Goal: Submit feedback/report problem: Submit feedback/report problem

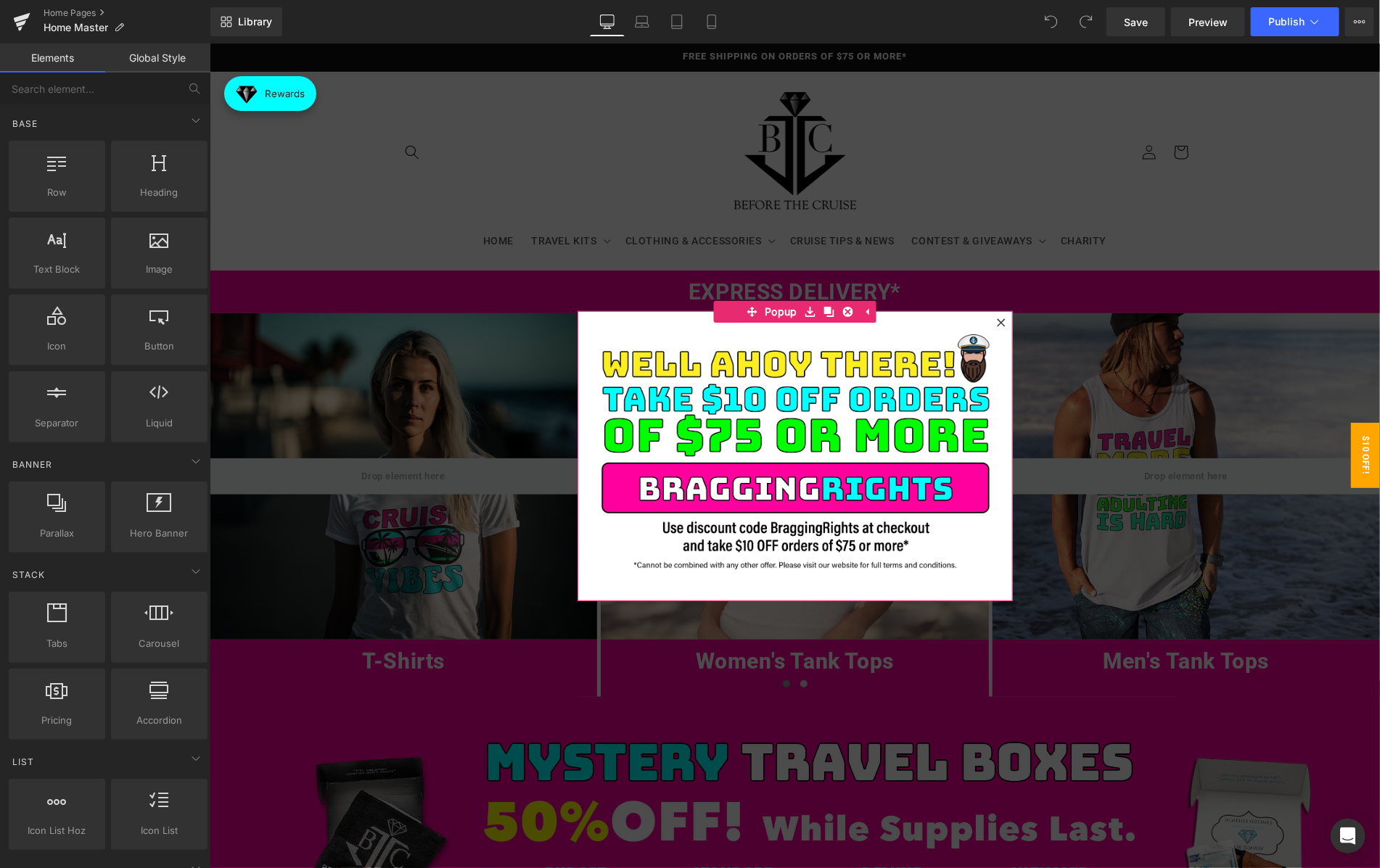
click at [1001, 321] on icon at bounding box center [1000, 321] width 9 height 9
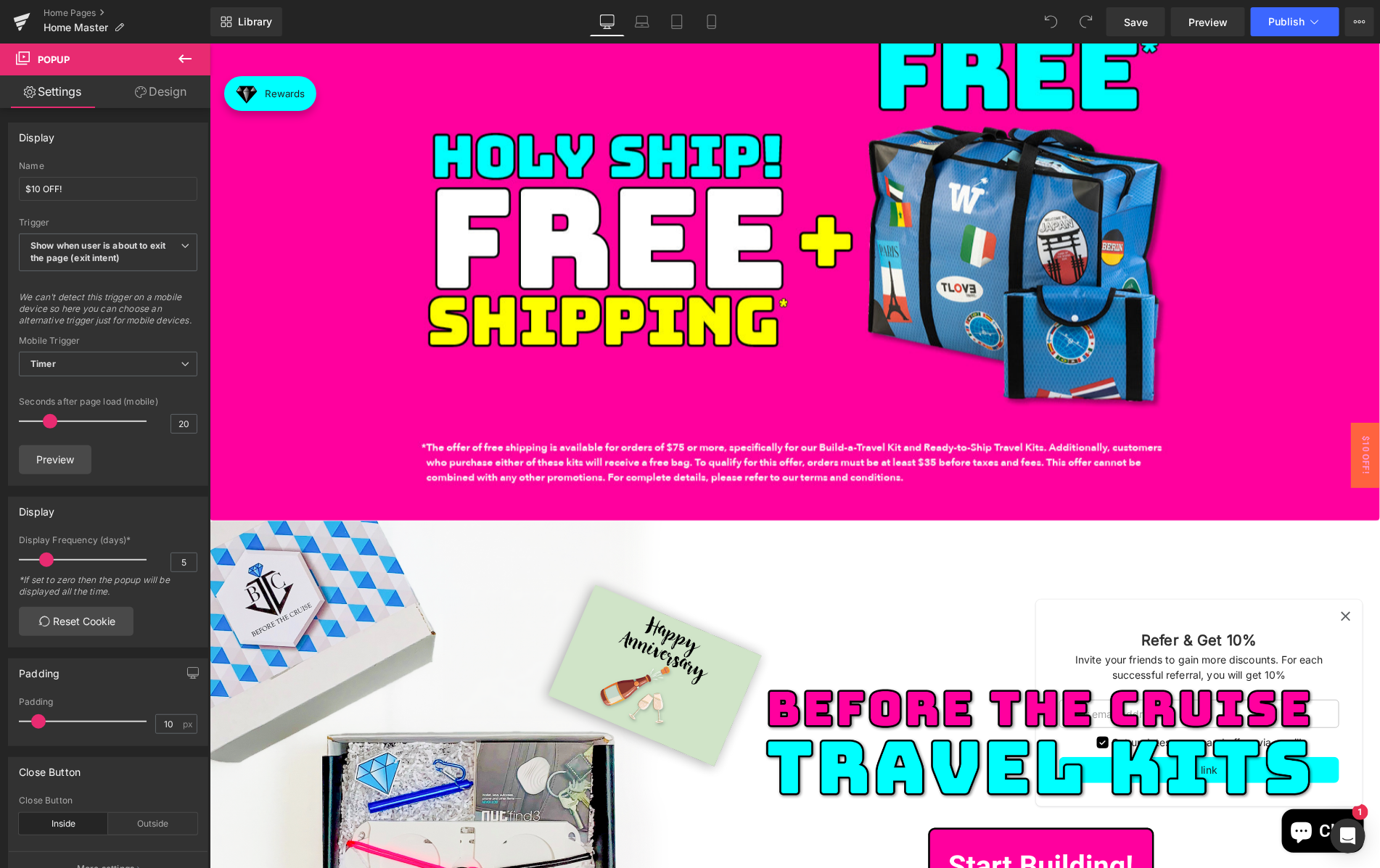
scroll to position [1816, 0]
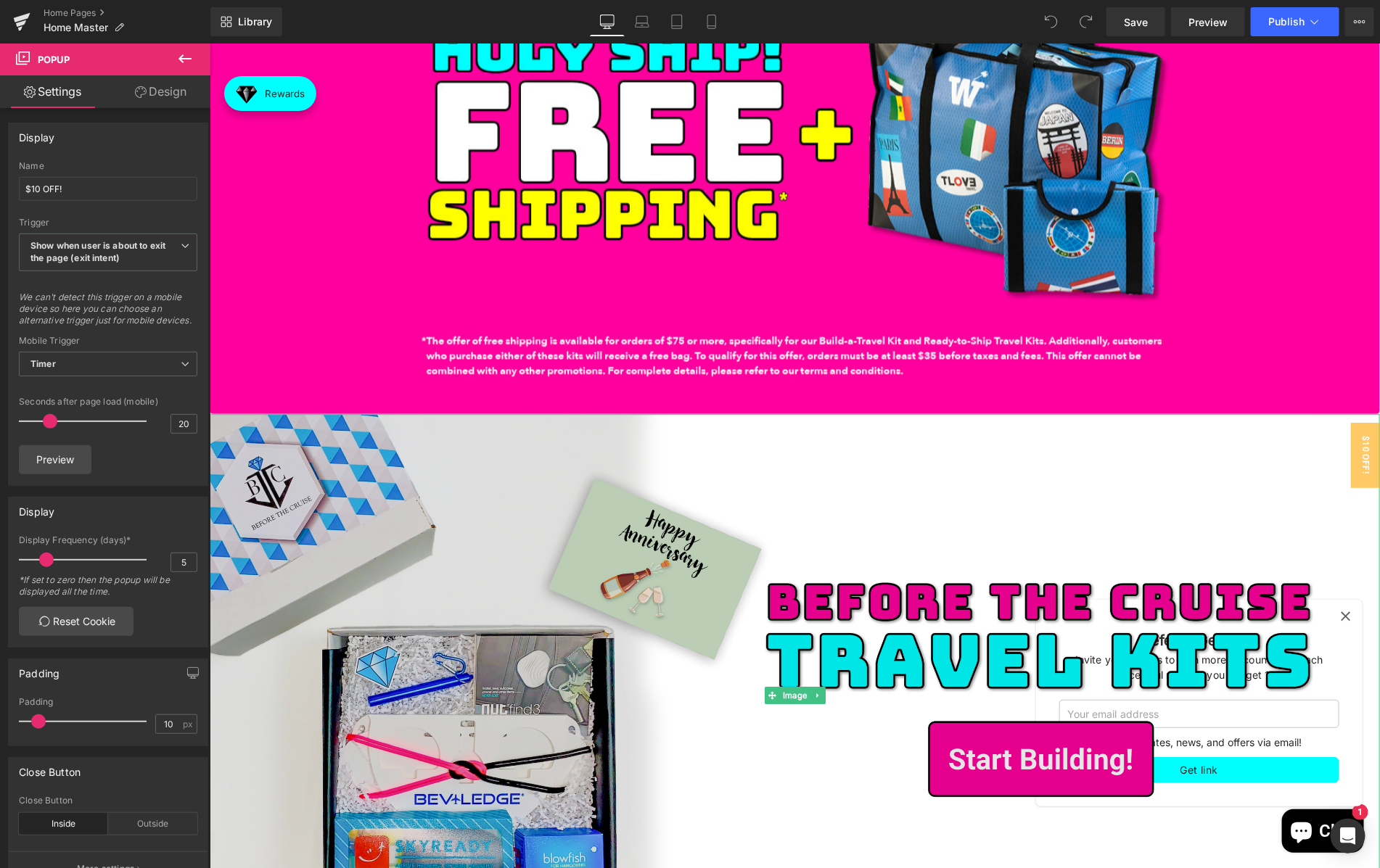
click at [873, 440] on img at bounding box center [794, 694] width 1170 height 563
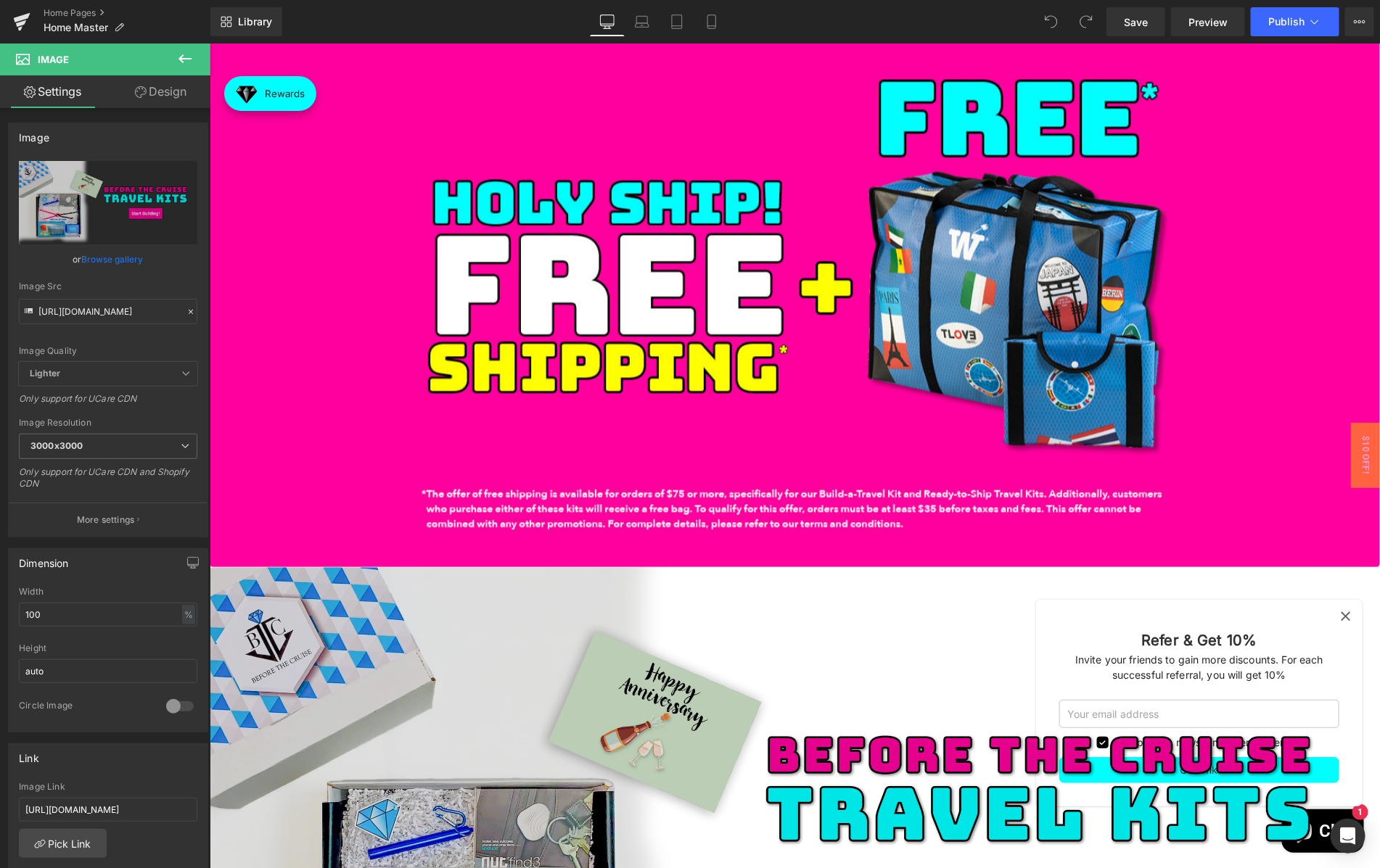
scroll to position [1567, 0]
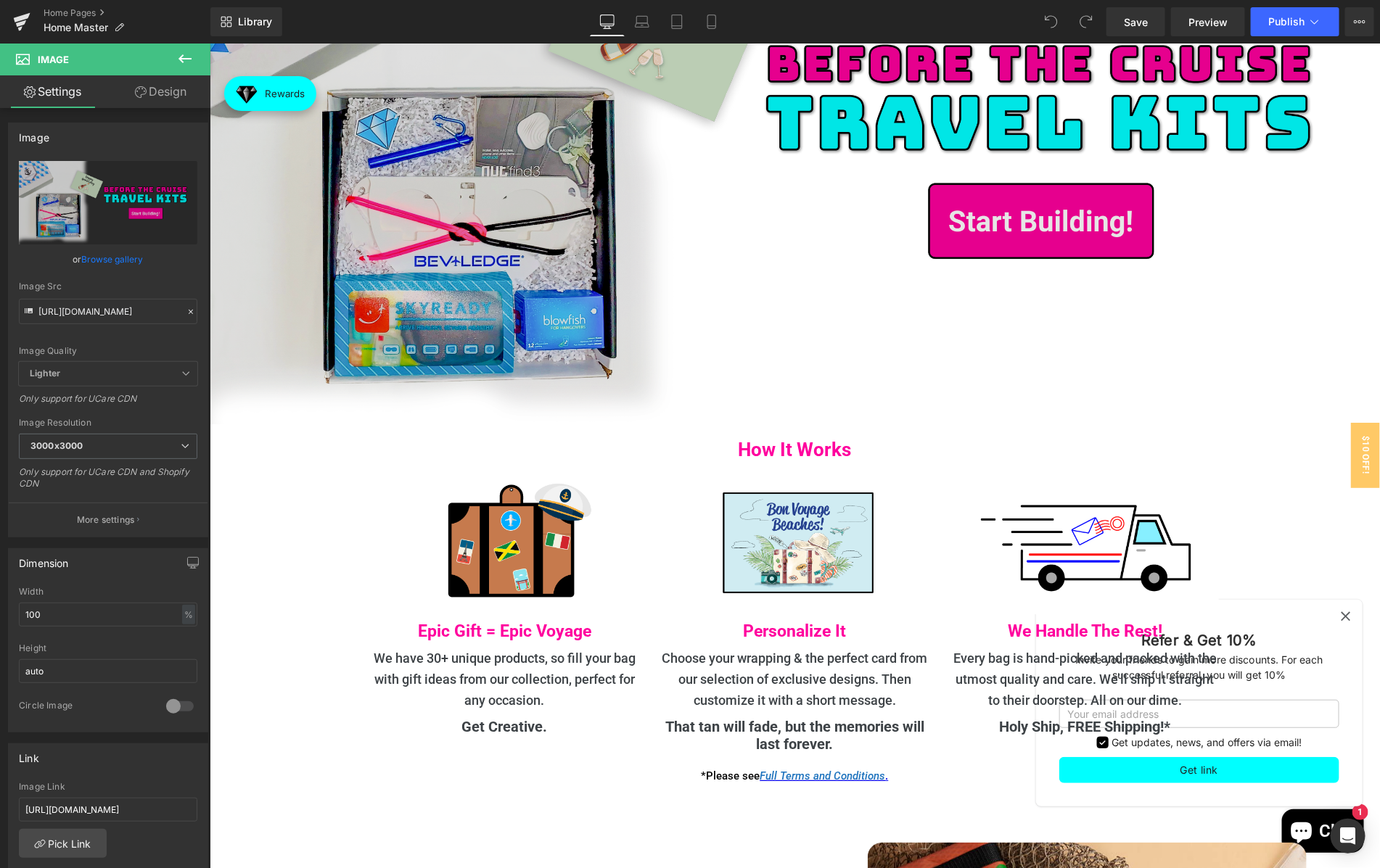
scroll to position [2363, 0]
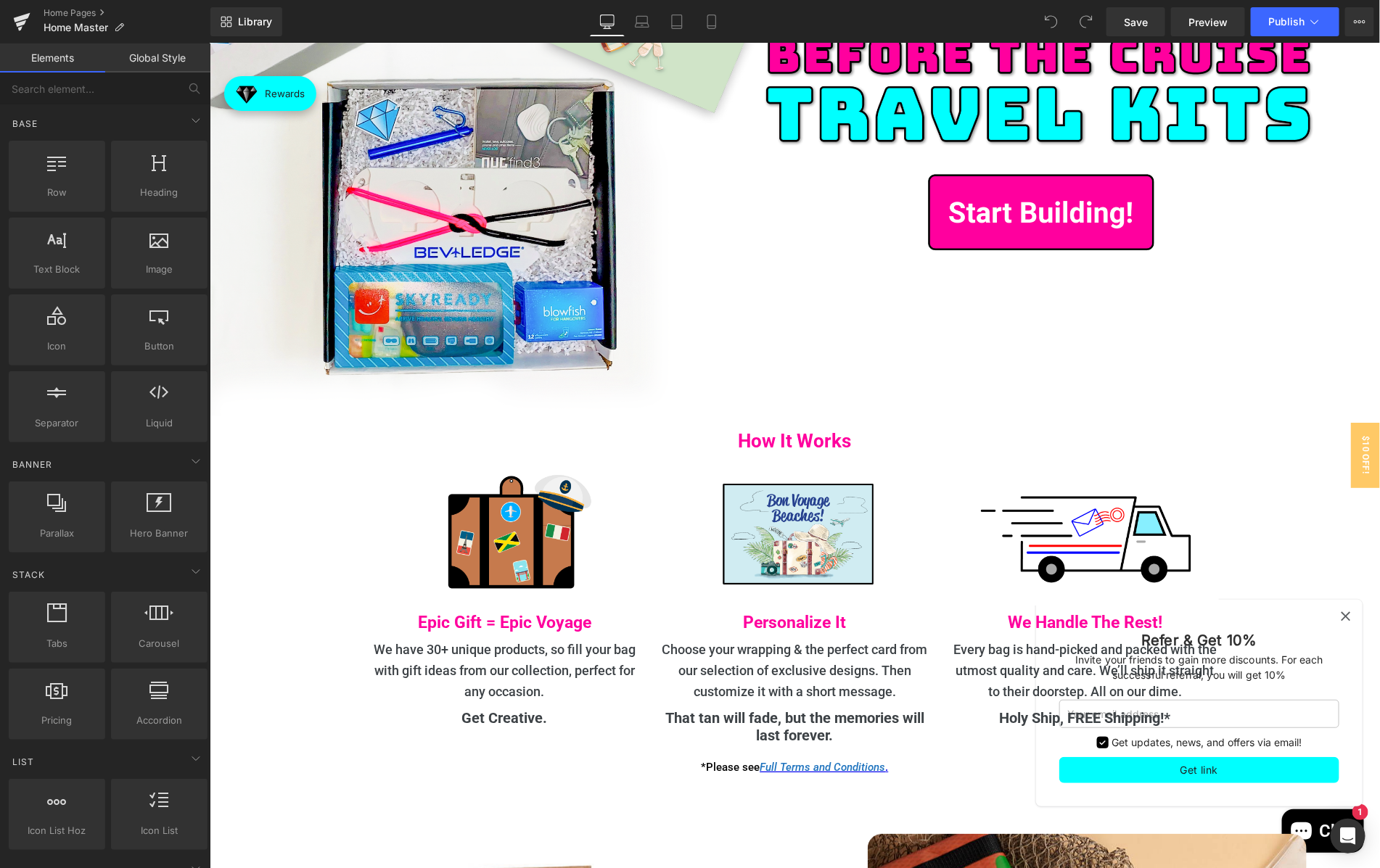
click at [1344, 615] on div "EXPRESS DELIVERY* Heading Row Hero Banner T-Shirts Heading Hero Banner Women's …" at bounding box center [794, 416] width 1170 height 5018
click at [1345, 614] on div "EXPRESS DELIVERY* Heading Row Hero Banner T-Shirts Heading Hero Banner Women's …" at bounding box center [794, 416] width 1170 height 5018
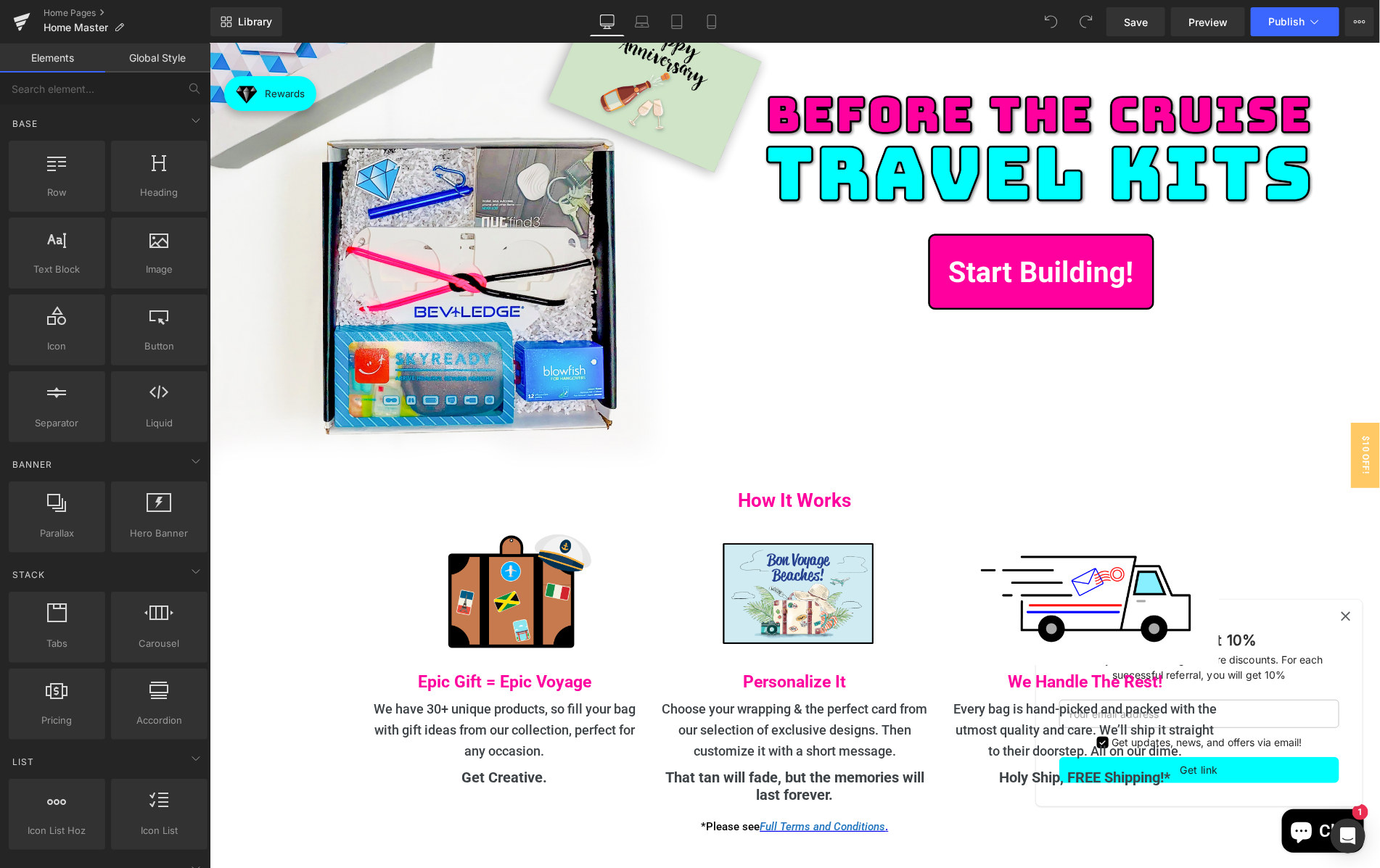
scroll to position [2146, 0]
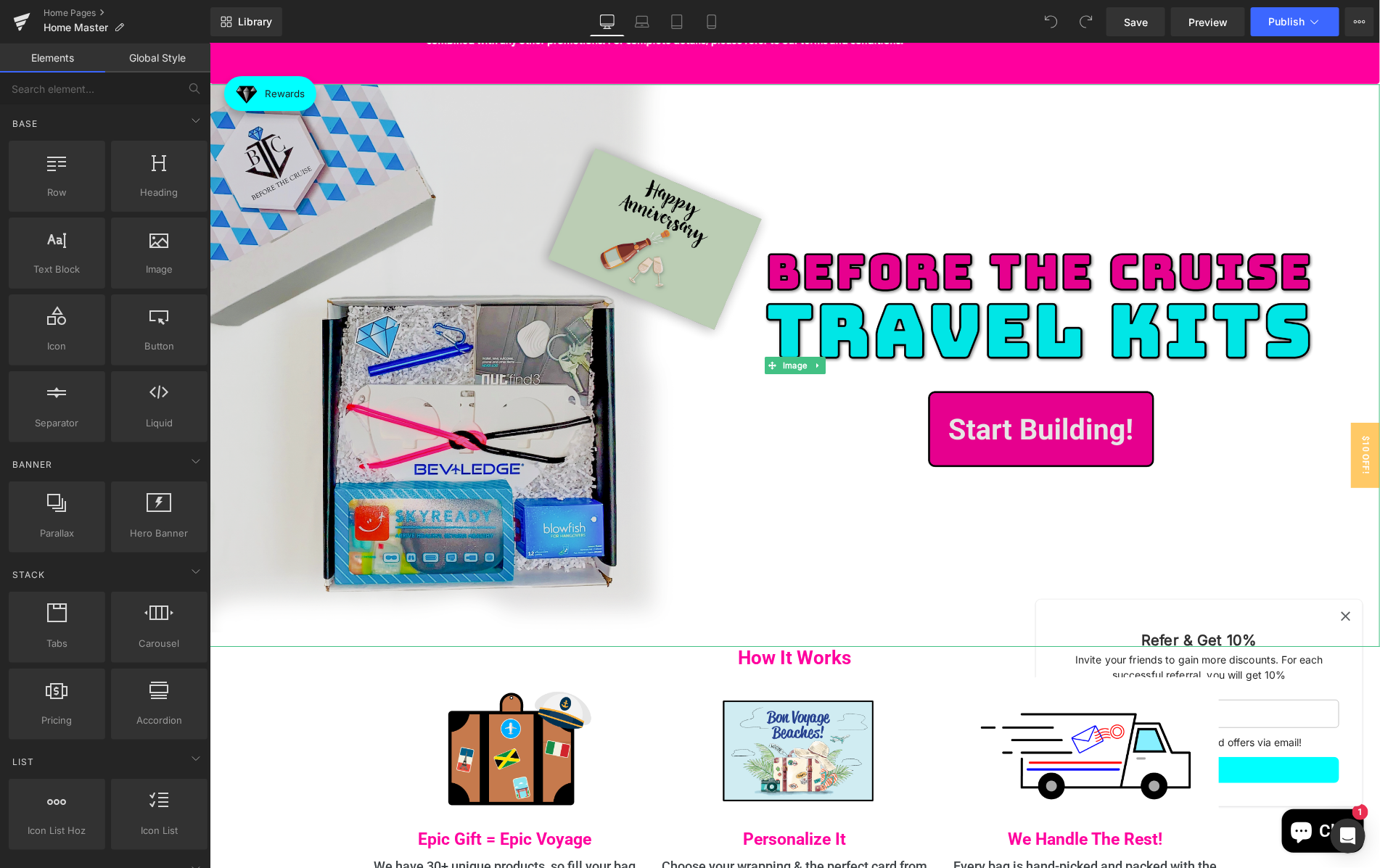
click at [404, 100] on img at bounding box center [794, 365] width 1170 height 563
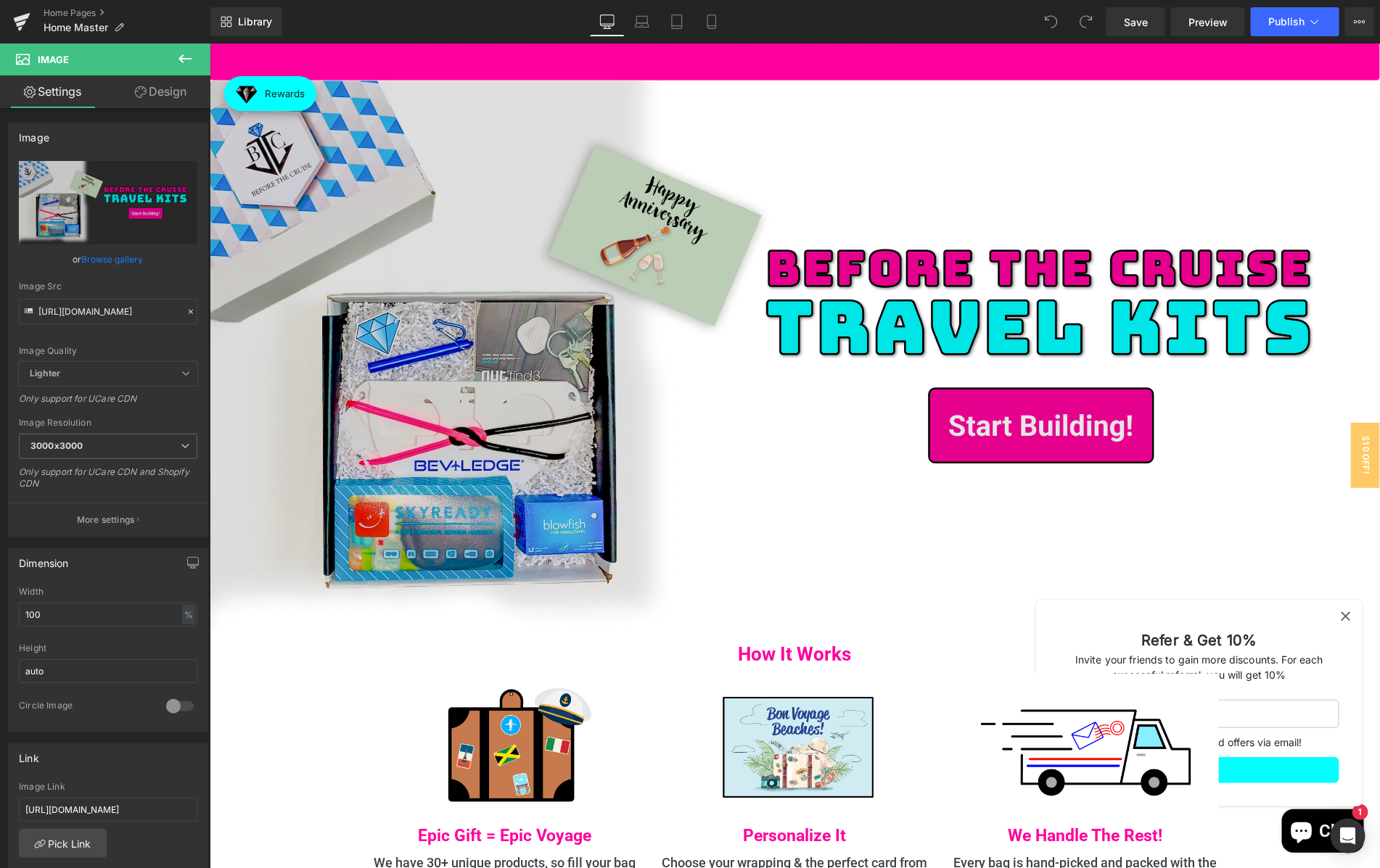
scroll to position [2238, 0]
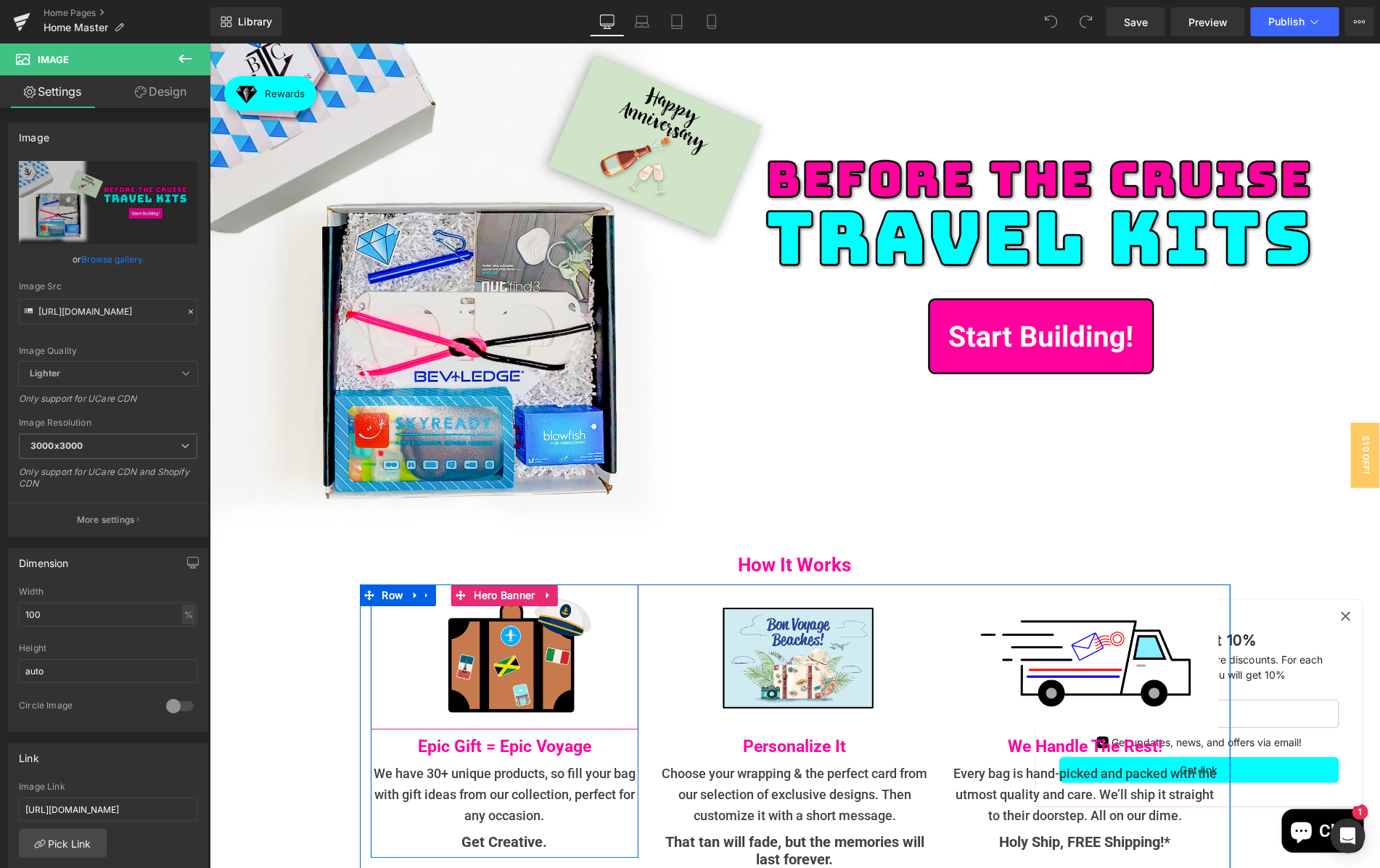
click at [422, 610] on div at bounding box center [504, 657] width 268 height 145
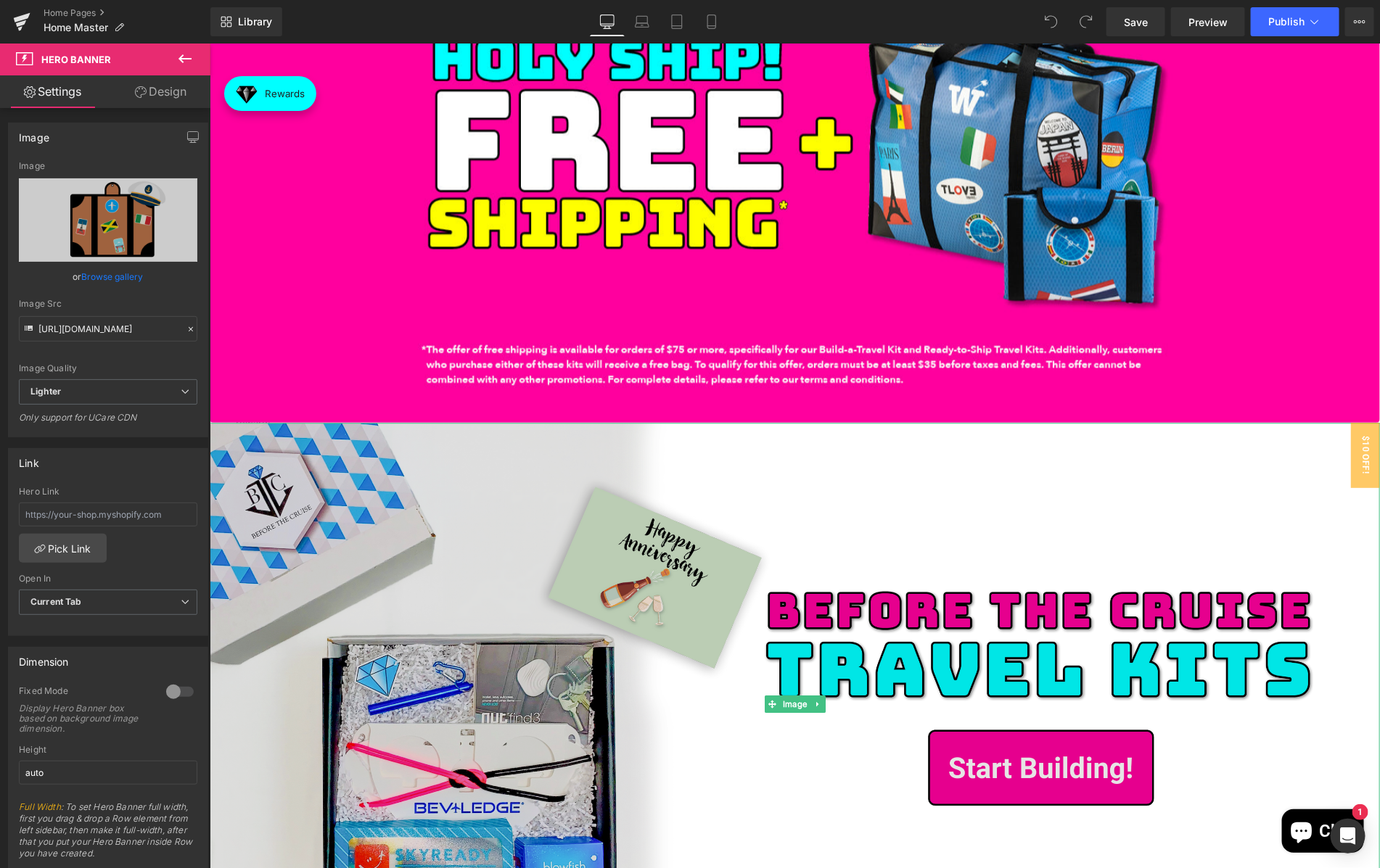
scroll to position [1795, 0]
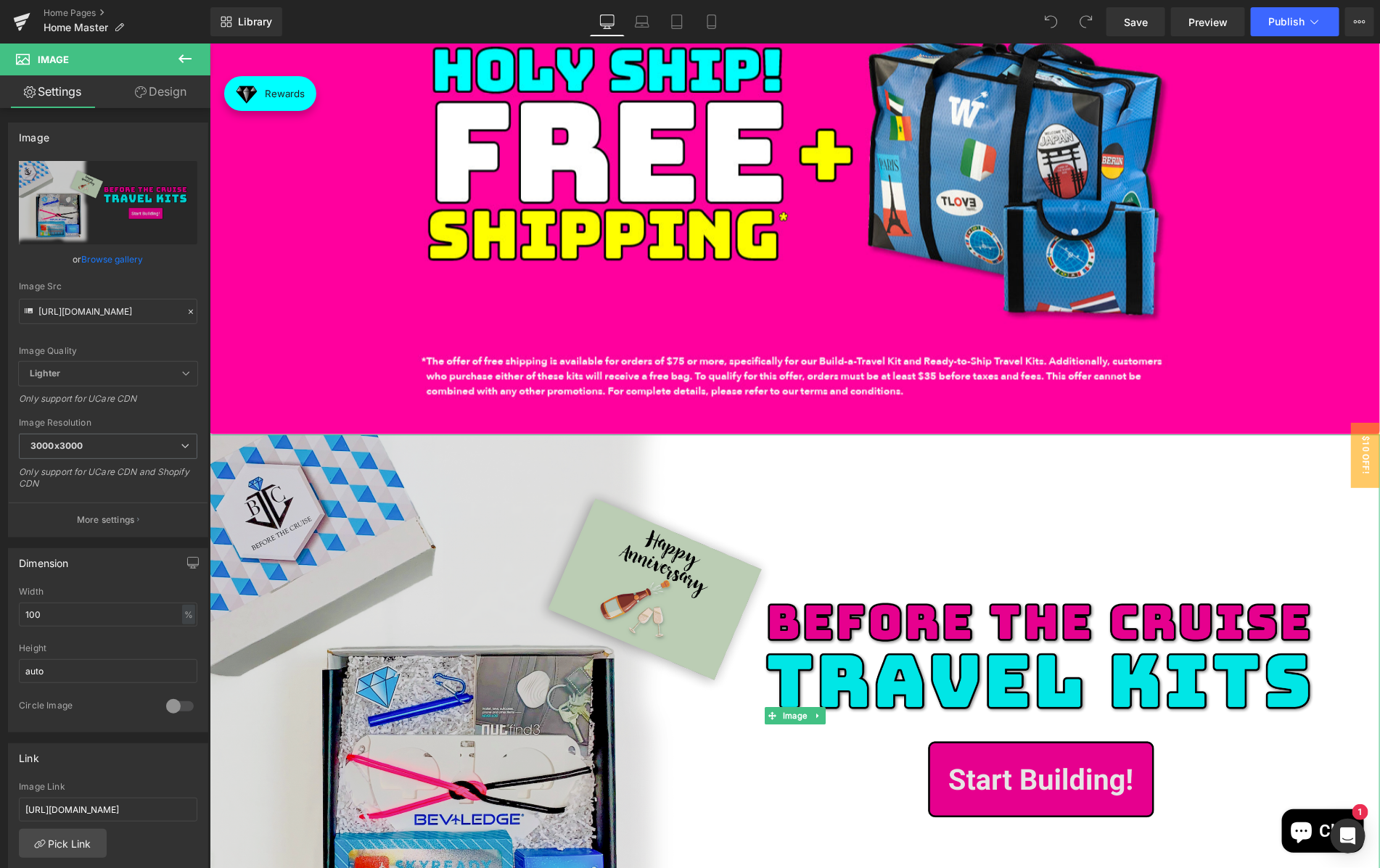
click at [748, 518] on img at bounding box center [794, 715] width 1170 height 563
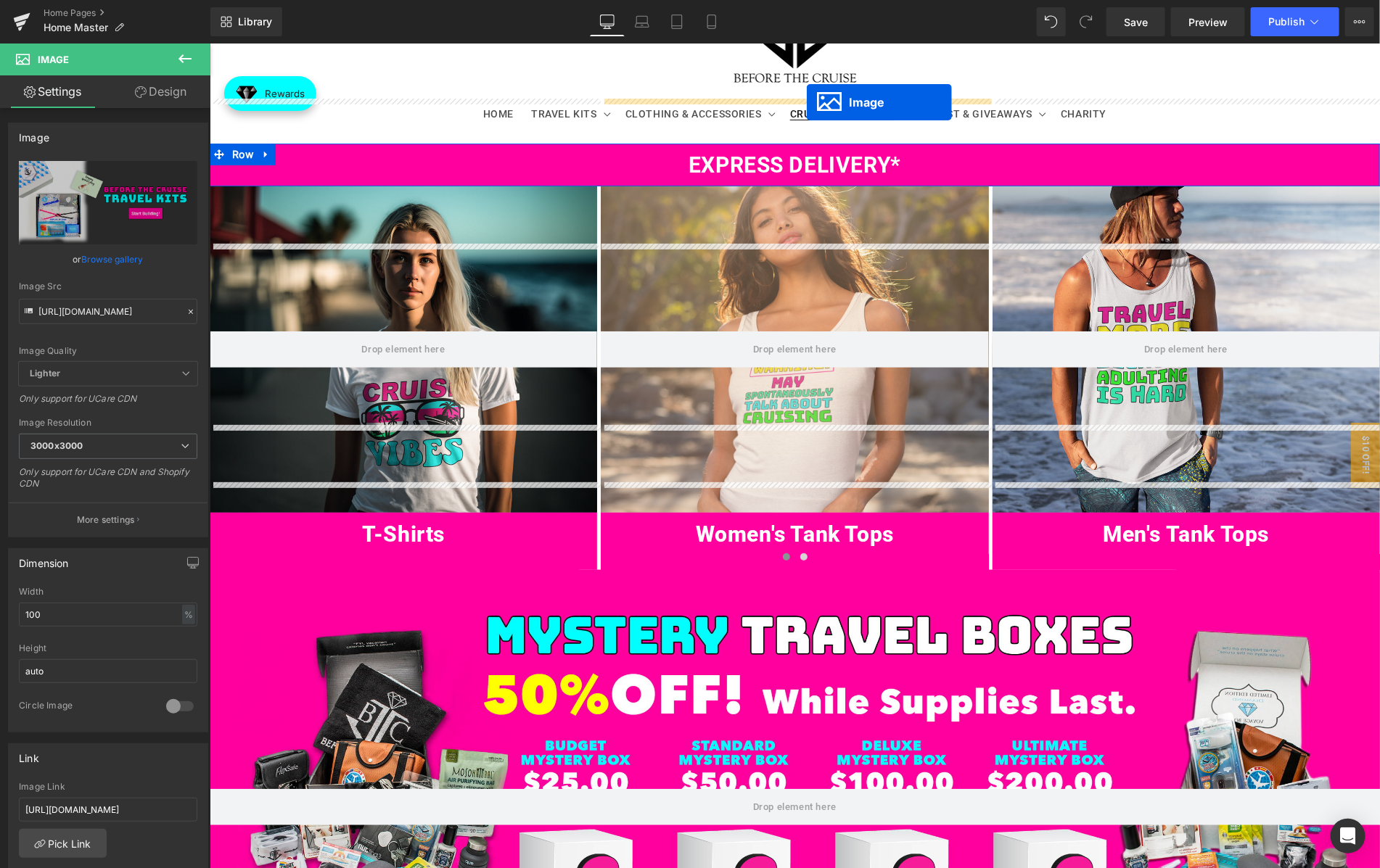
scroll to position [55, 0]
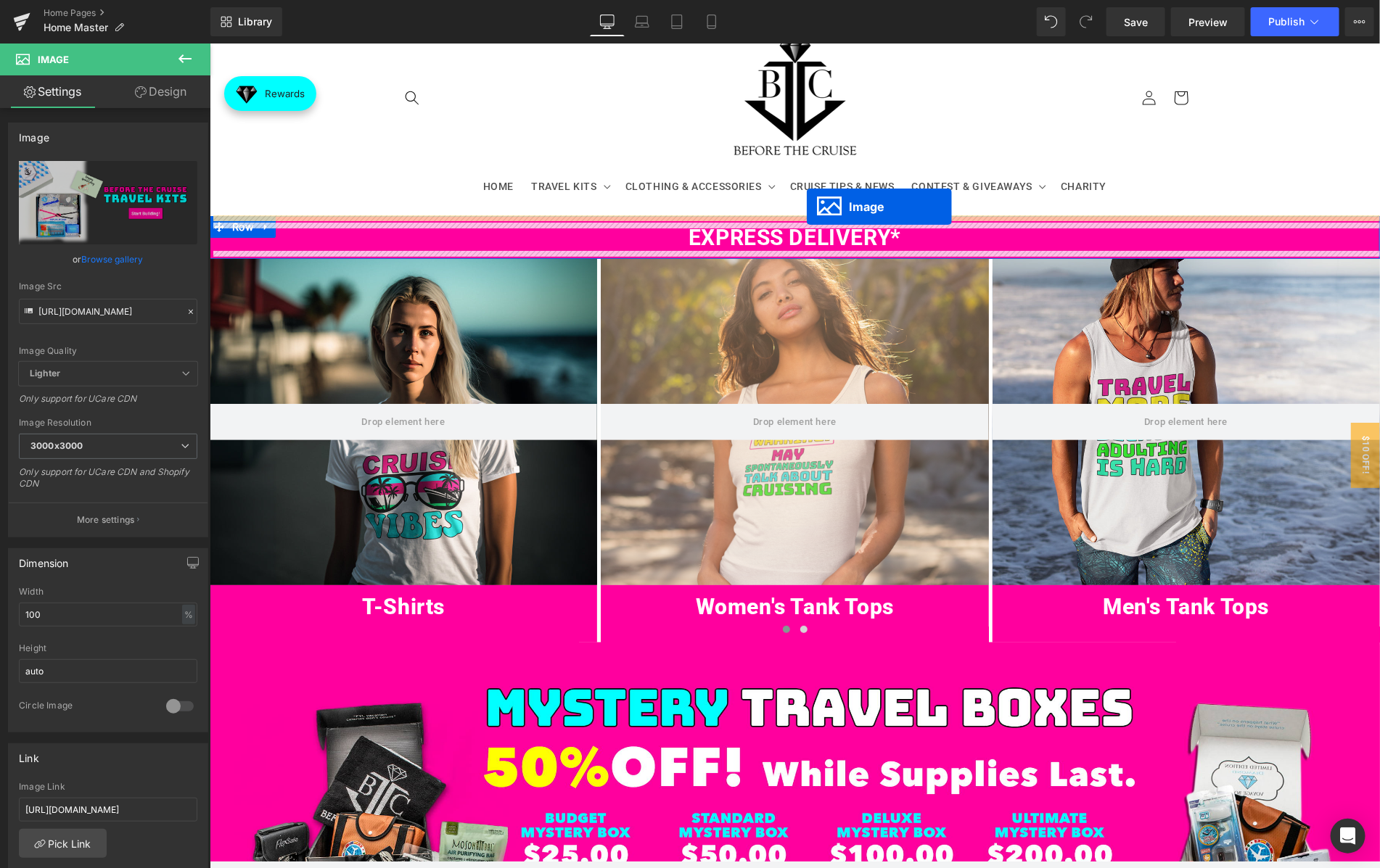
drag, startPoint x: 790, startPoint y: 709, endPoint x: 805, endPoint y: 206, distance: 503.2
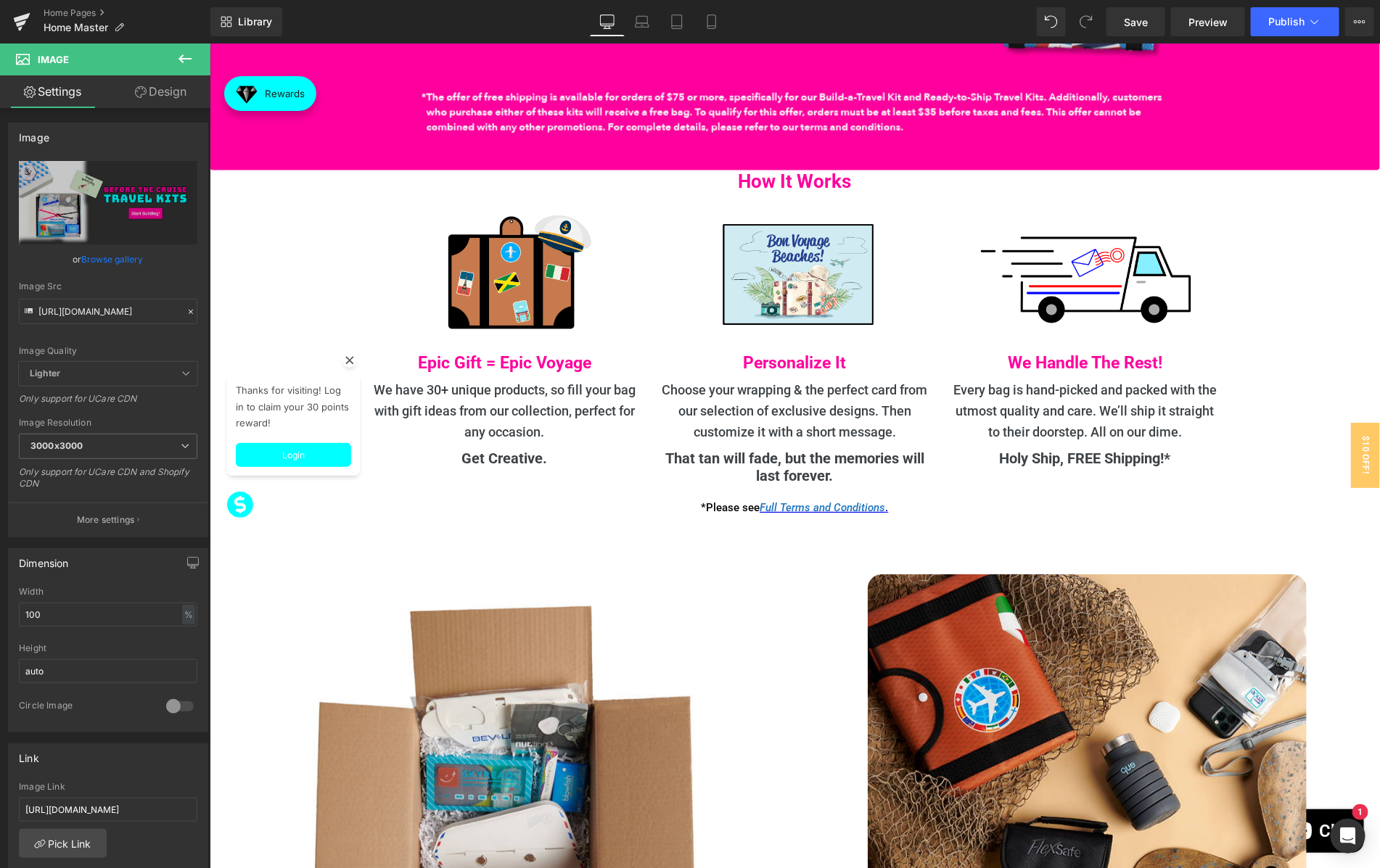
scroll to position [2446, 0]
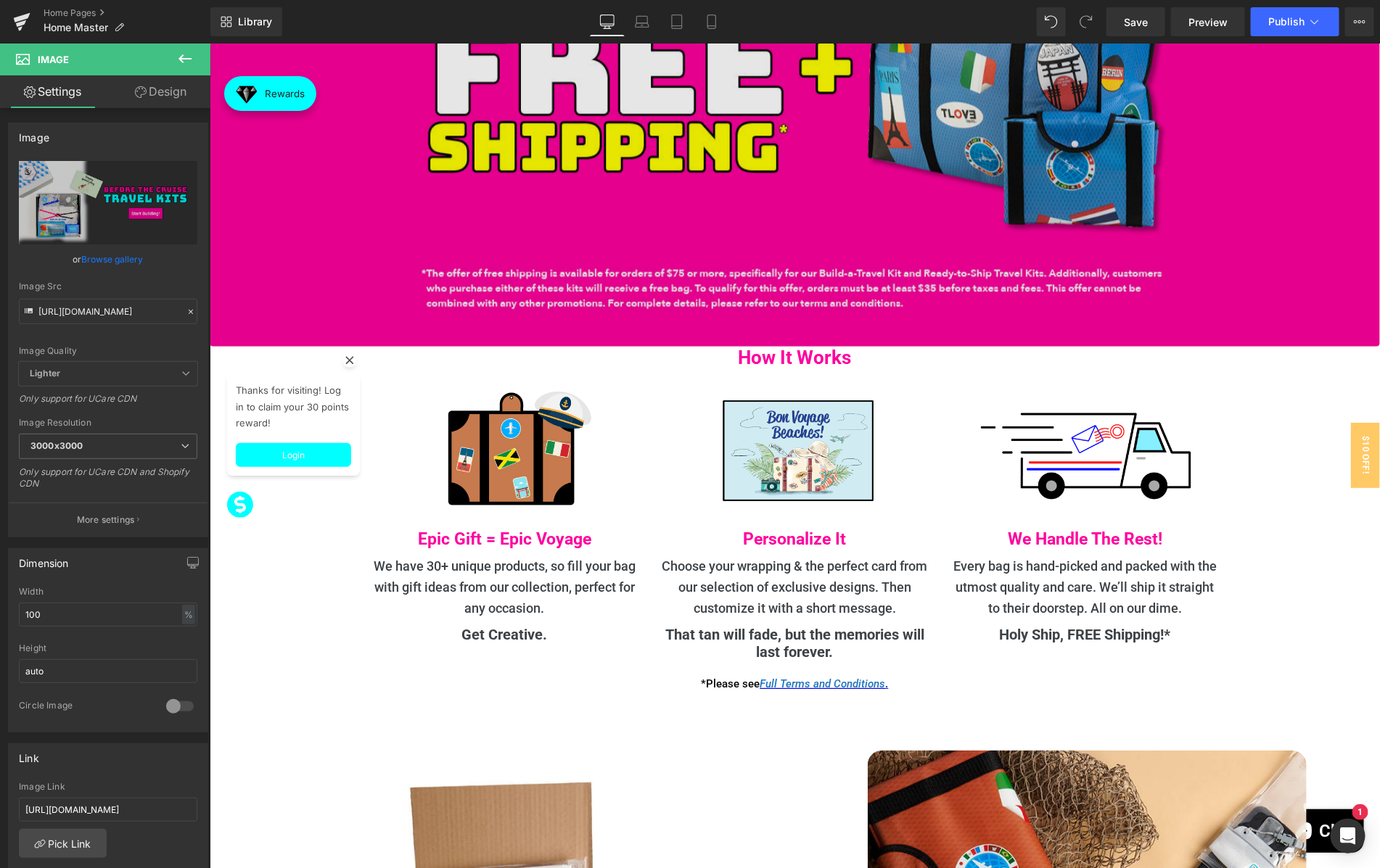
click at [845, 317] on img at bounding box center [794, 83] width 1170 height 527
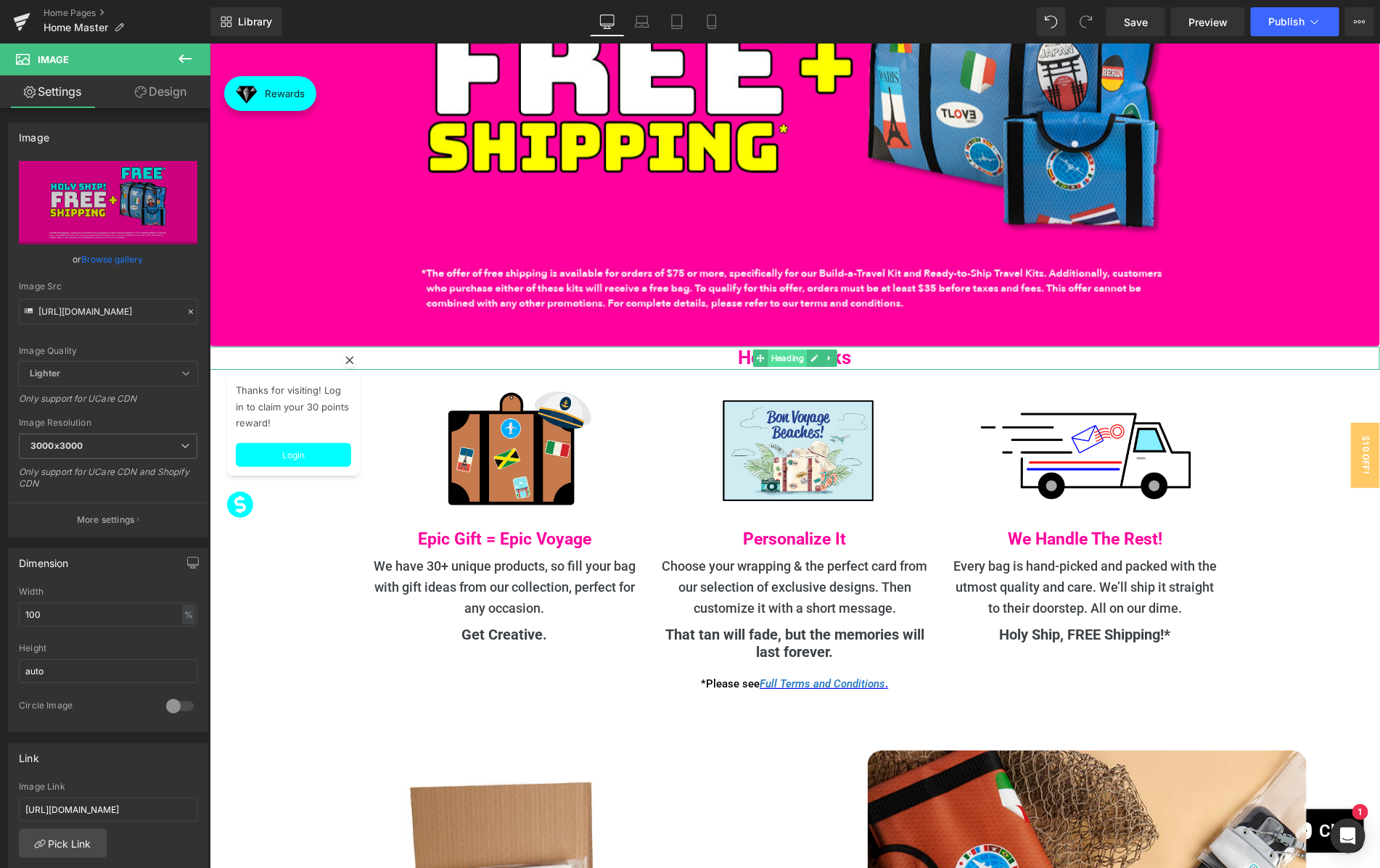
click at [784, 361] on span "Heading" at bounding box center [786, 358] width 39 height 18
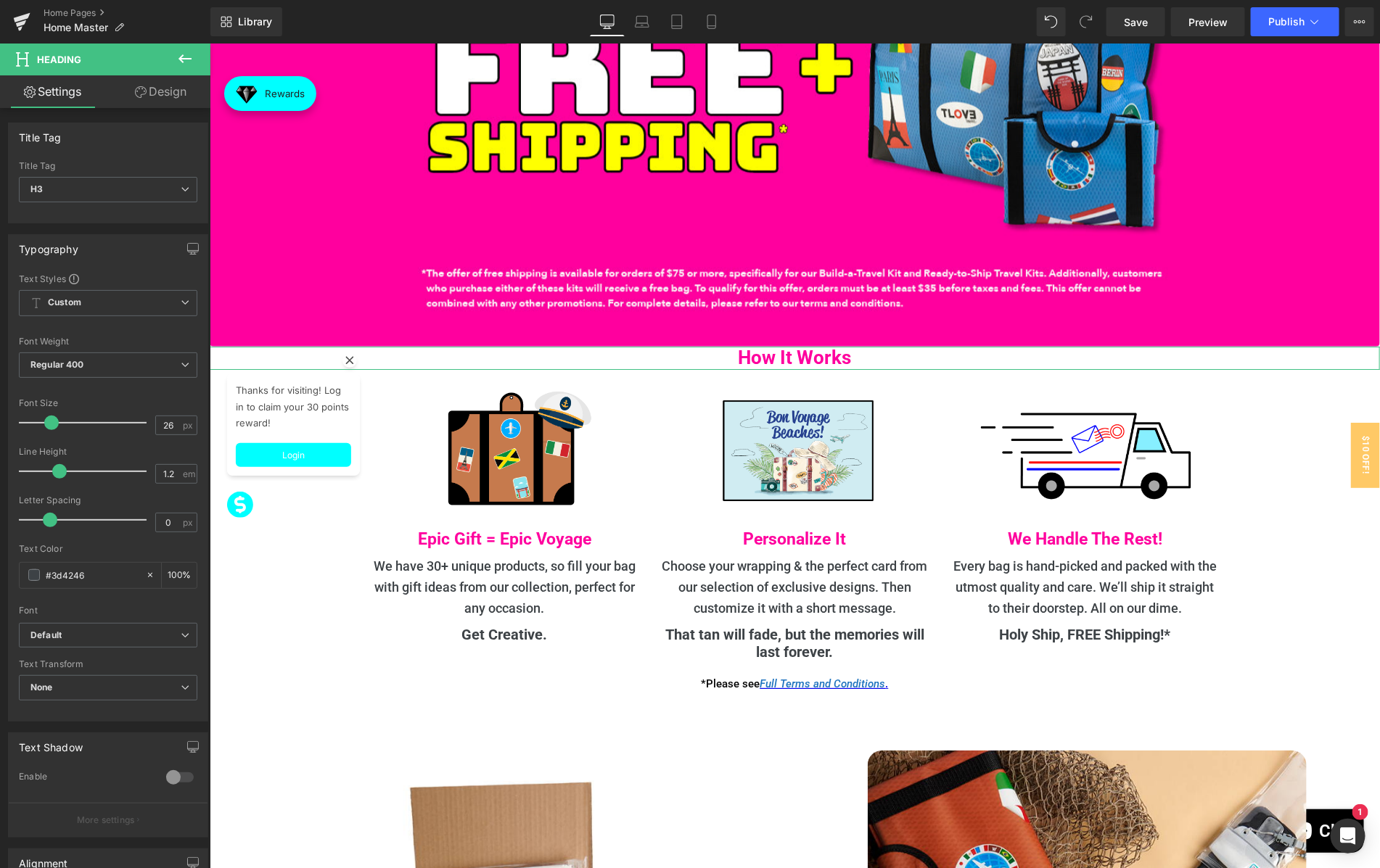
click at [167, 95] on link "Design" at bounding box center [160, 92] width 105 height 33
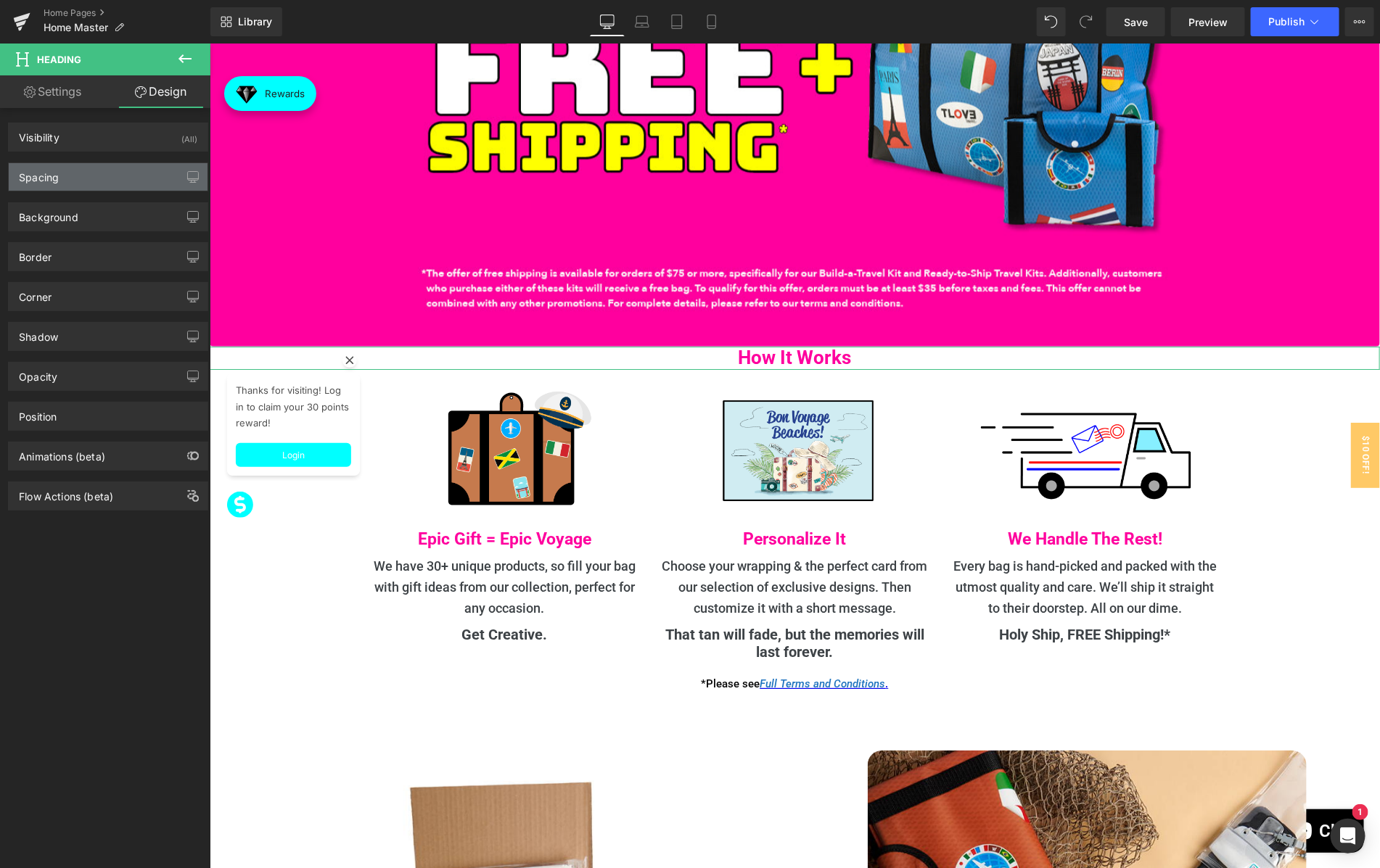
click at [67, 168] on div "Spacing" at bounding box center [108, 177] width 199 height 27
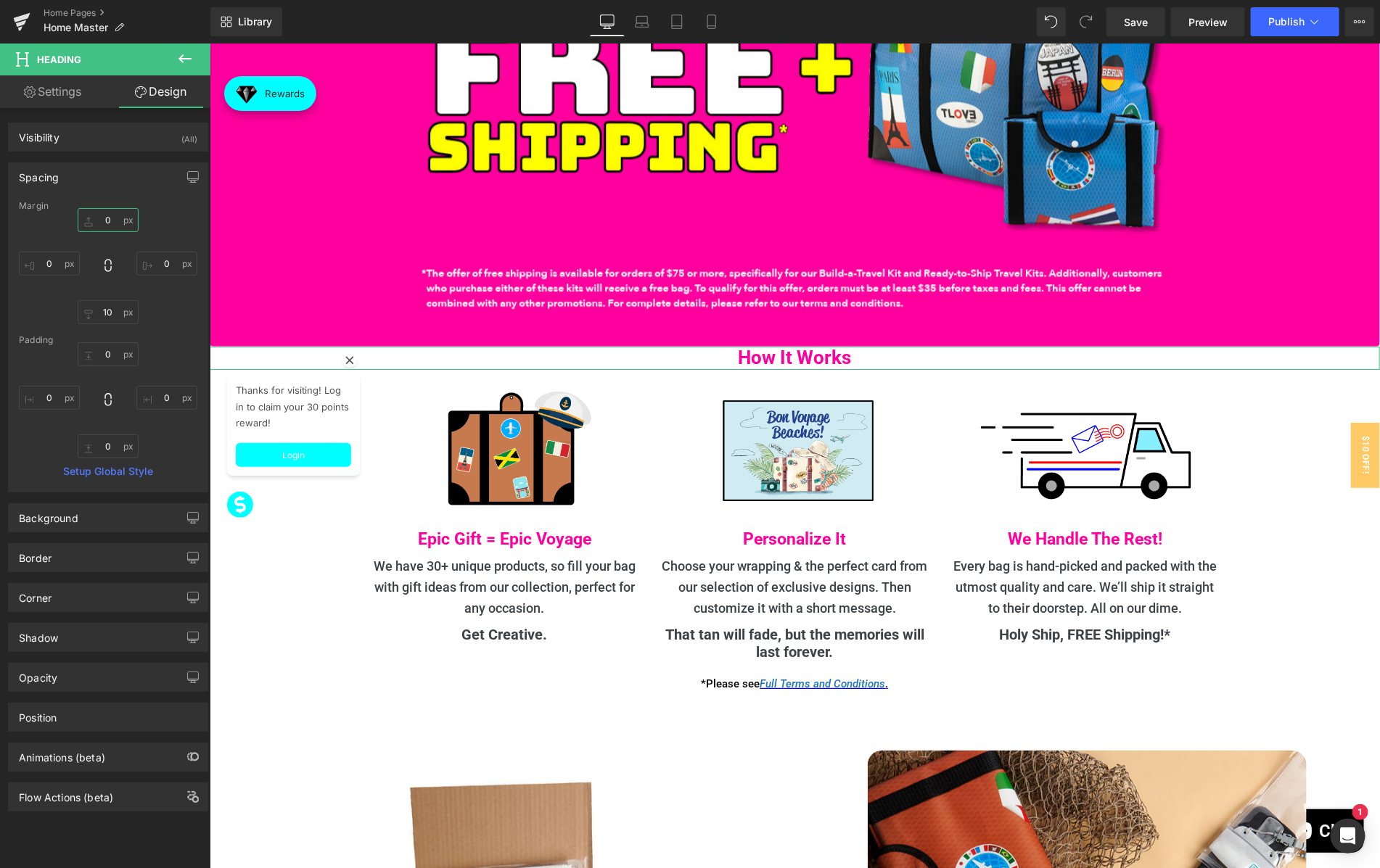
click at [113, 221] on input "0" at bounding box center [109, 220] width 61 height 24
click at [108, 354] on input "0" at bounding box center [109, 354] width 61 height 24
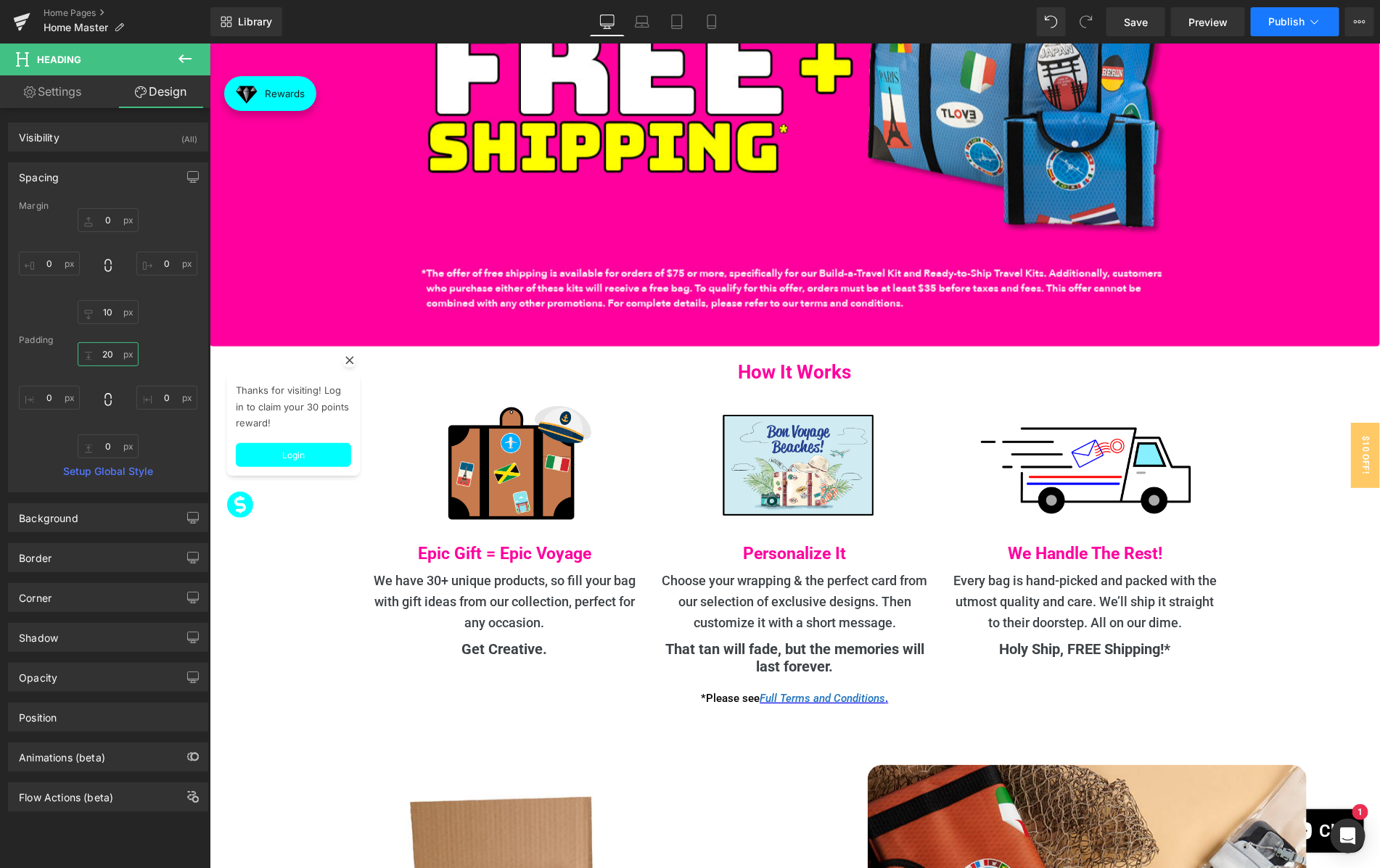
type input "20"
click at [1286, 20] on span "Publish" at bounding box center [1286, 22] width 36 height 11
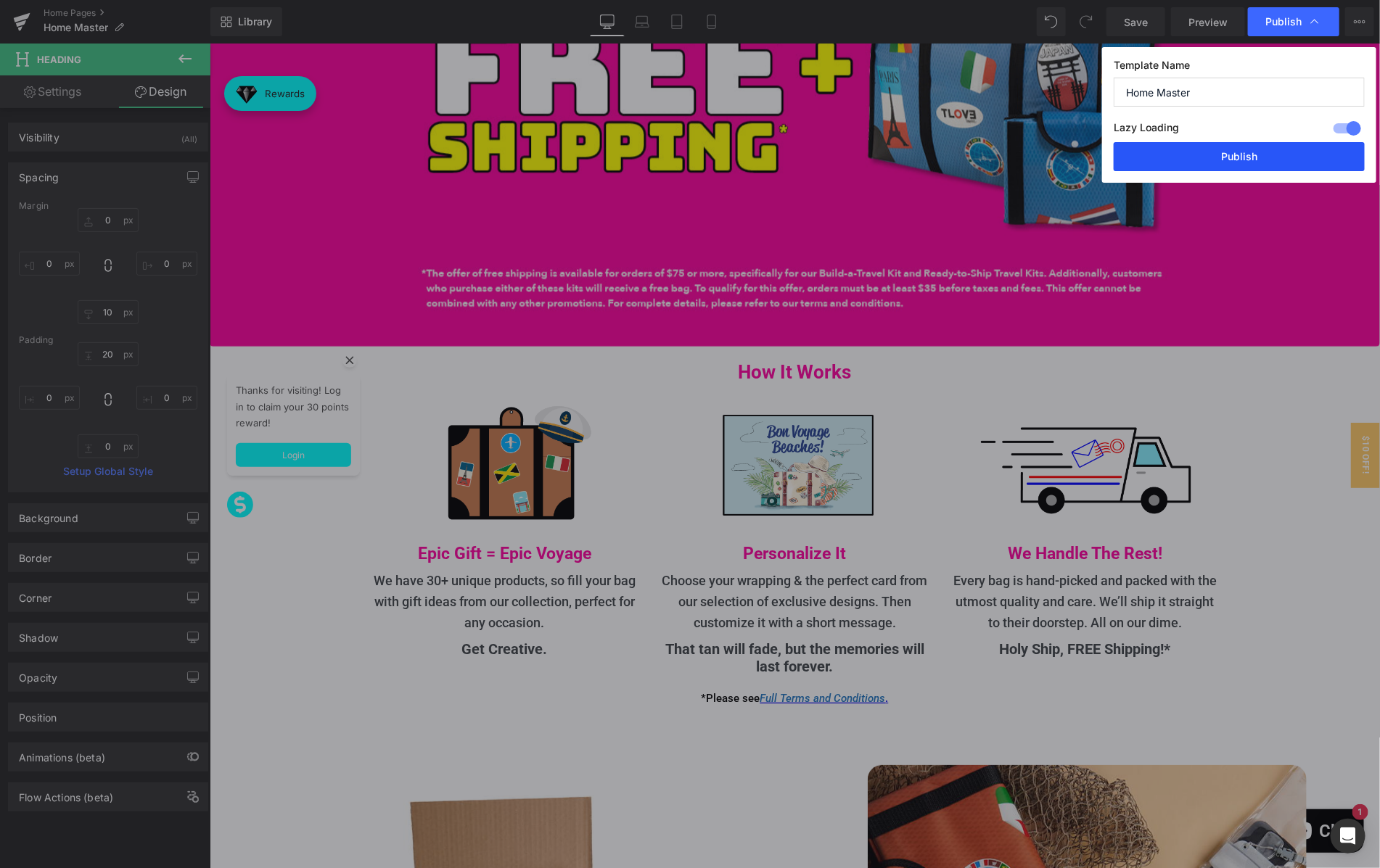
click at [1246, 156] on button "Publish" at bounding box center [1239, 157] width 251 height 29
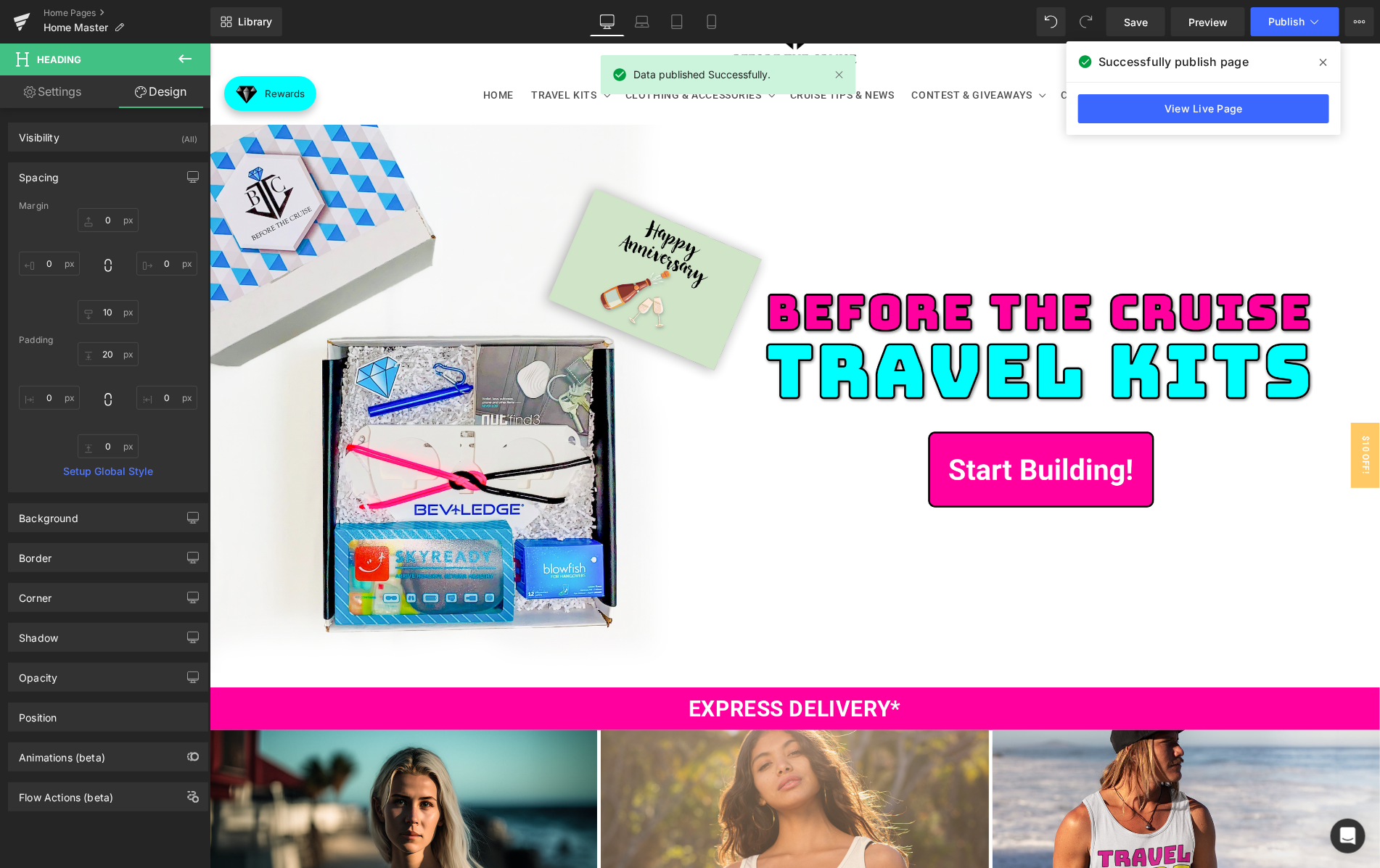
scroll to position [0, 0]
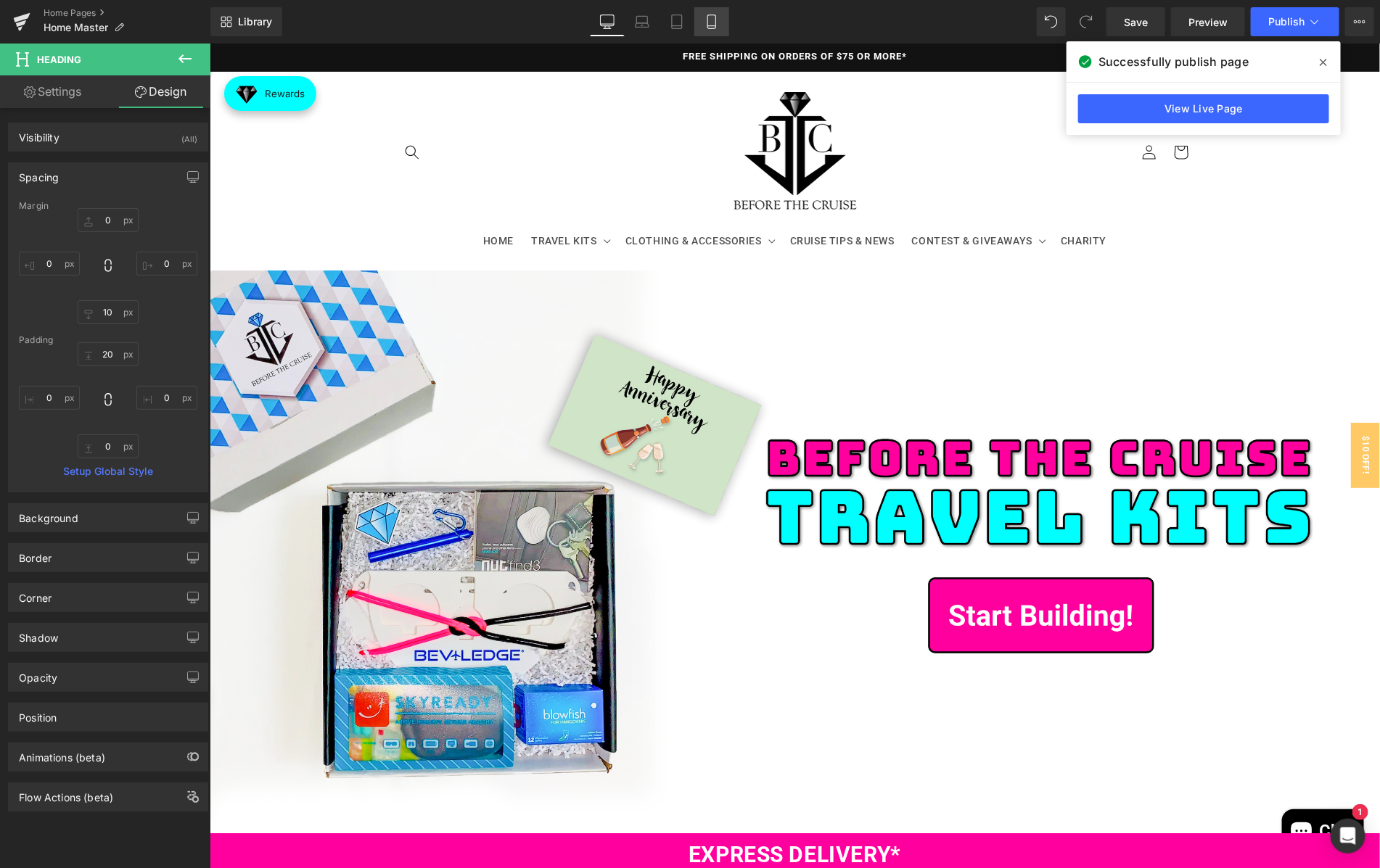
click at [711, 20] on icon at bounding box center [711, 22] width 14 height 14
type input "0"
type input "10"
type input "0"
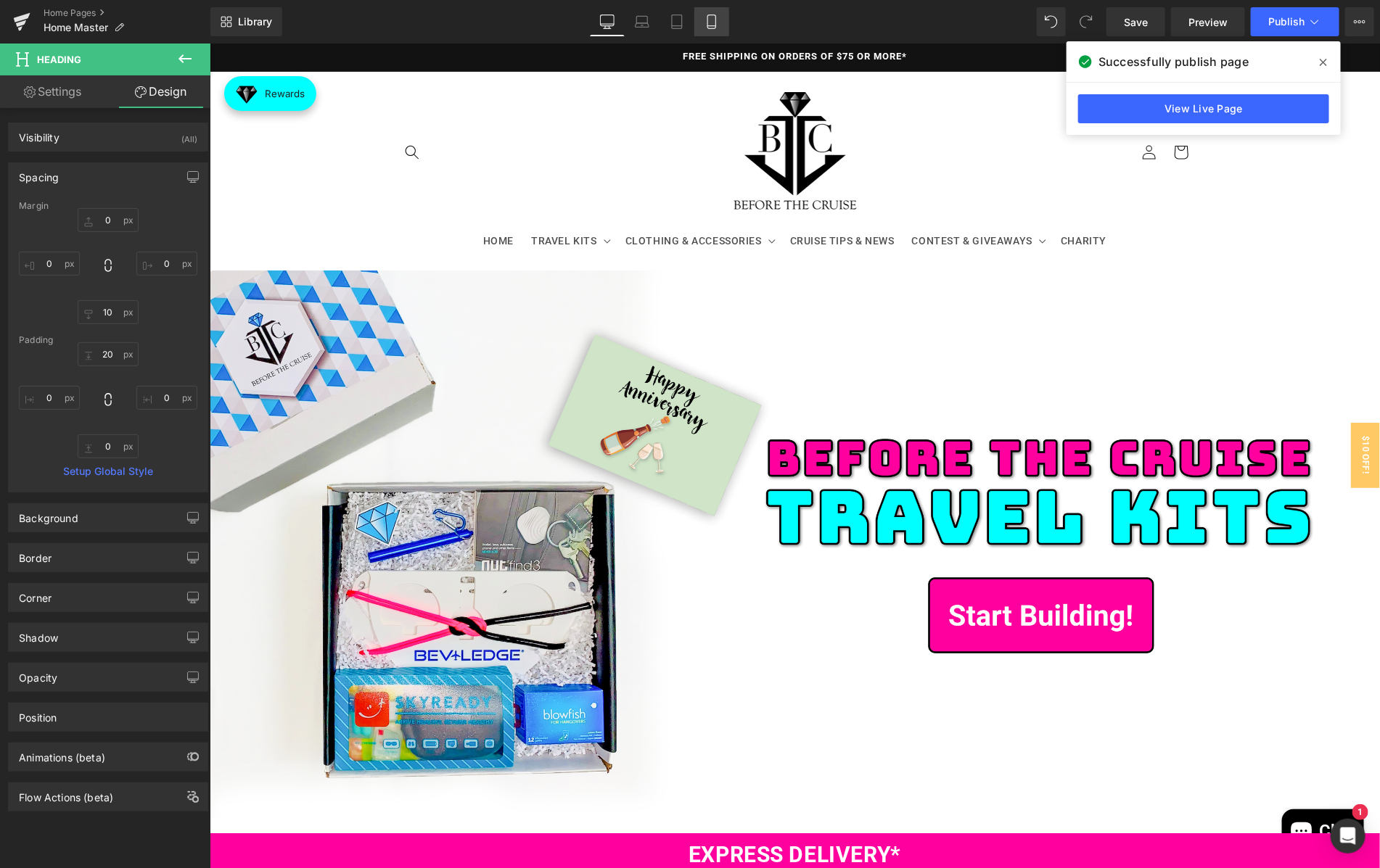
type input "20"
type input "0"
type input "30"
type input "0"
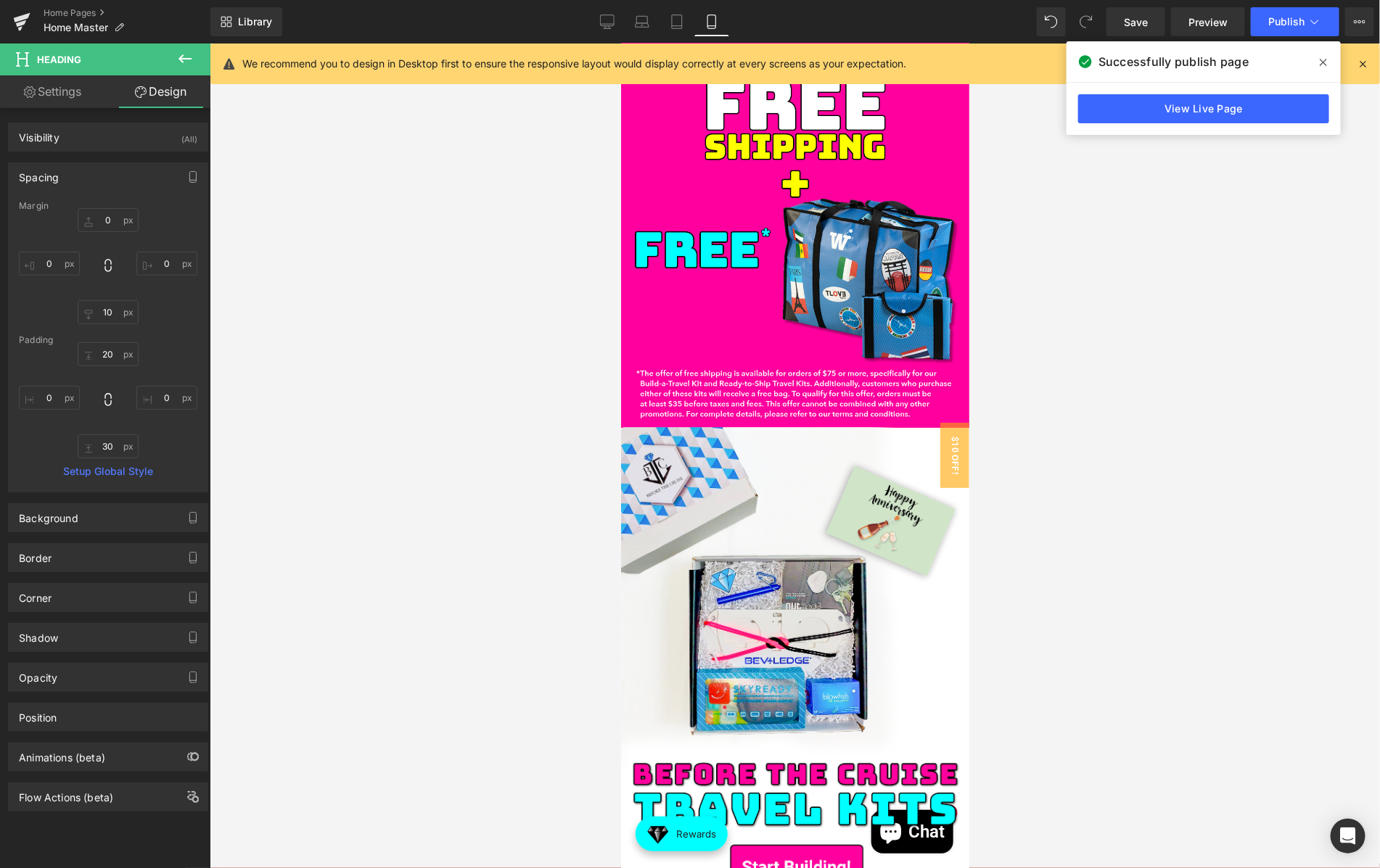
scroll to position [2101, 0]
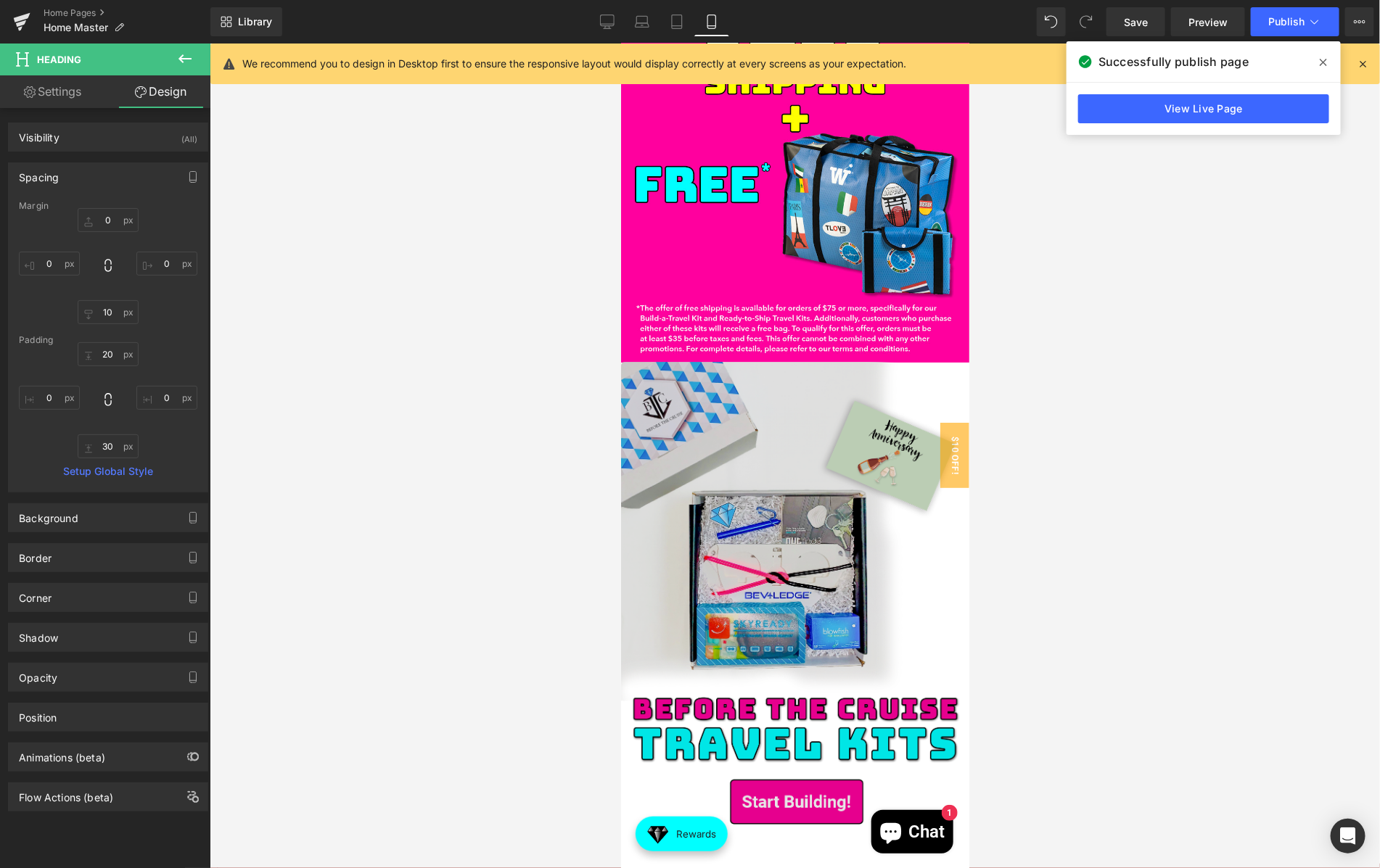
click at [821, 428] on img at bounding box center [794, 628] width 348 height 534
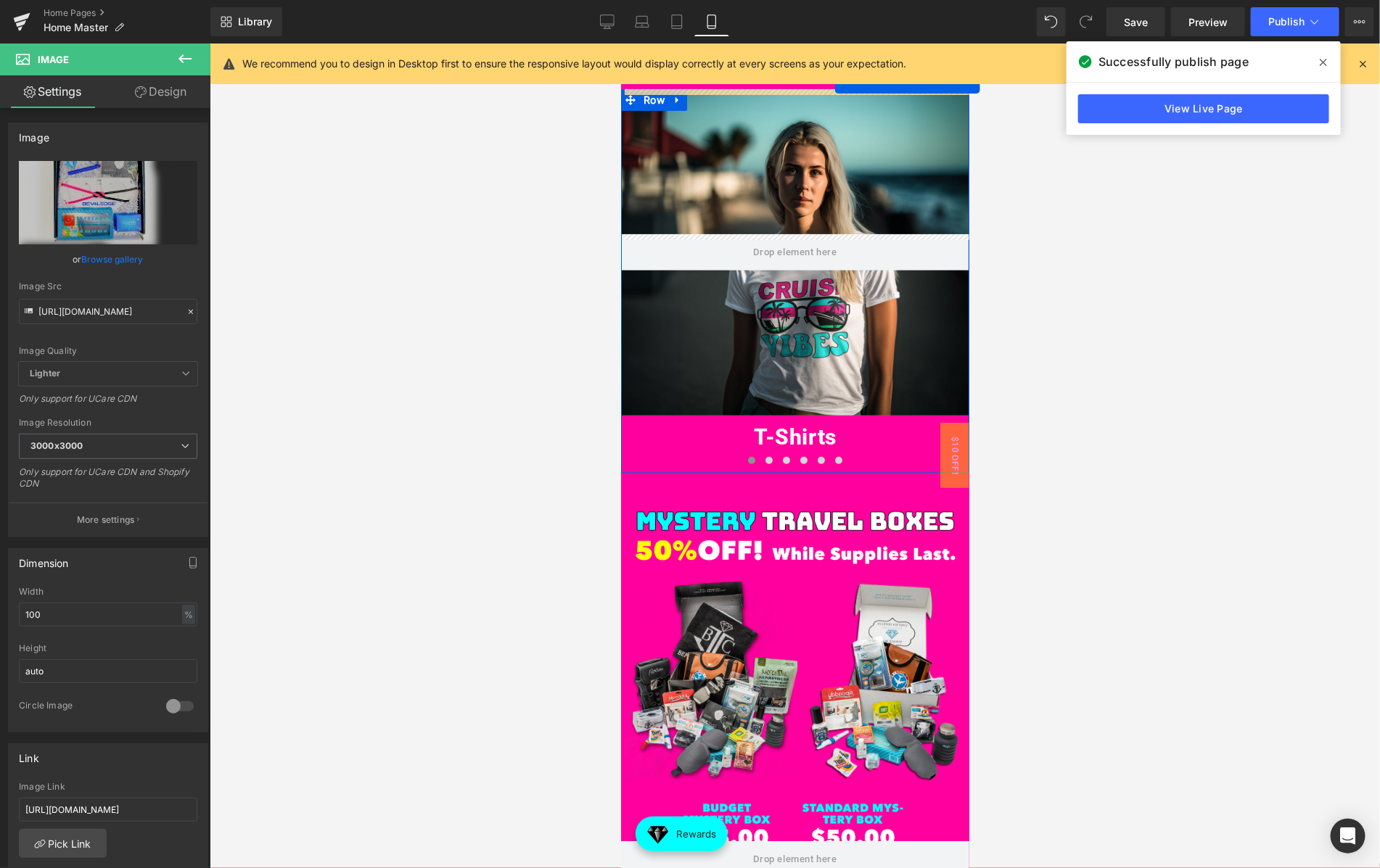
scroll to position [70, 0]
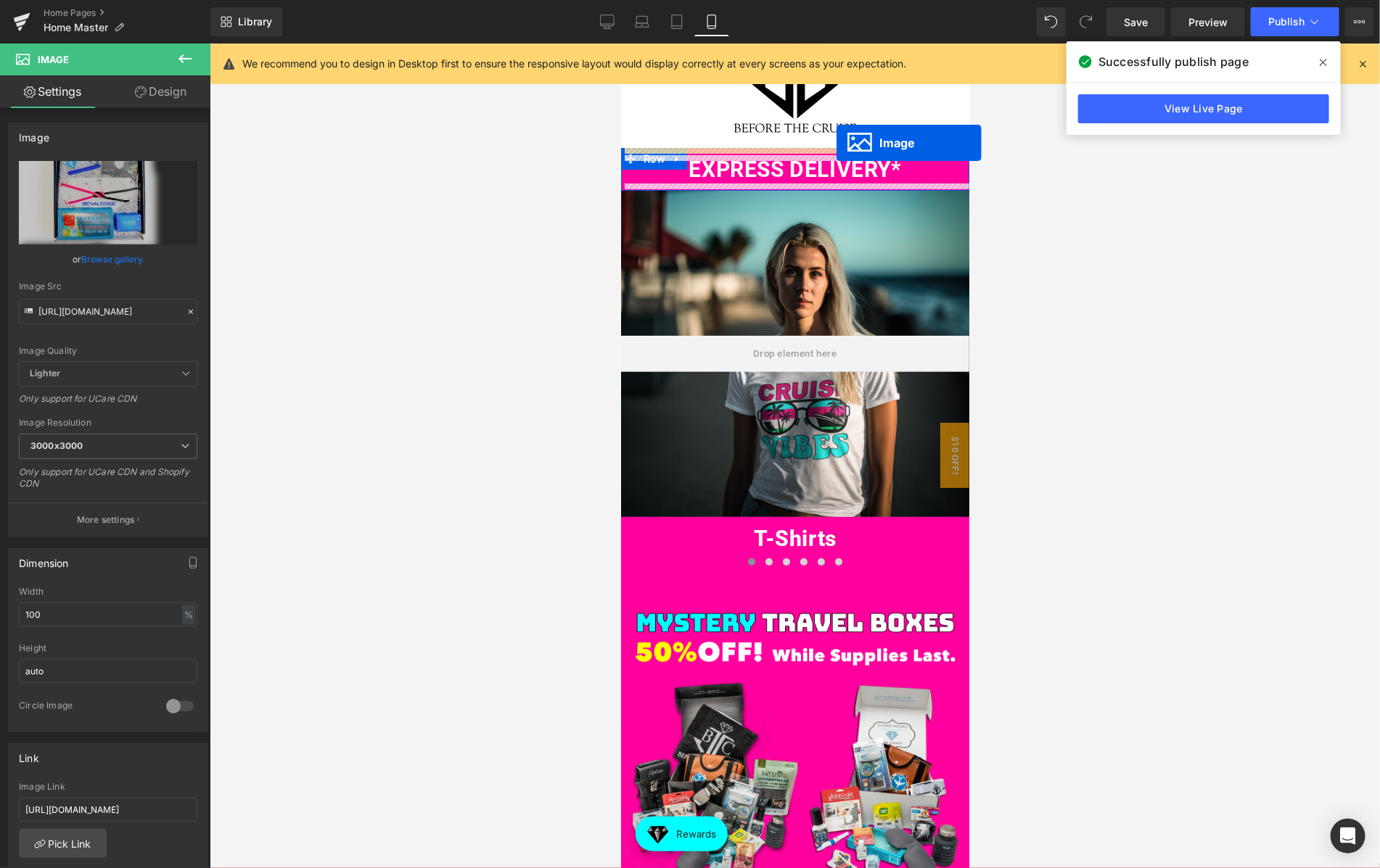
drag, startPoint x: 801, startPoint y: 625, endPoint x: 836, endPoint y: 140, distance: 486.3
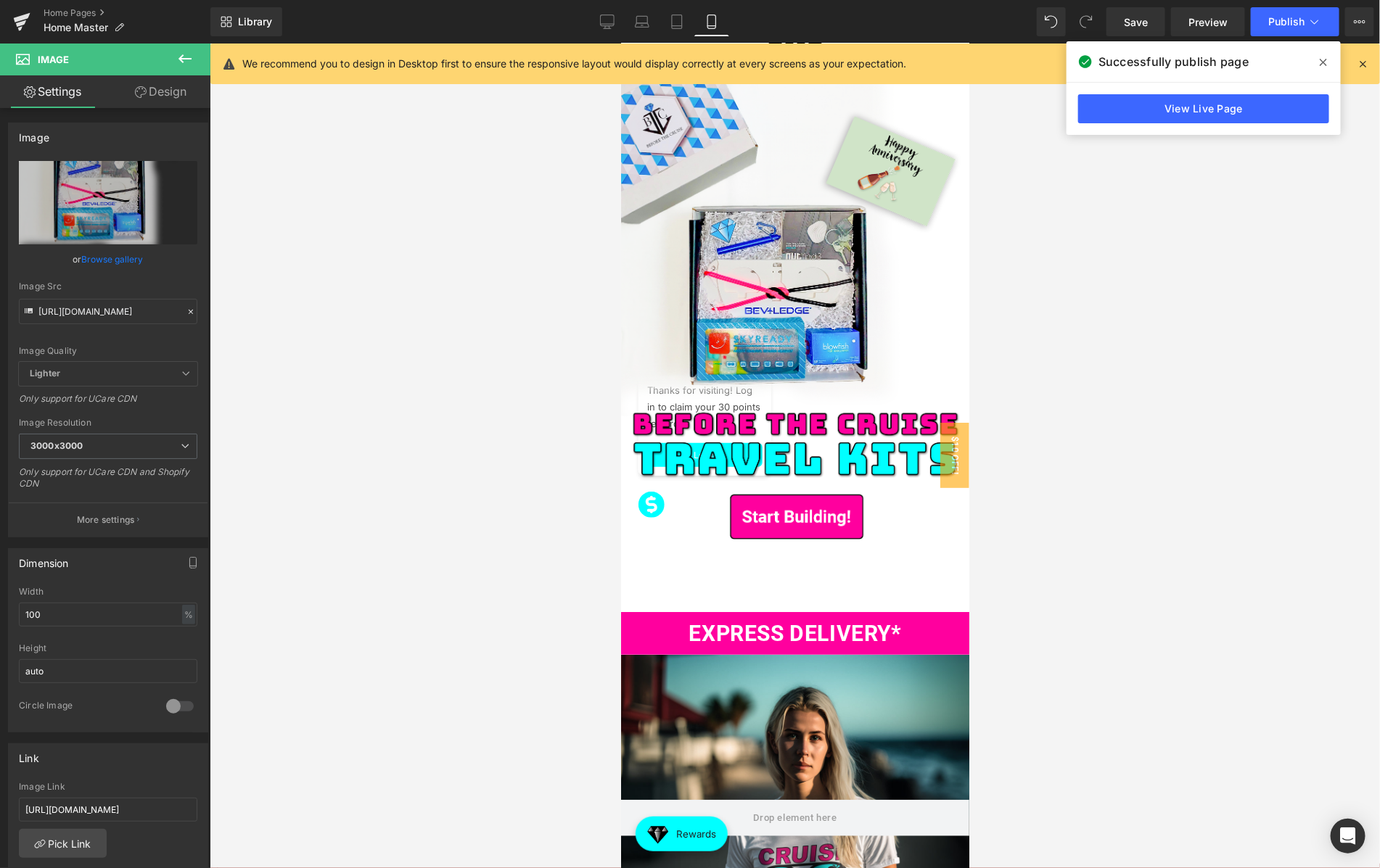
scroll to position [0, 0]
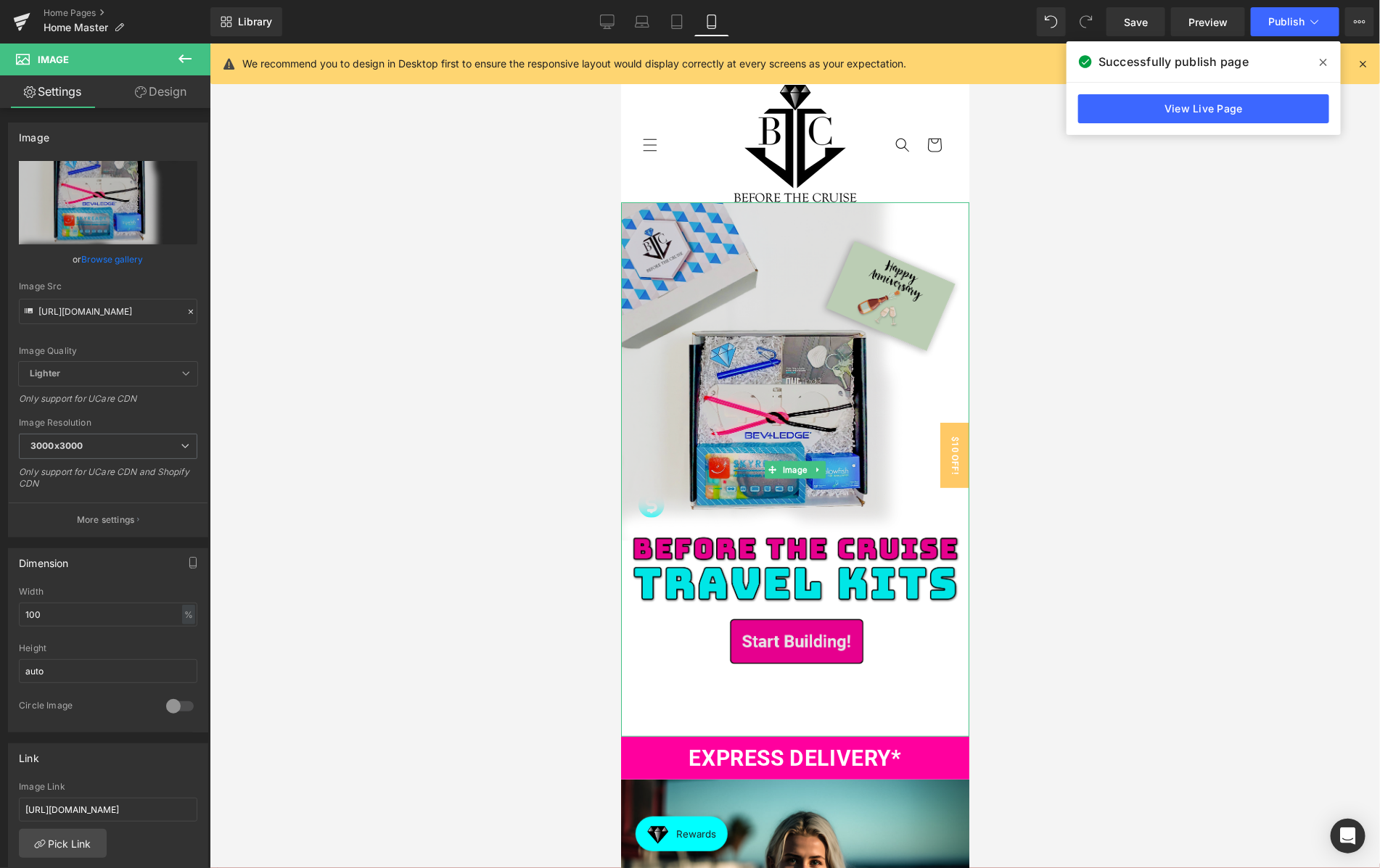
click at [745, 218] on img at bounding box center [794, 469] width 348 height 534
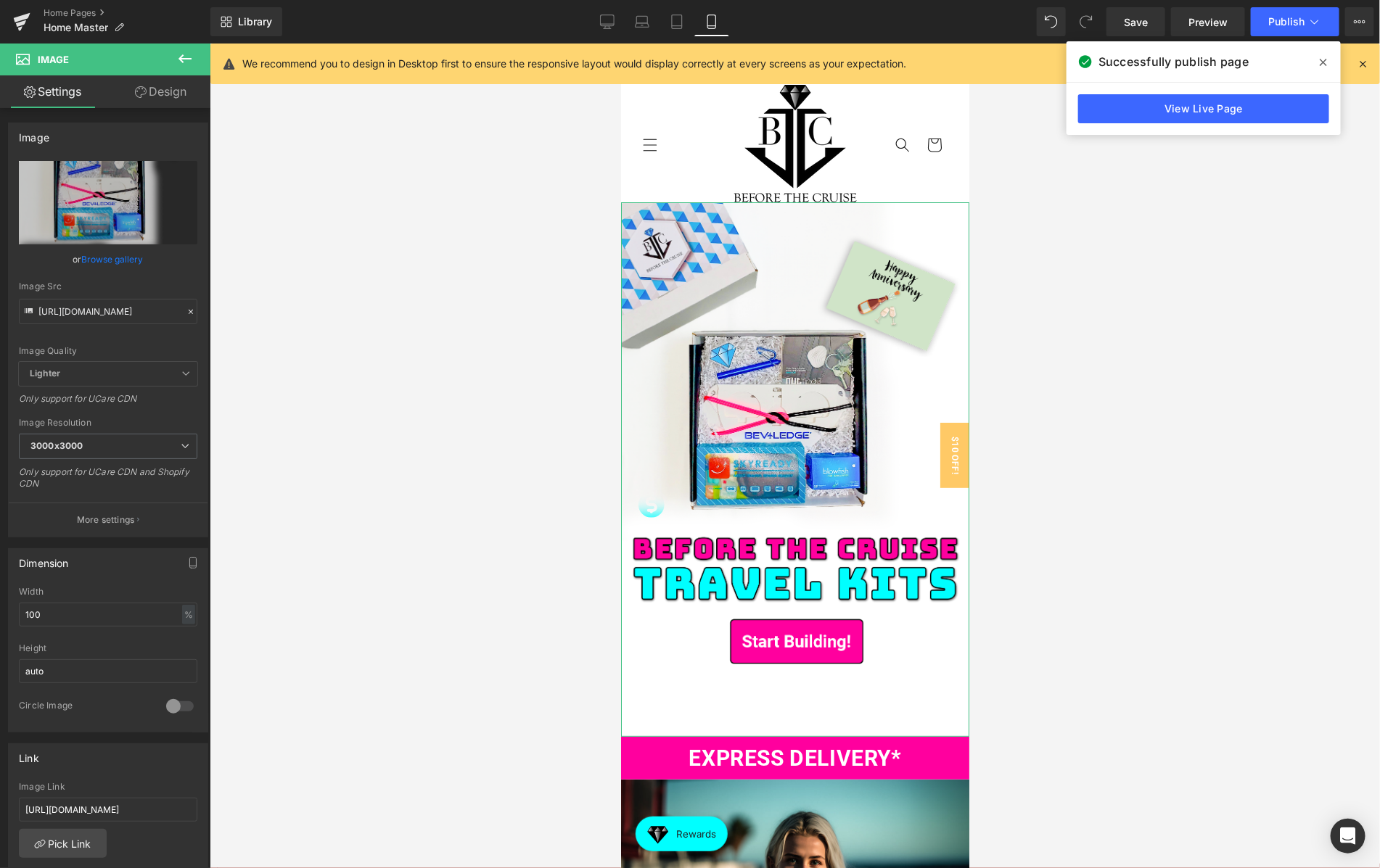
click at [185, 93] on link "Design" at bounding box center [160, 92] width 105 height 33
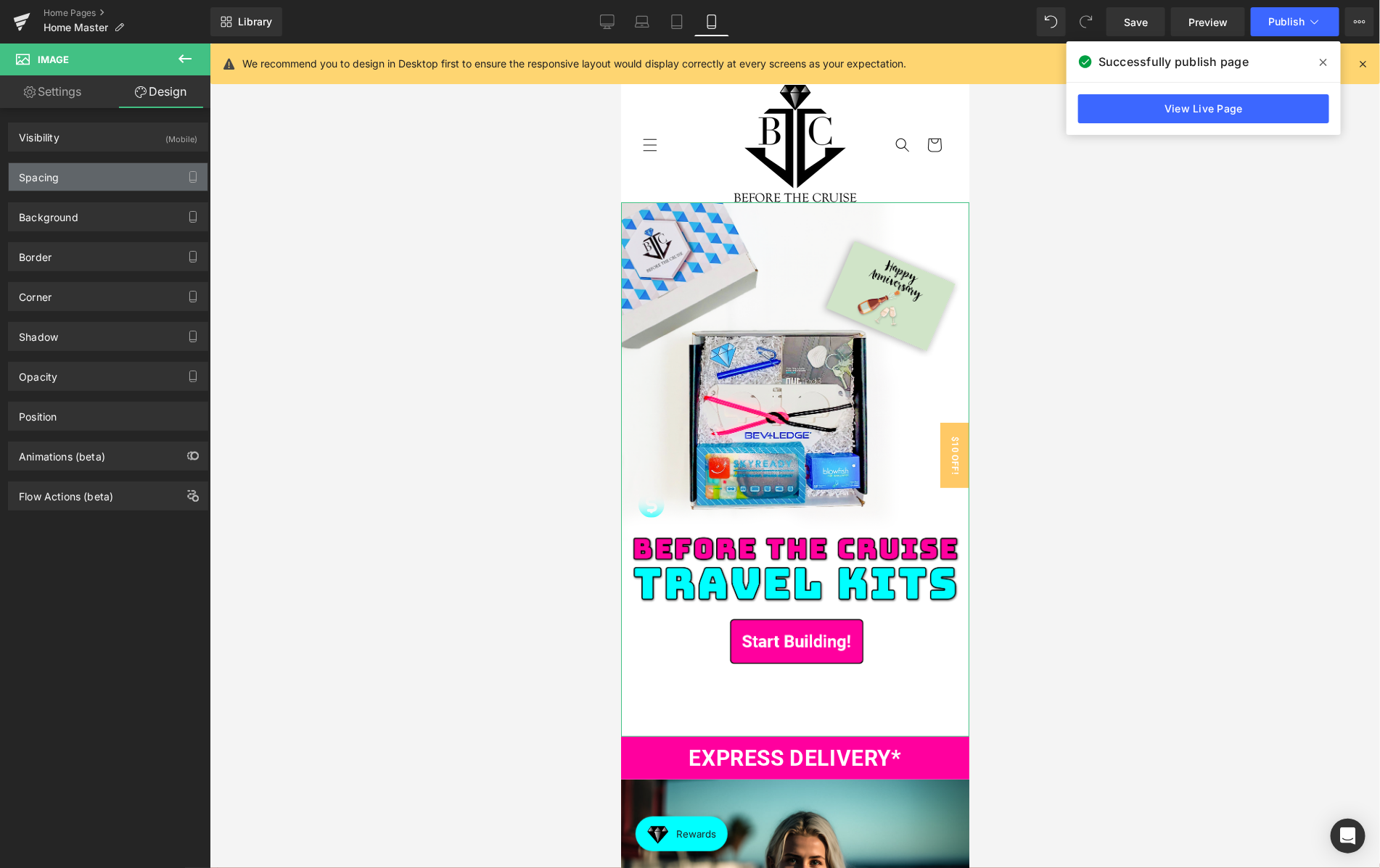
click at [76, 168] on div "Spacing" at bounding box center [108, 177] width 199 height 27
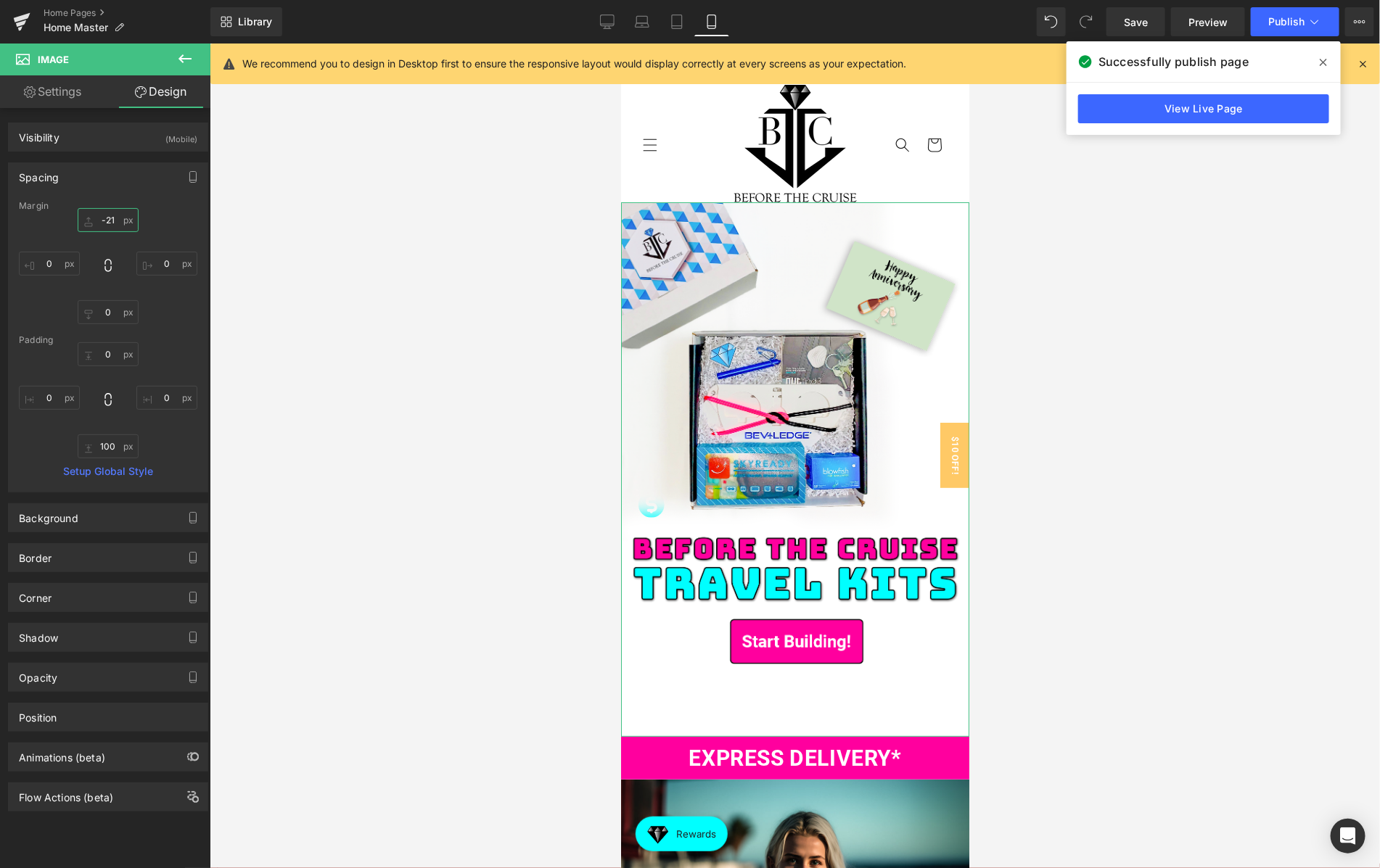
click at [109, 222] on input "-21" at bounding box center [109, 220] width 61 height 24
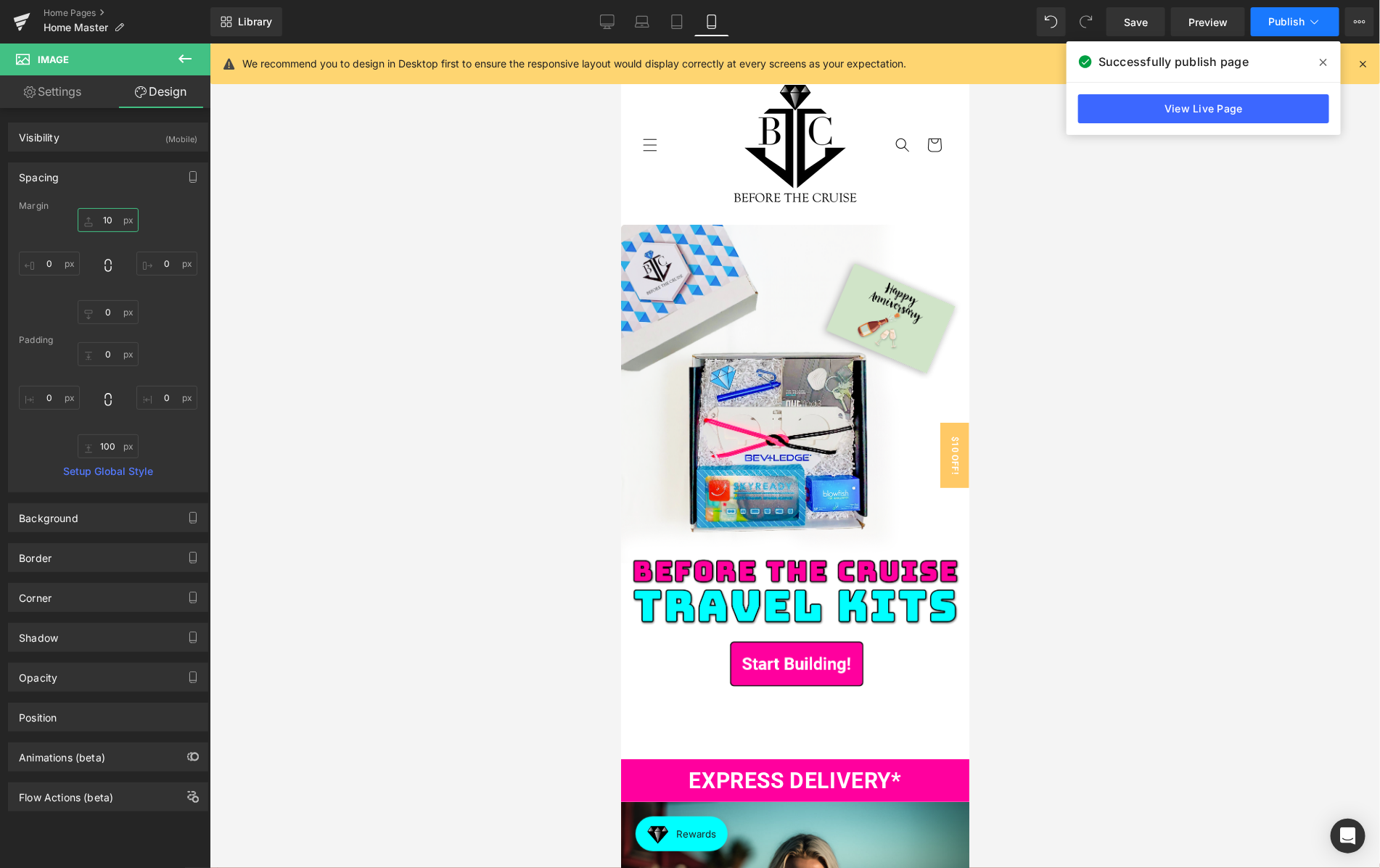
type input "10"
click at [1290, 18] on span "Publish" at bounding box center [1286, 22] width 36 height 11
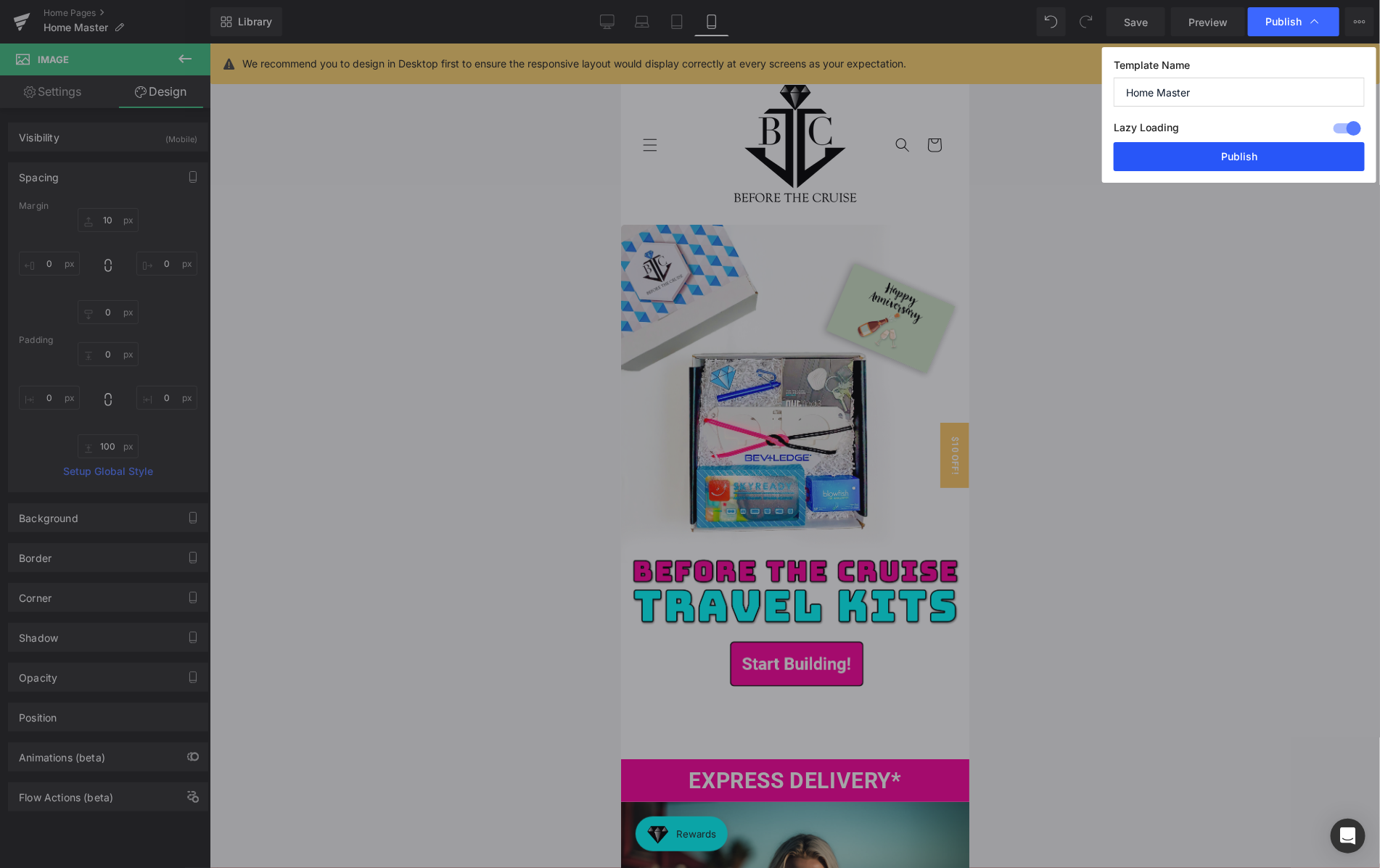
click at [1235, 158] on button "Publish" at bounding box center [1239, 157] width 251 height 29
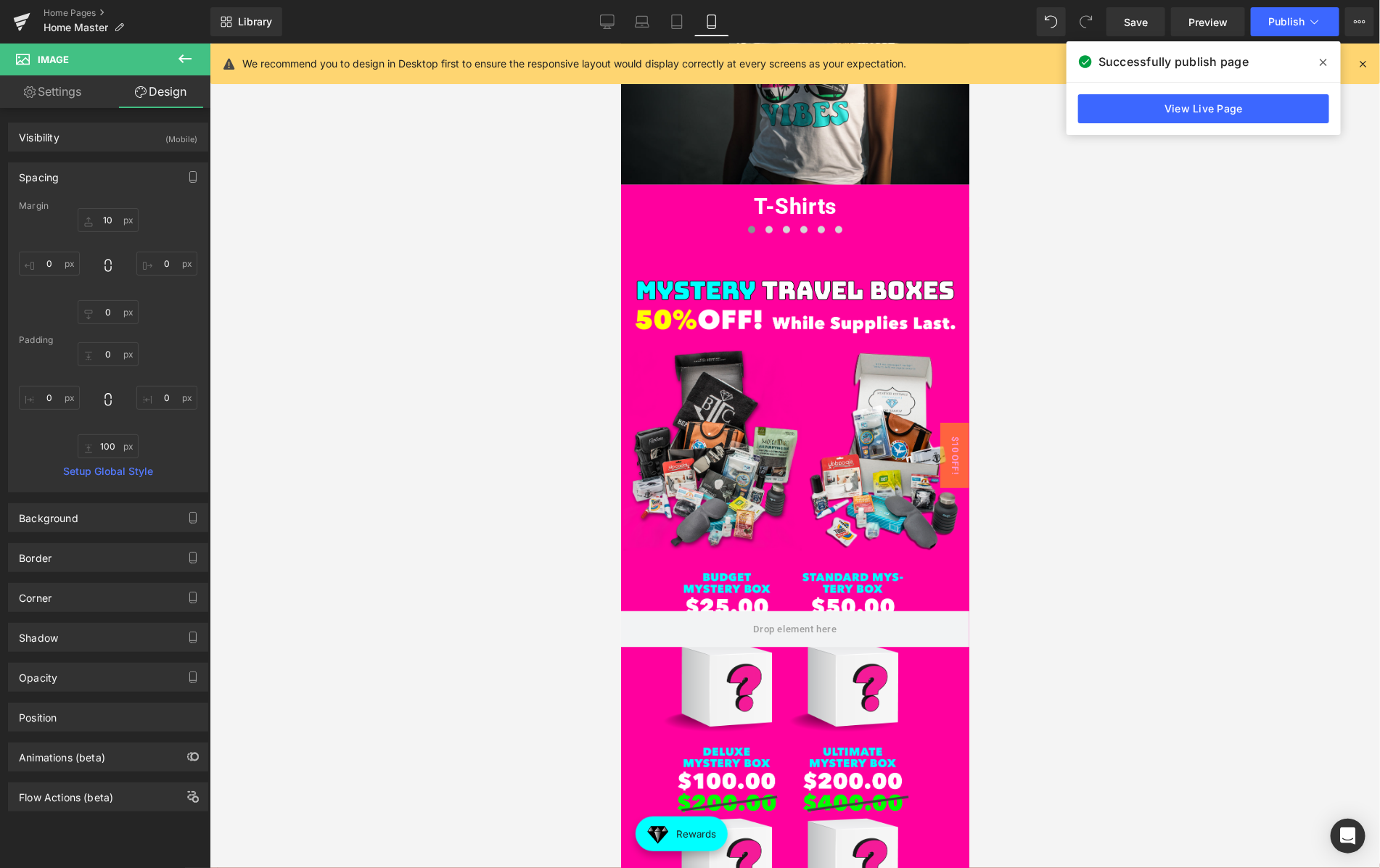
scroll to position [1024, 0]
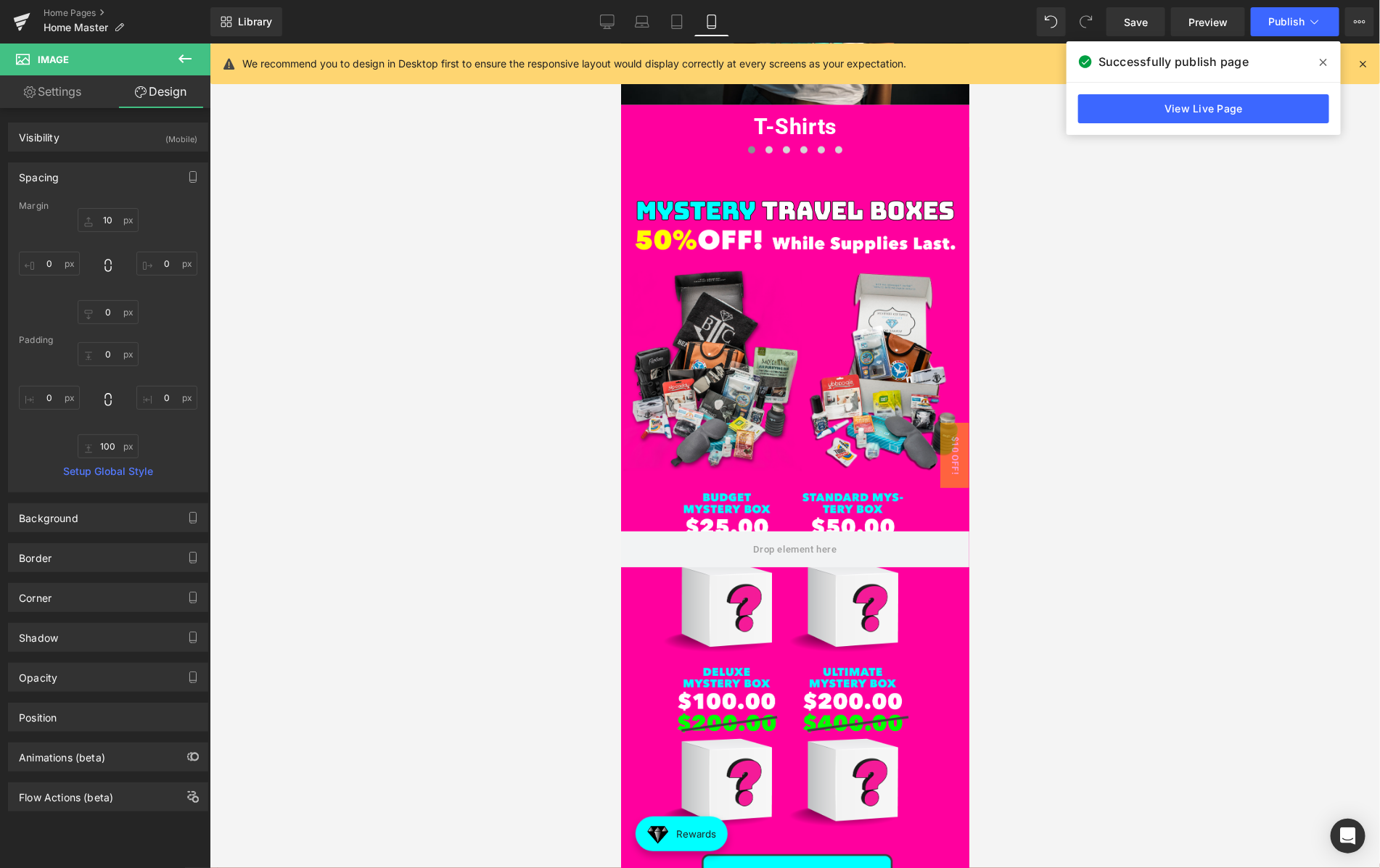
click at [813, 235] on div at bounding box center [794, 548] width 348 height 774
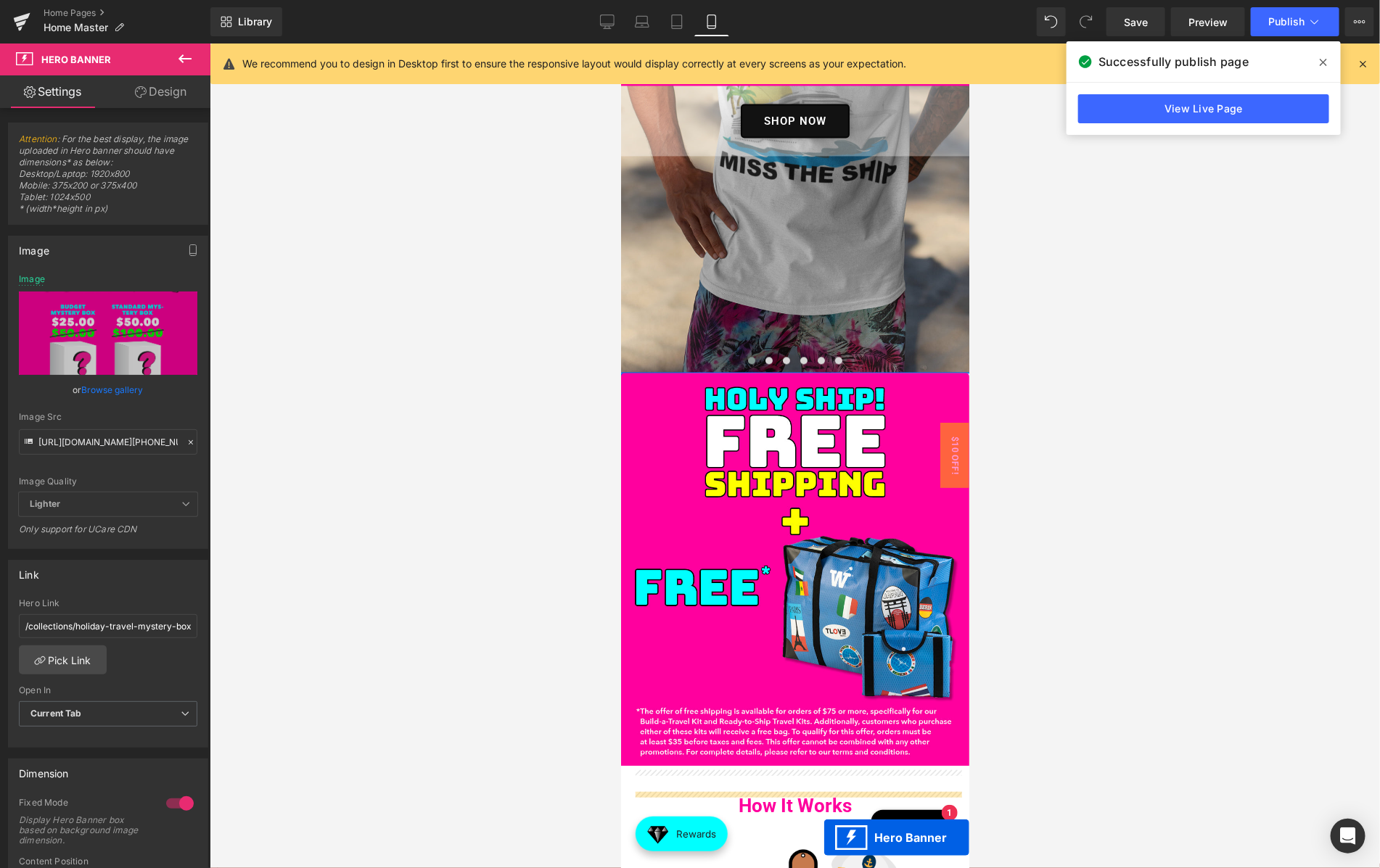
scroll to position [1705, 0]
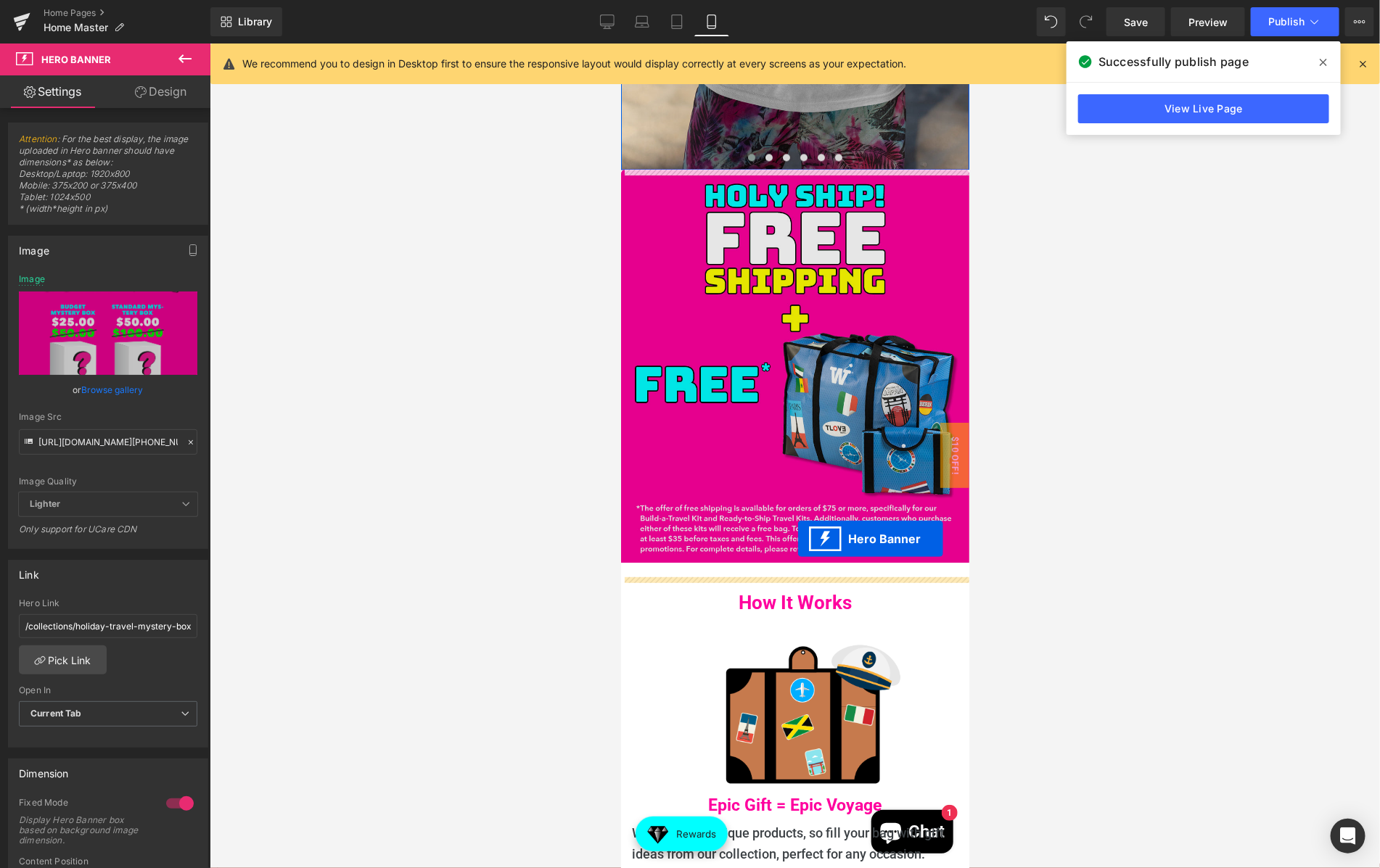
drag, startPoint x: 790, startPoint y: 174, endPoint x: 797, endPoint y: 538, distance: 364.1
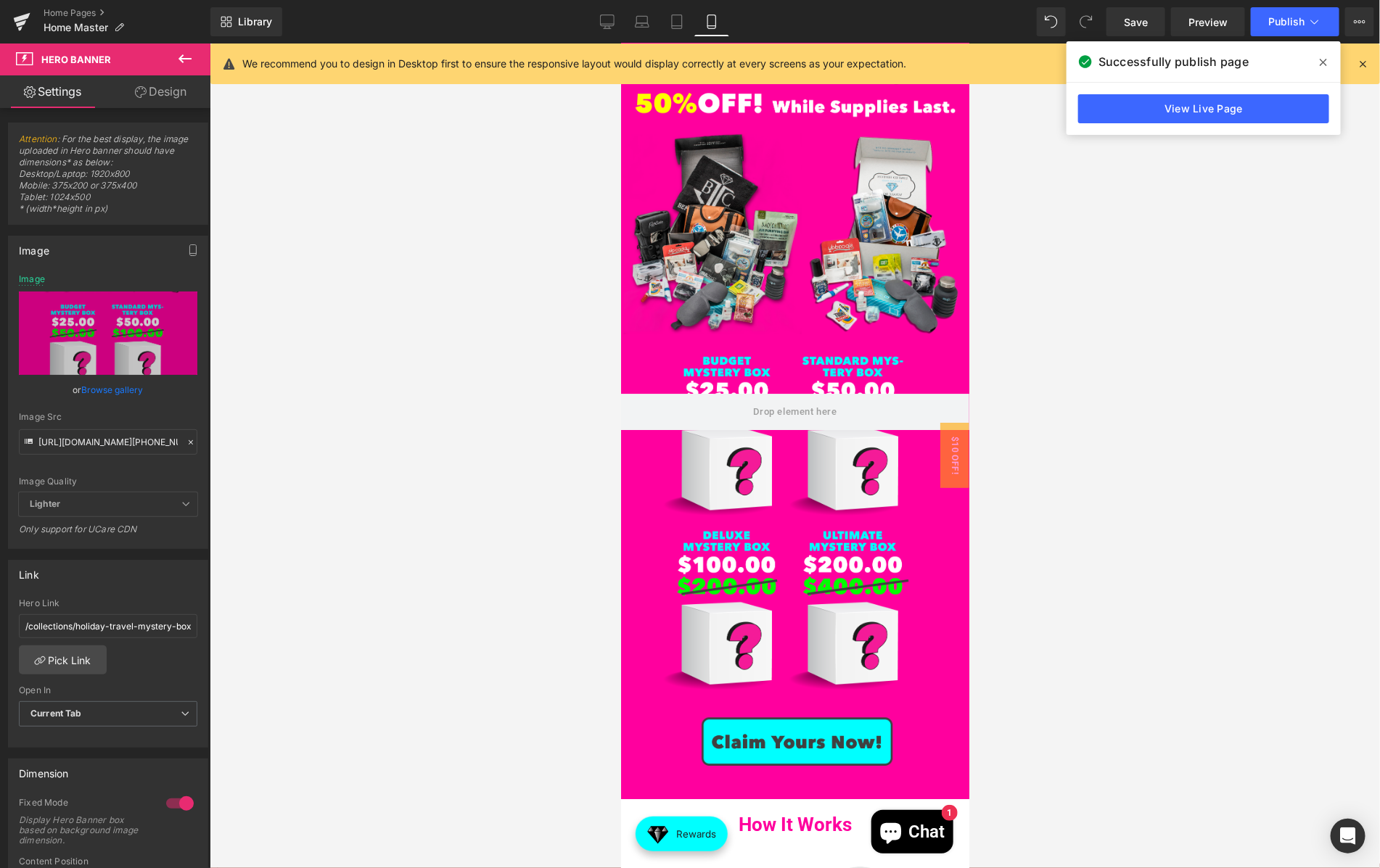
scroll to position [2224, 0]
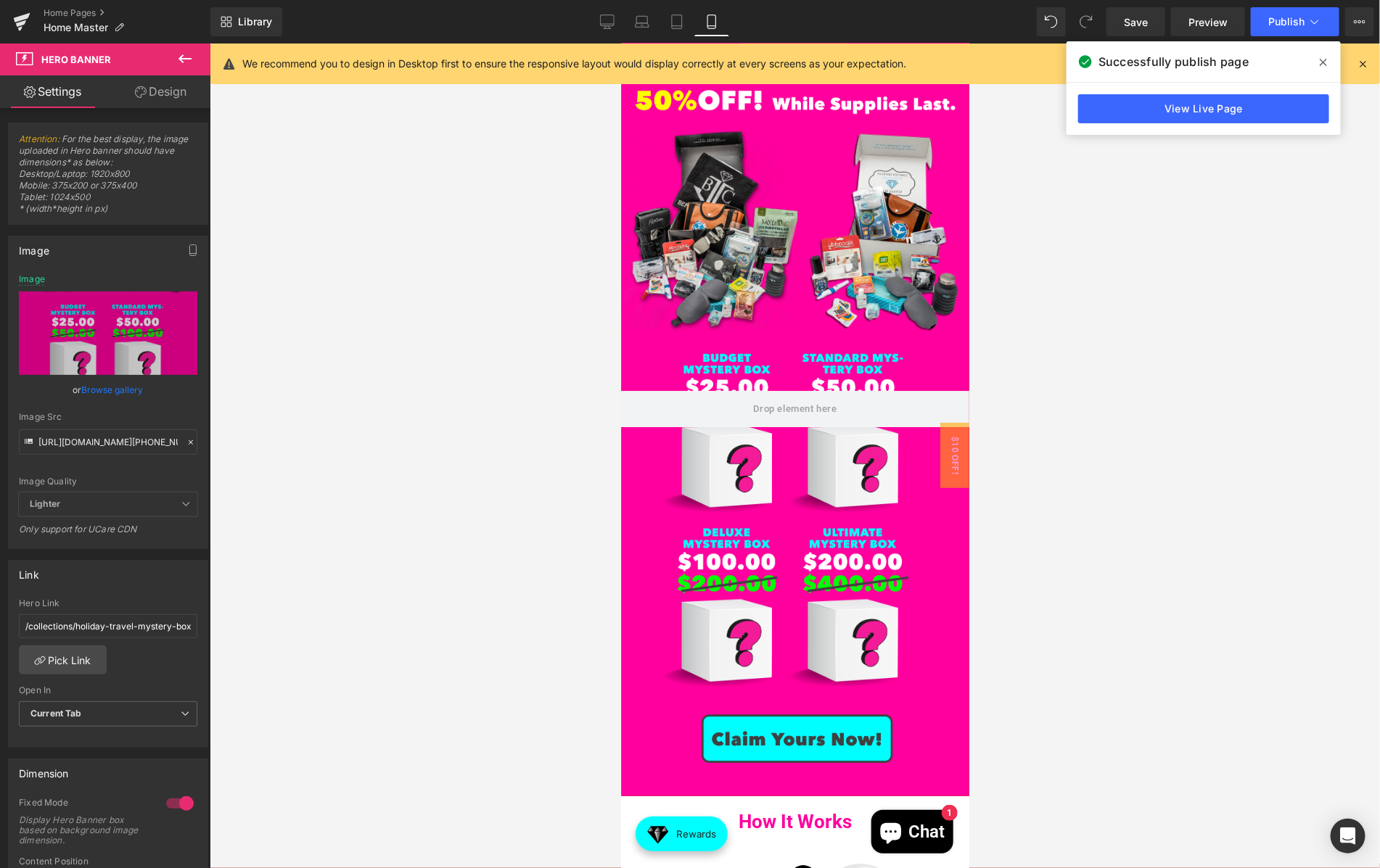
click at [788, 356] on div at bounding box center [794, 408] width 348 height 774
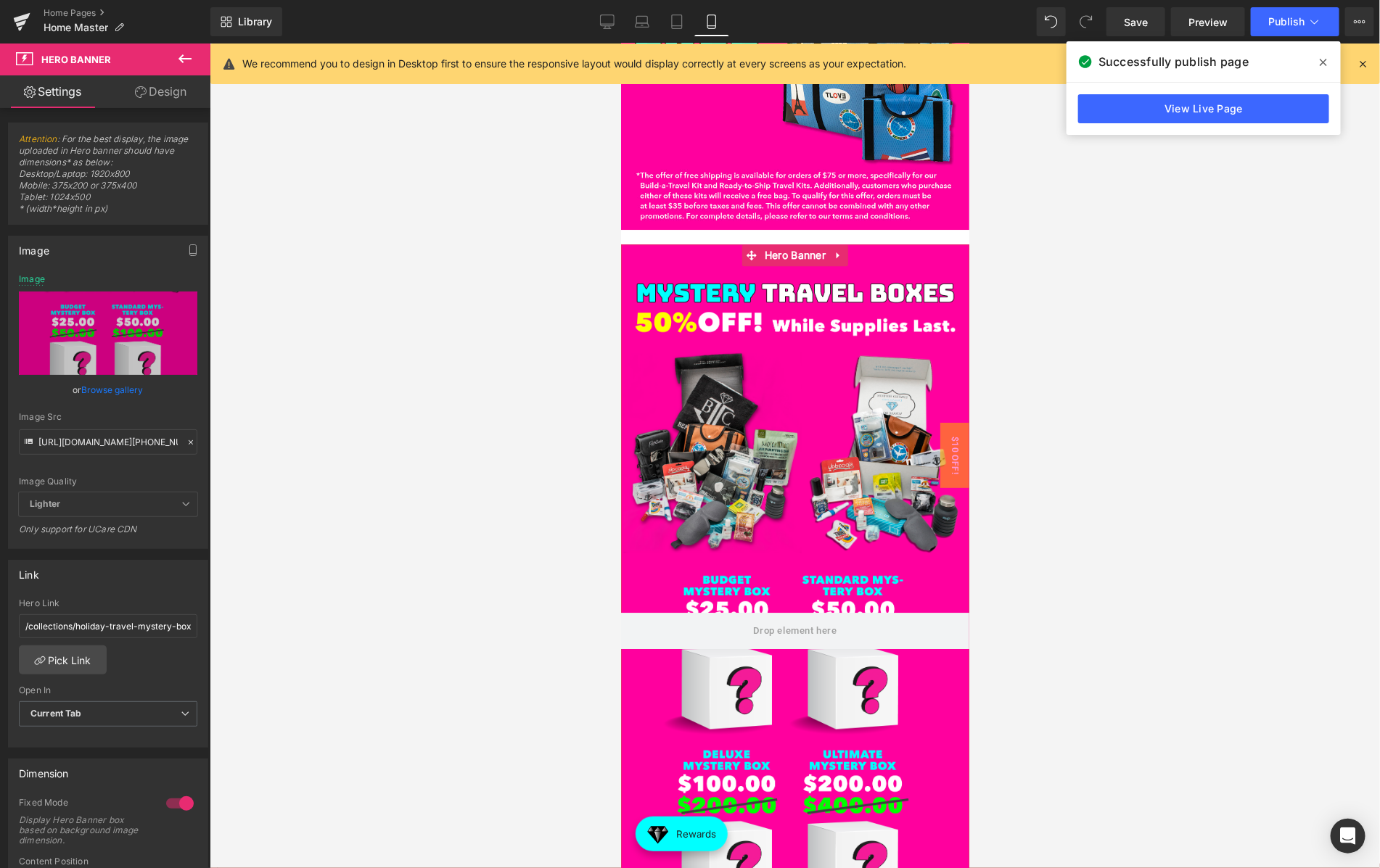
scroll to position [1993, 0]
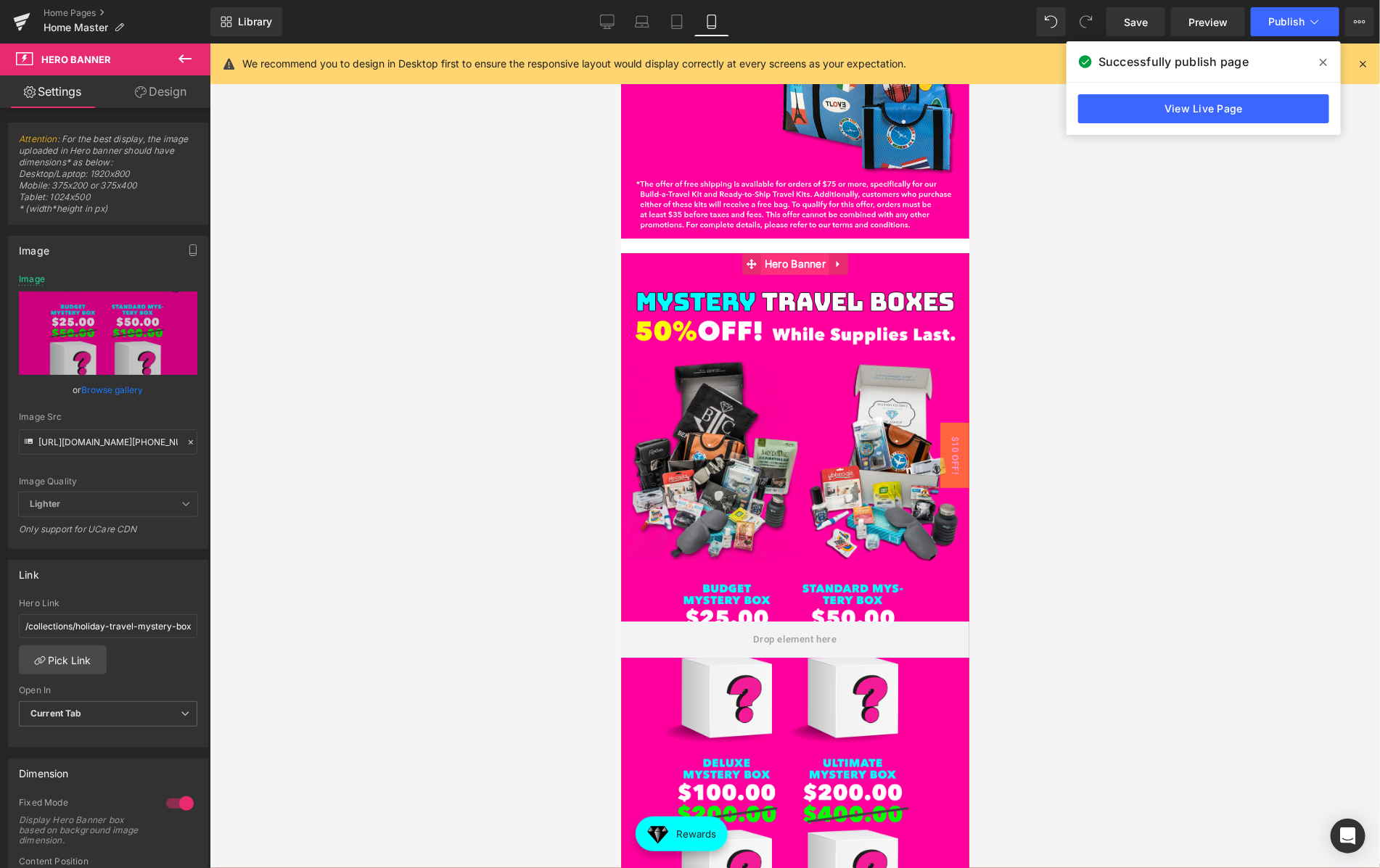
click at [796, 253] on span "Hero Banner" at bounding box center [794, 263] width 68 height 22
click at [158, 84] on link "Design" at bounding box center [160, 92] width 105 height 33
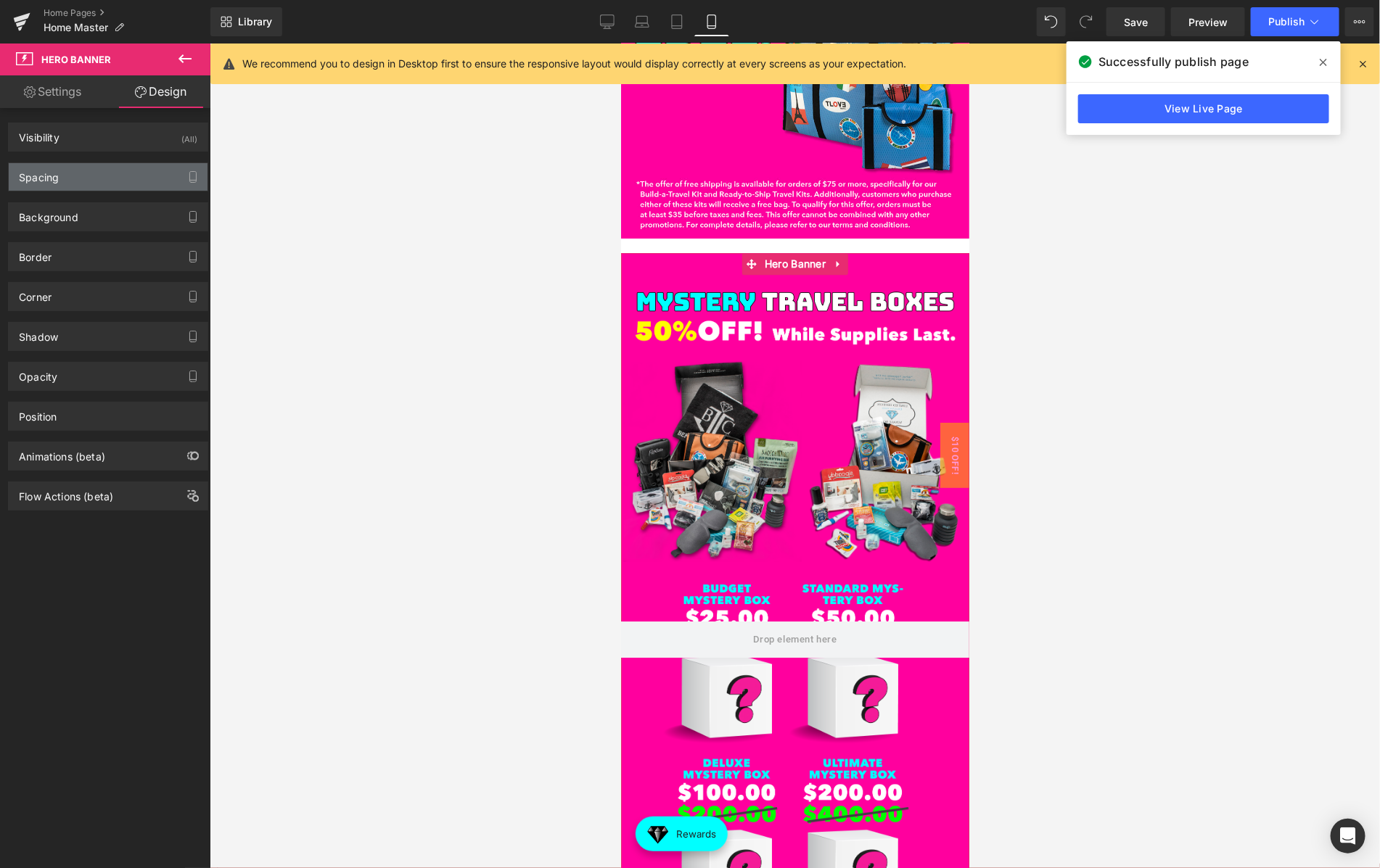
click at [78, 167] on div "Spacing" at bounding box center [108, 177] width 199 height 27
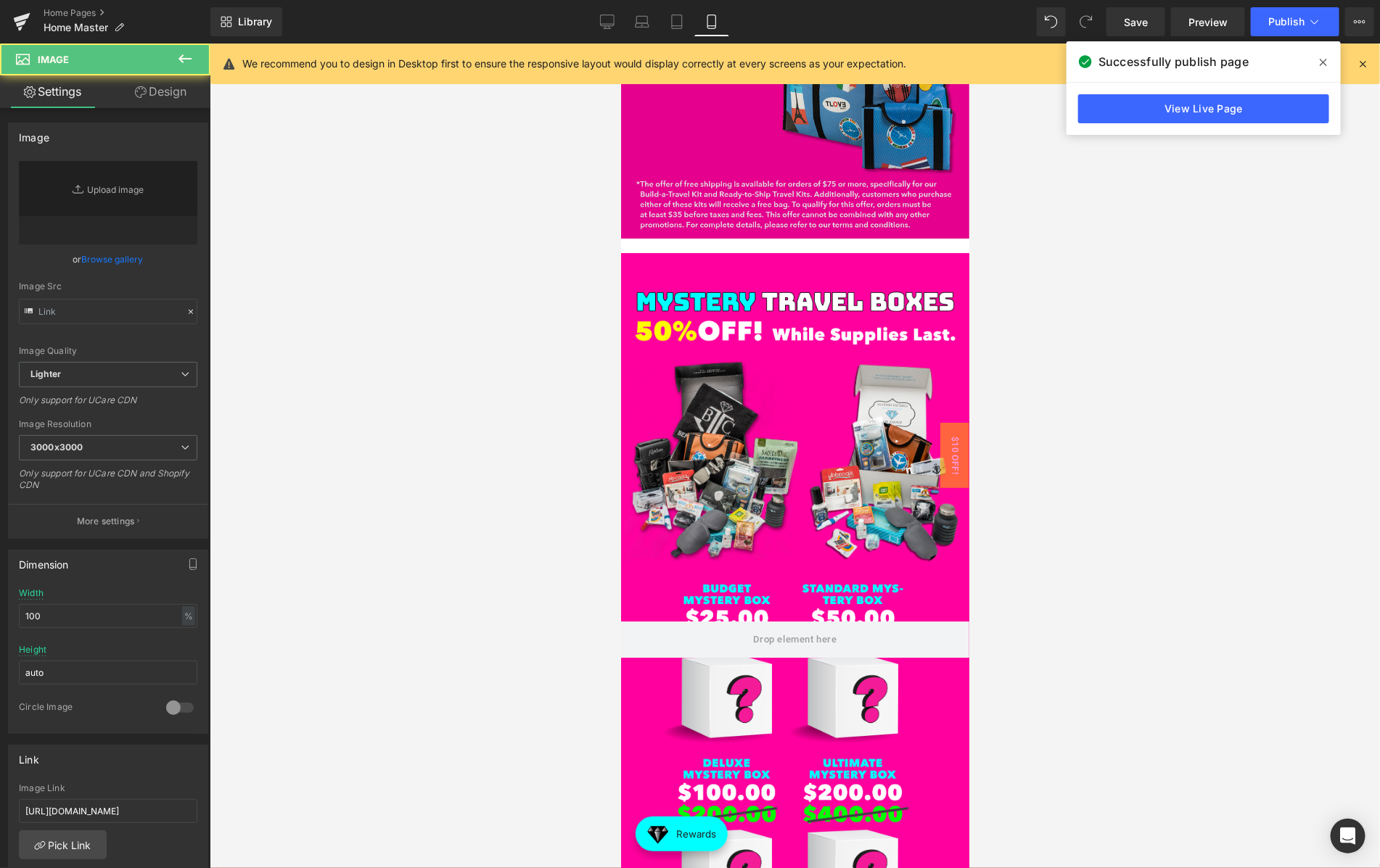
click at [794, 205] on img at bounding box center [794, 48] width 348 height 407
type input "[URL][DOMAIN_NAME]"
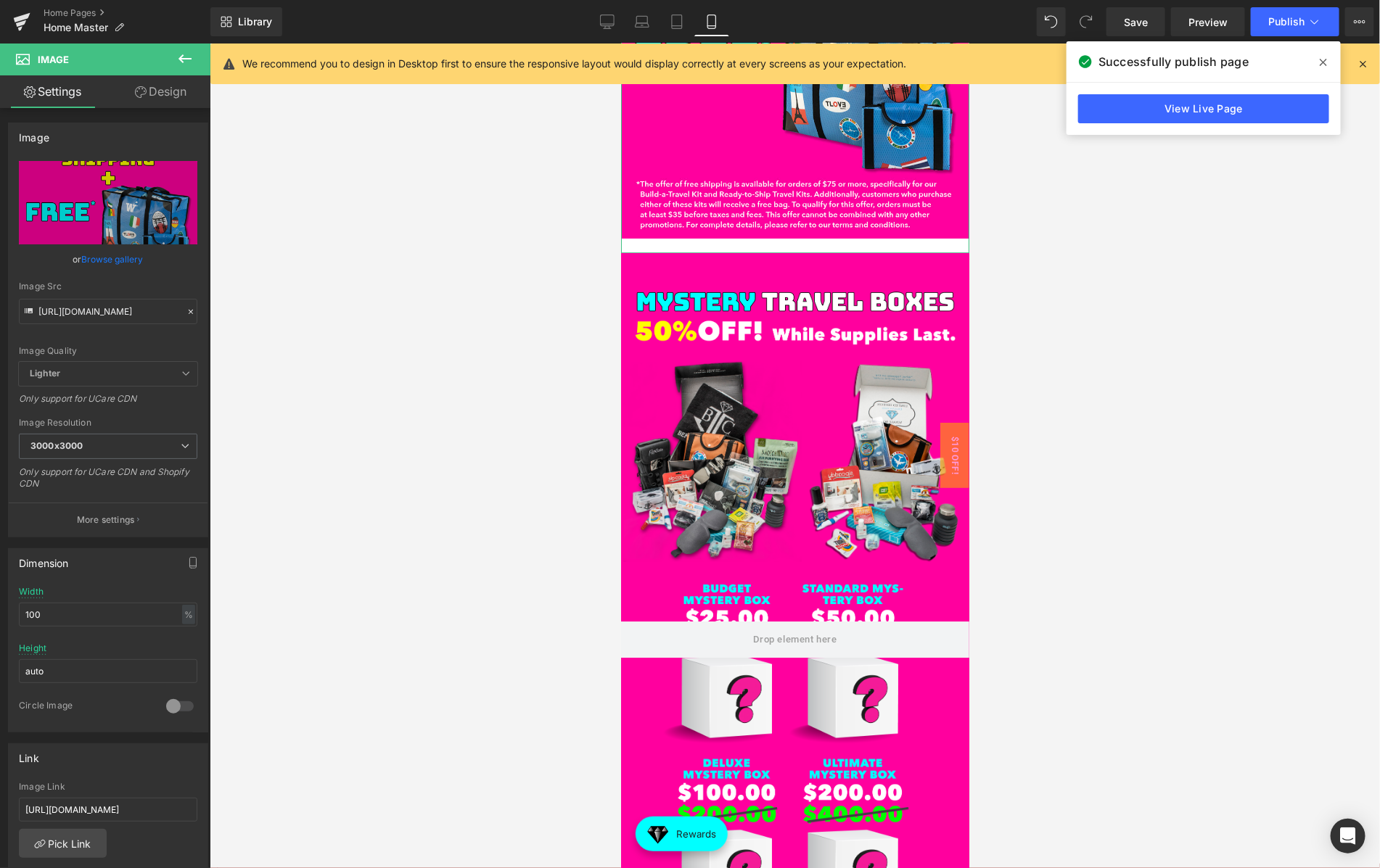
click at [178, 96] on link "Design" at bounding box center [160, 92] width 105 height 33
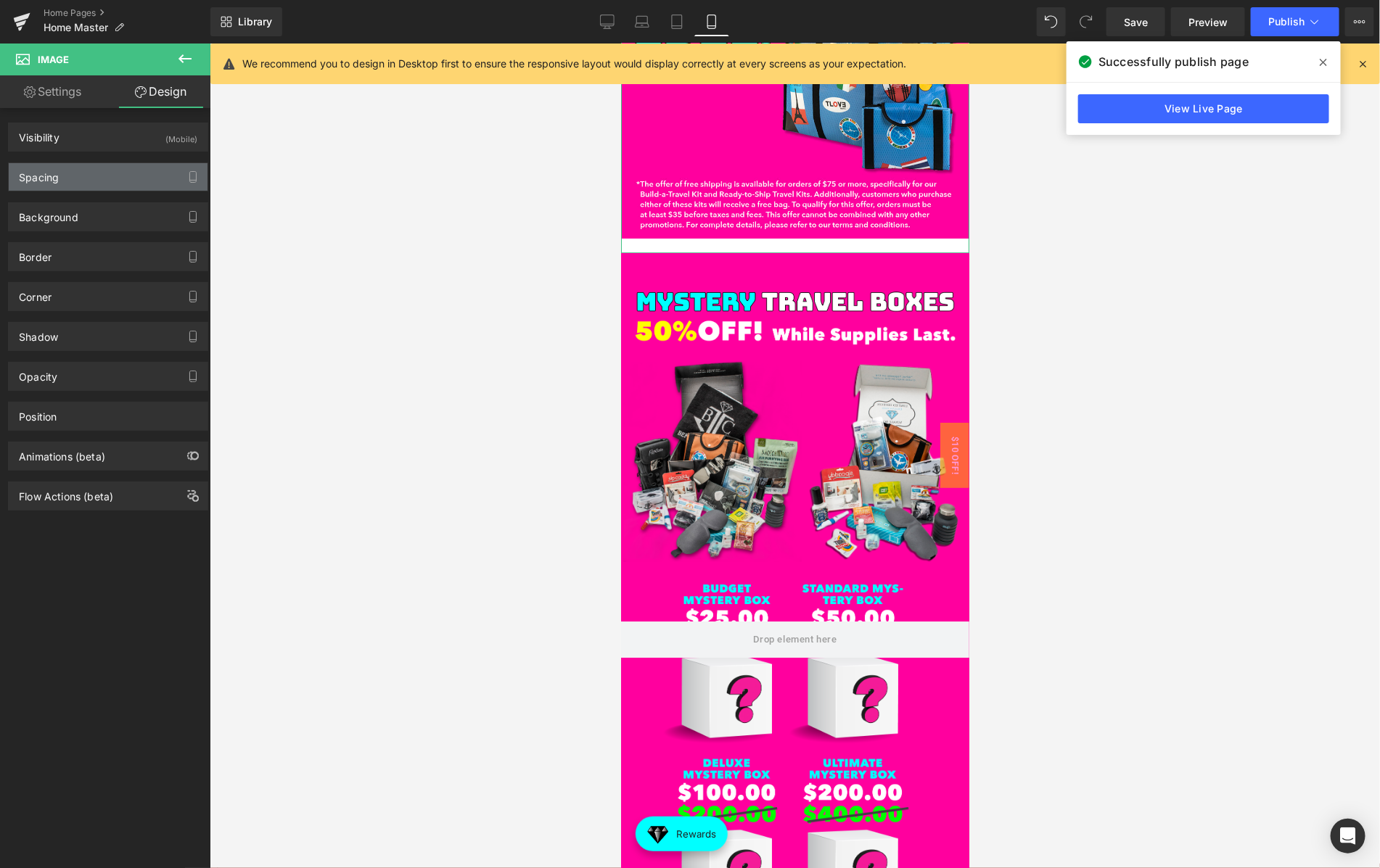
click at [92, 167] on div "Spacing" at bounding box center [108, 177] width 199 height 27
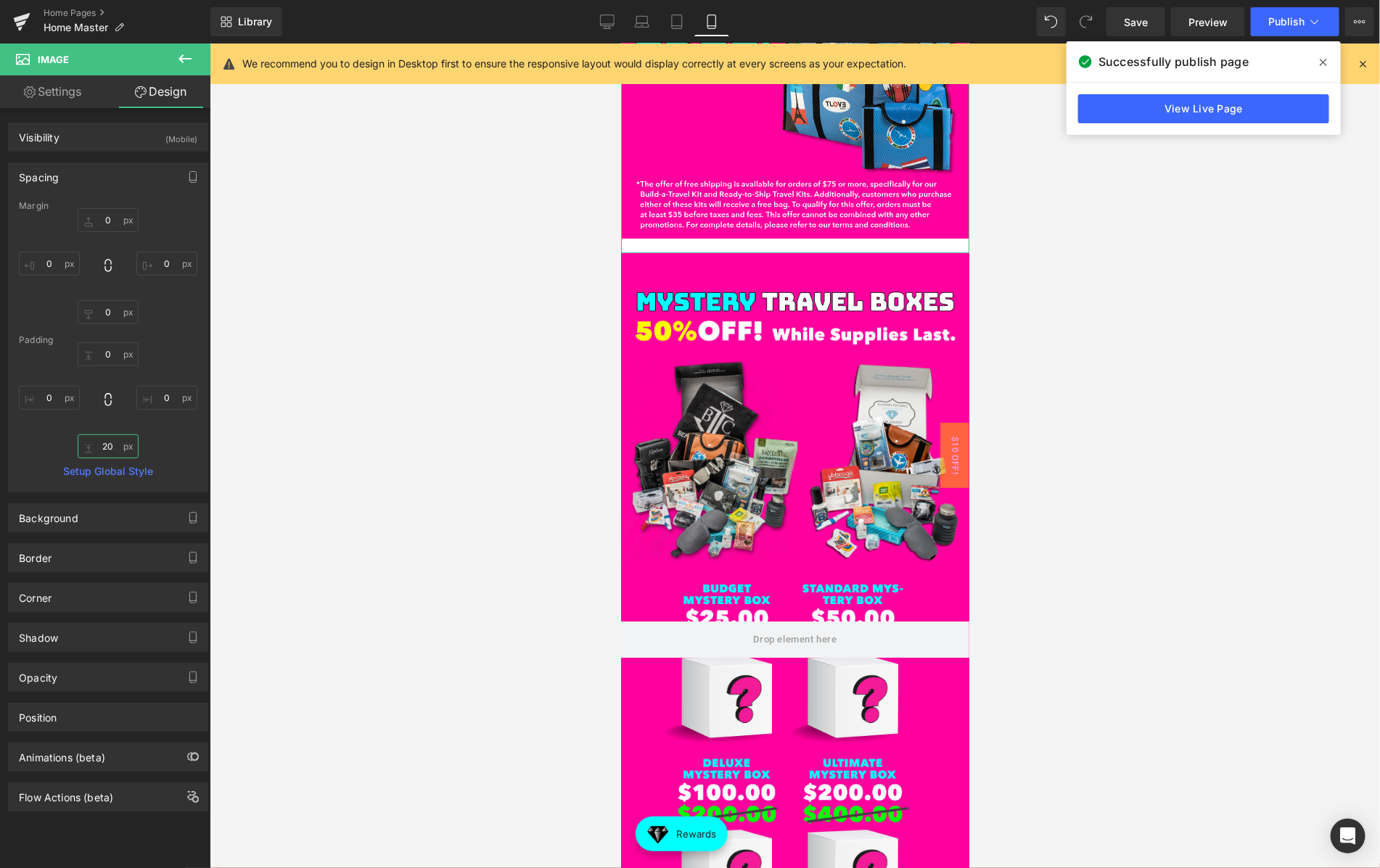
click at [113, 446] on input "20" at bounding box center [109, 447] width 61 height 24
type input "0"
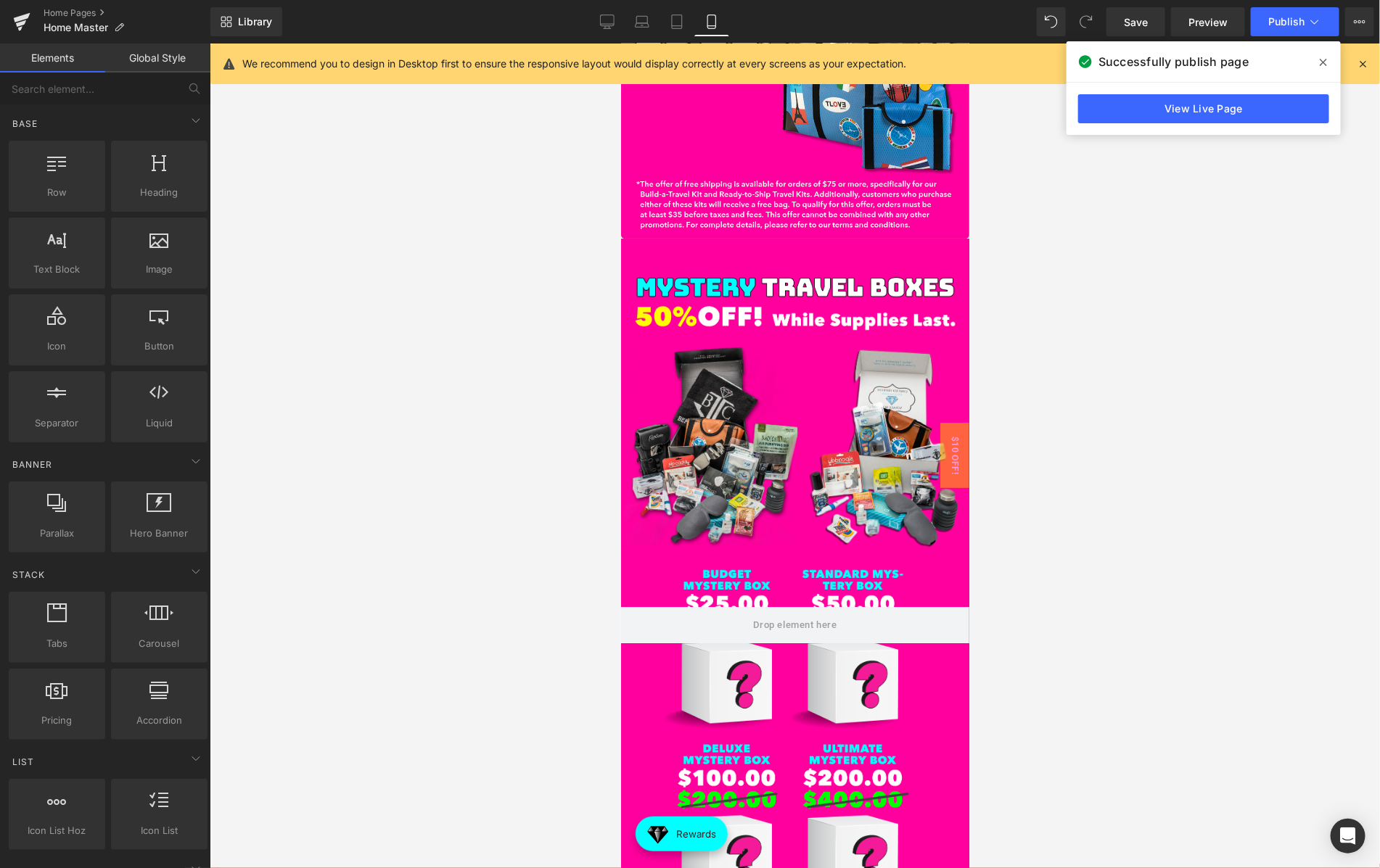
click at [255, 390] on div at bounding box center [795, 456] width 1170 height 825
click at [1295, 14] on button "Publish" at bounding box center [1295, 22] width 88 height 29
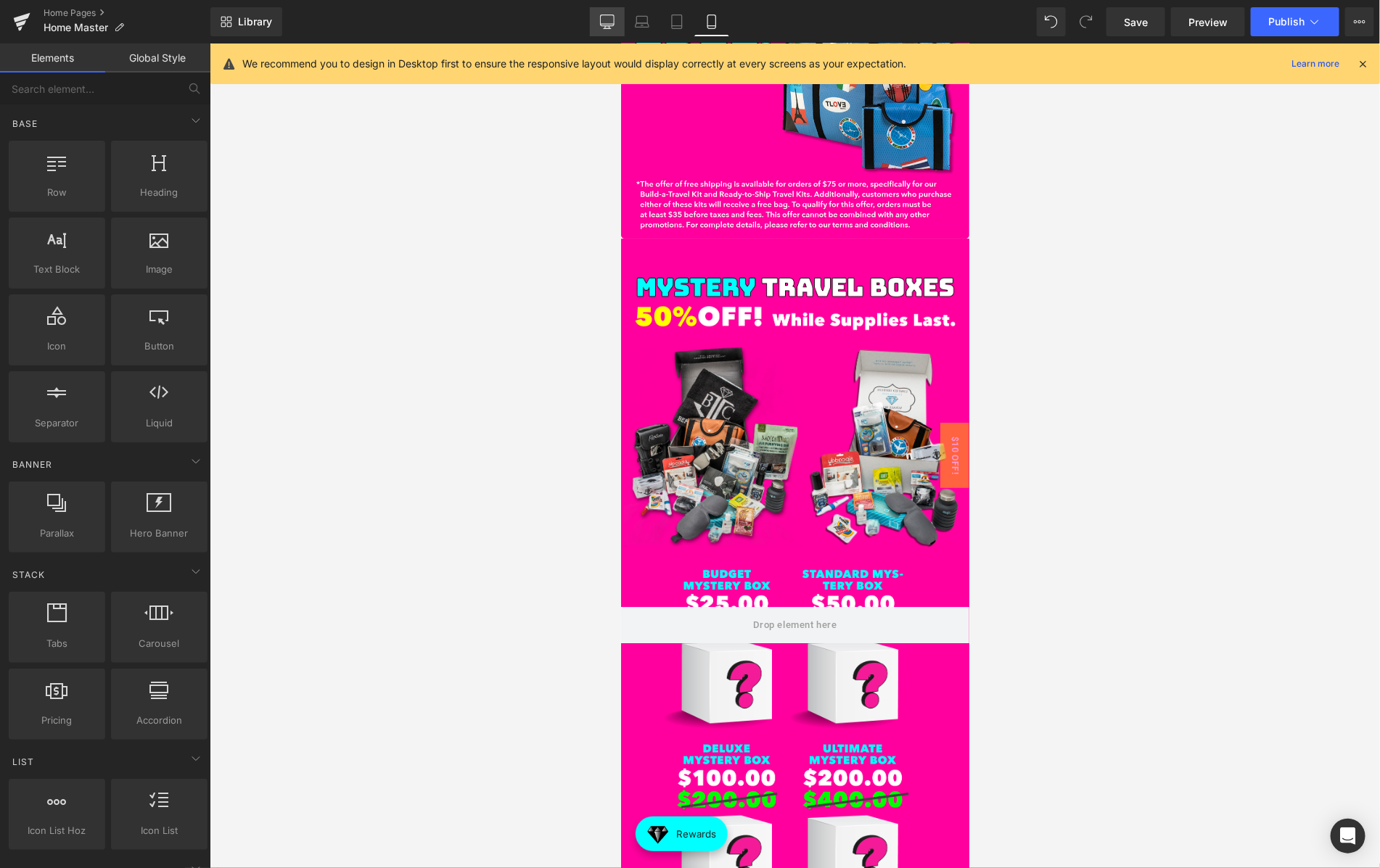
click at [604, 21] on icon at bounding box center [607, 22] width 14 height 14
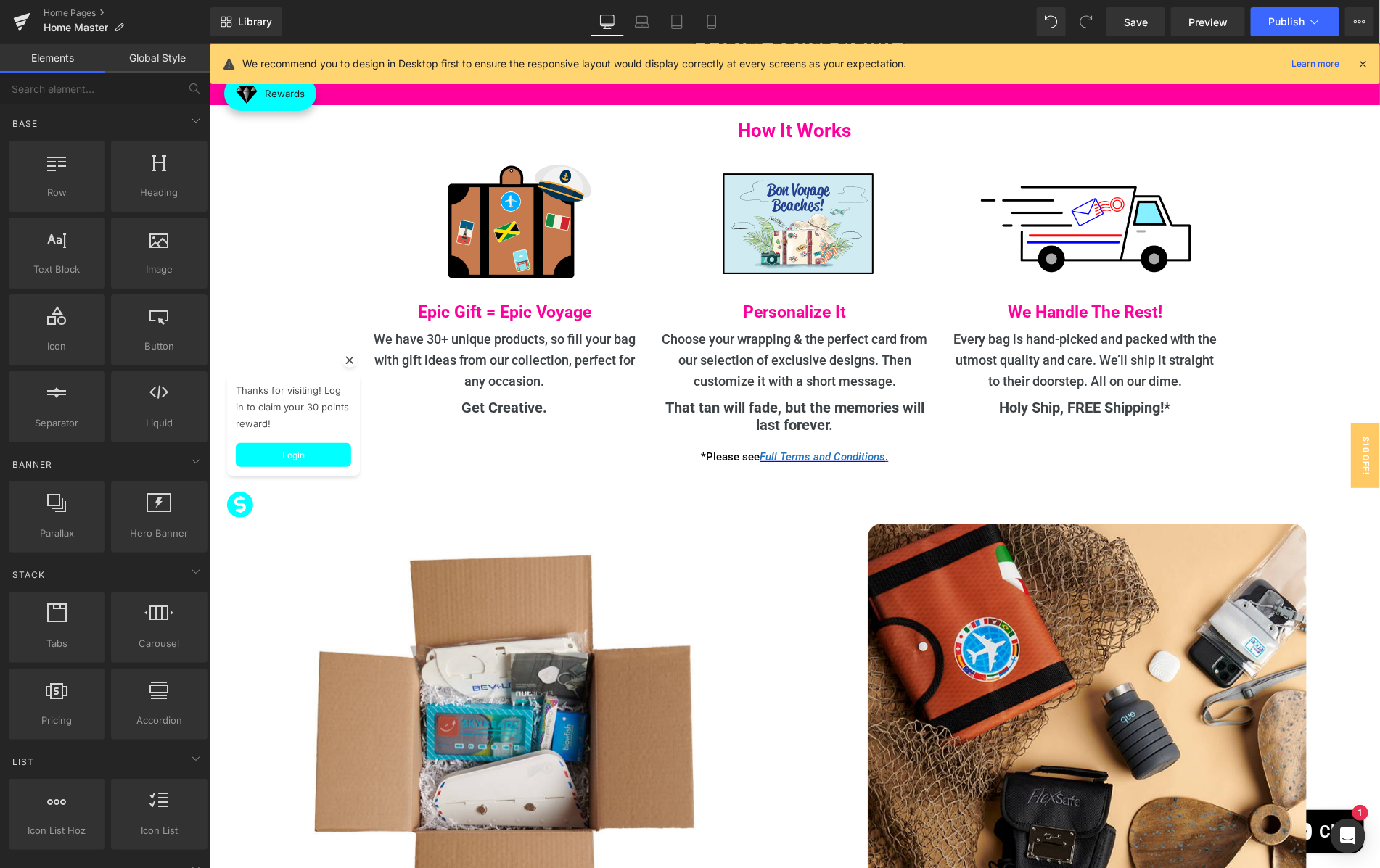
scroll to position [2565, 0]
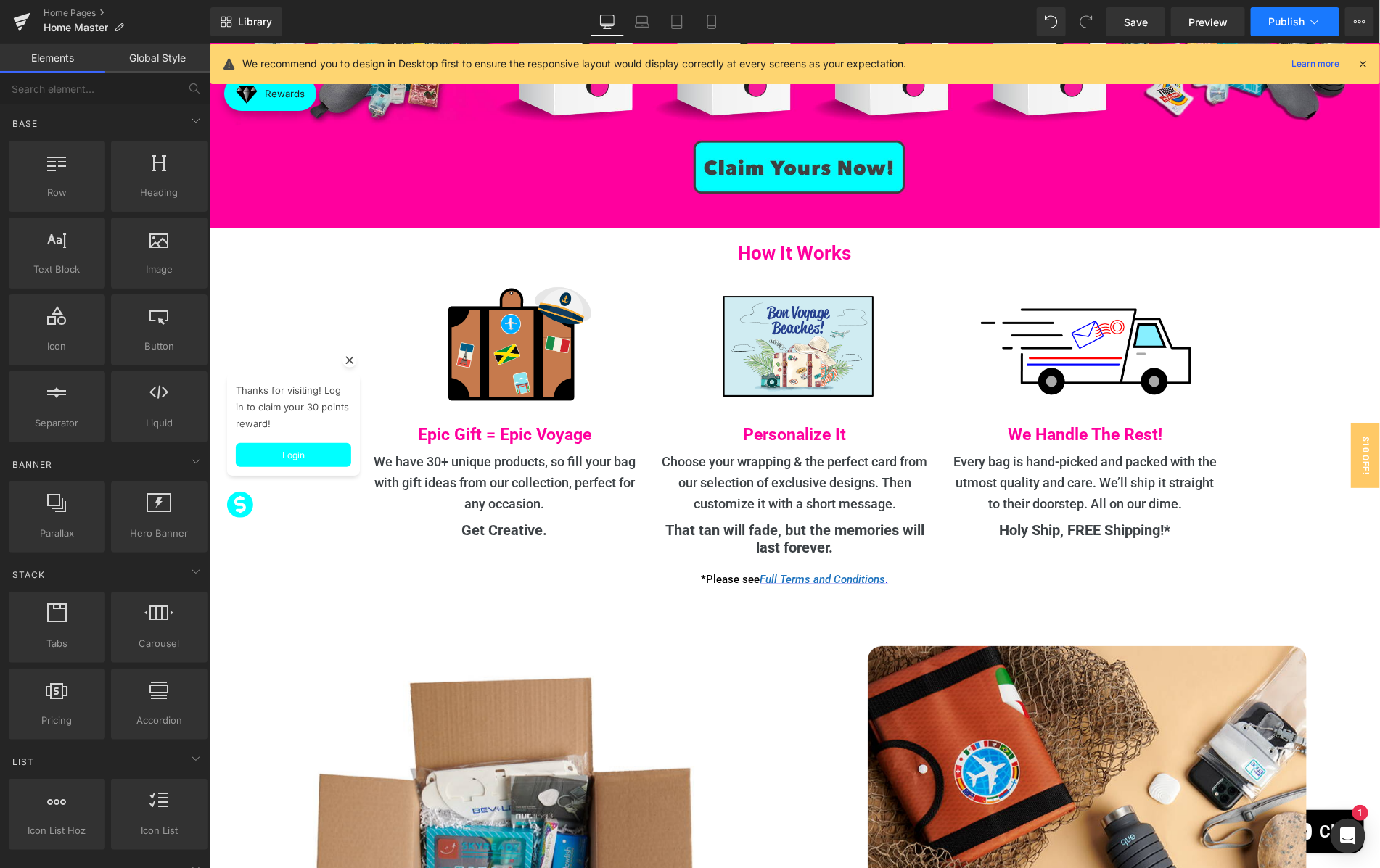
click at [1279, 28] on button "Publish" at bounding box center [1295, 22] width 88 height 29
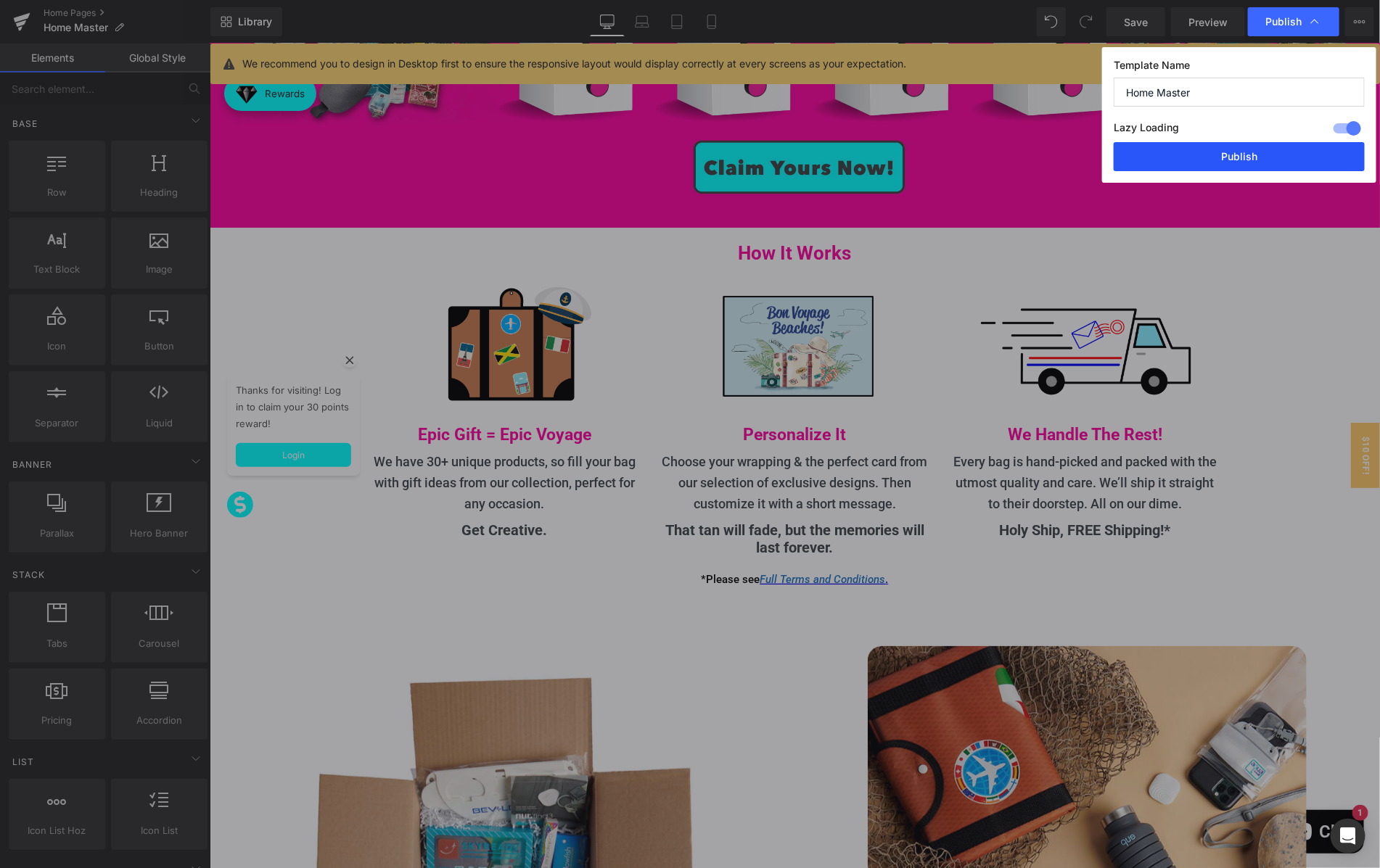
click at [1244, 162] on button "Publish" at bounding box center [1239, 157] width 251 height 29
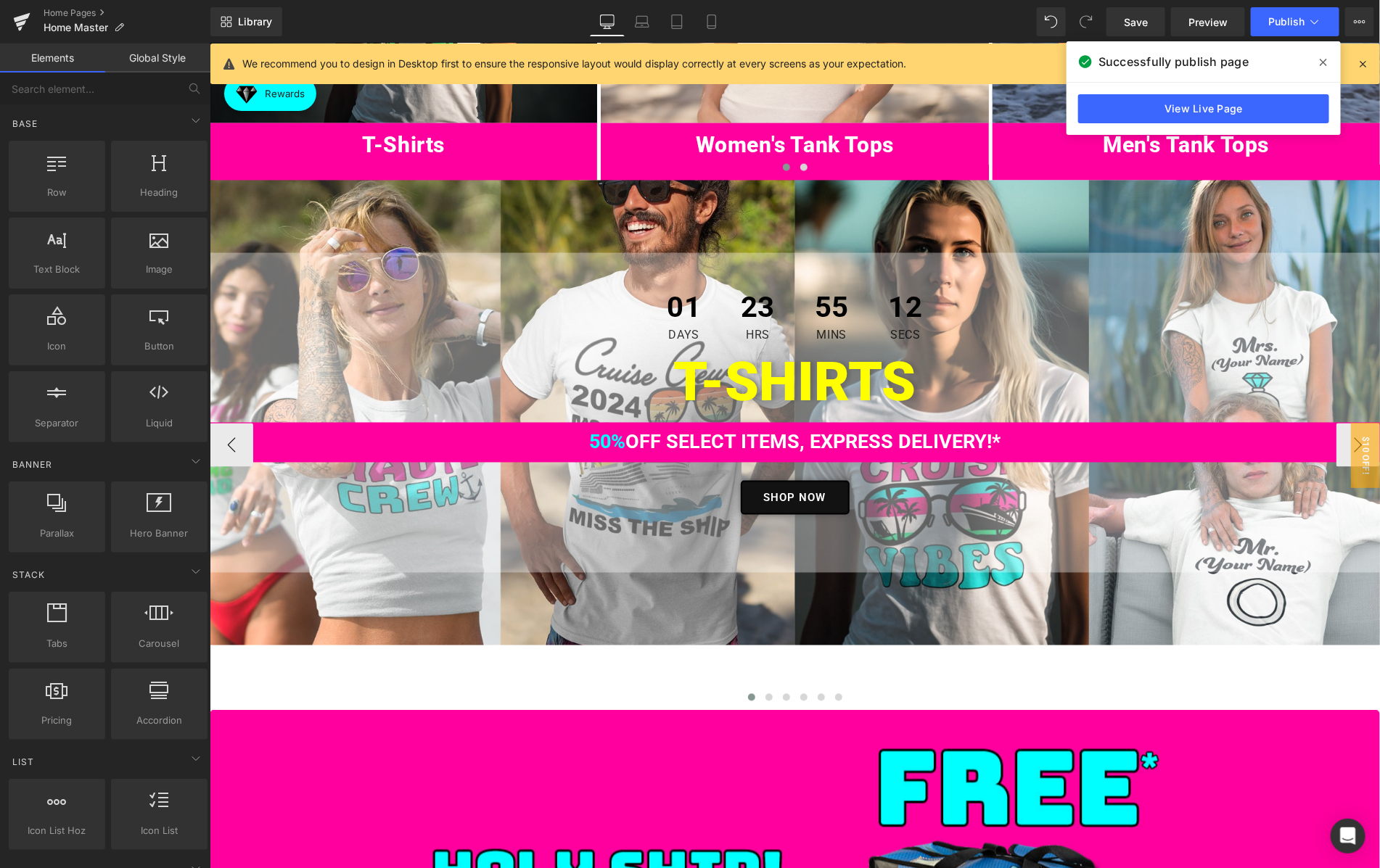
scroll to position [1030, 0]
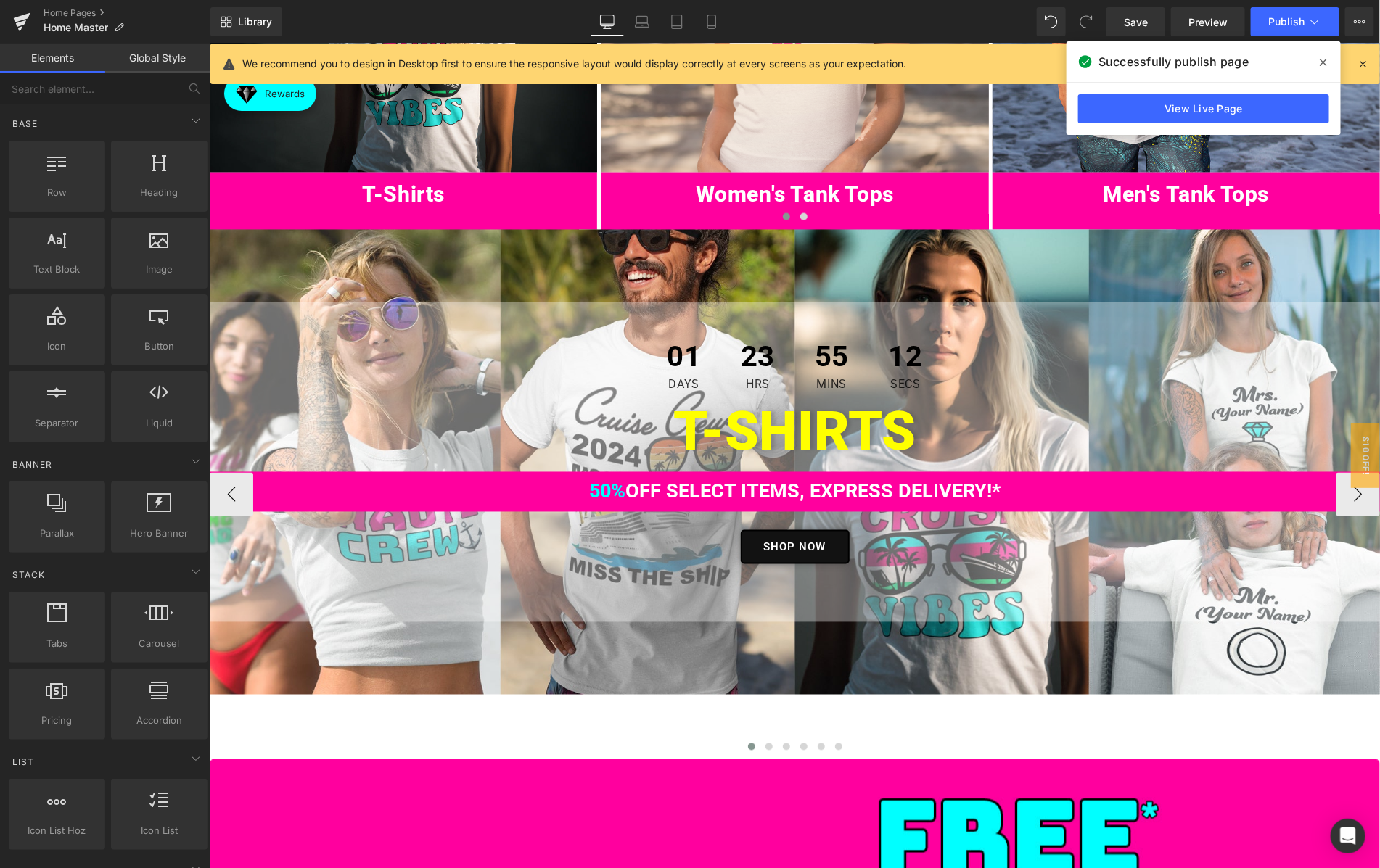
click at [773, 315] on div "01 Days 23 Hrs 55 Mins 12 Secs Countdown Timer T-SHIRTS Heading 50% OFF SELECT …" at bounding box center [794, 461] width 1170 height 321
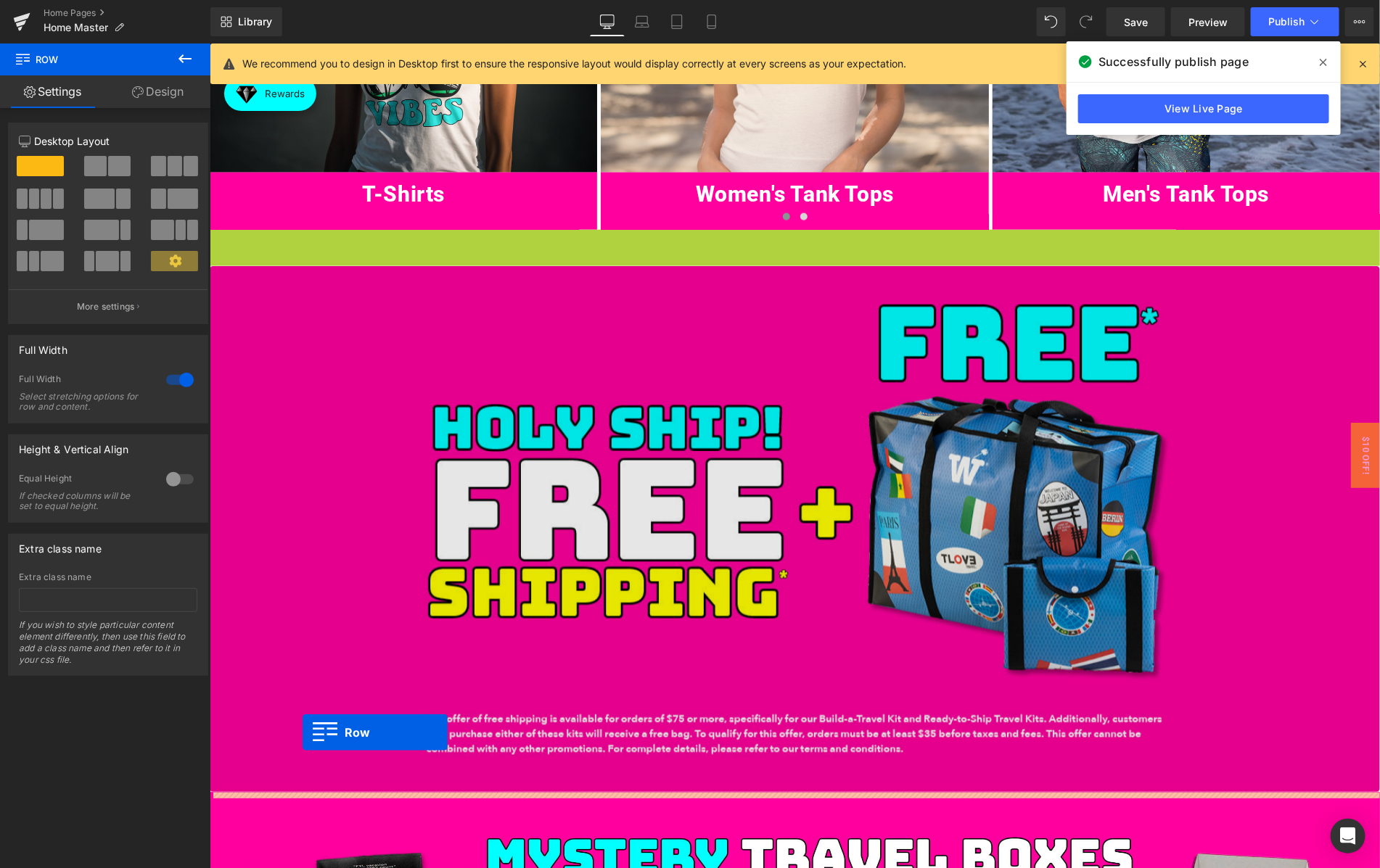
drag, startPoint x: 242, startPoint y: 239, endPoint x: 301, endPoint y: 731, distance: 495.5
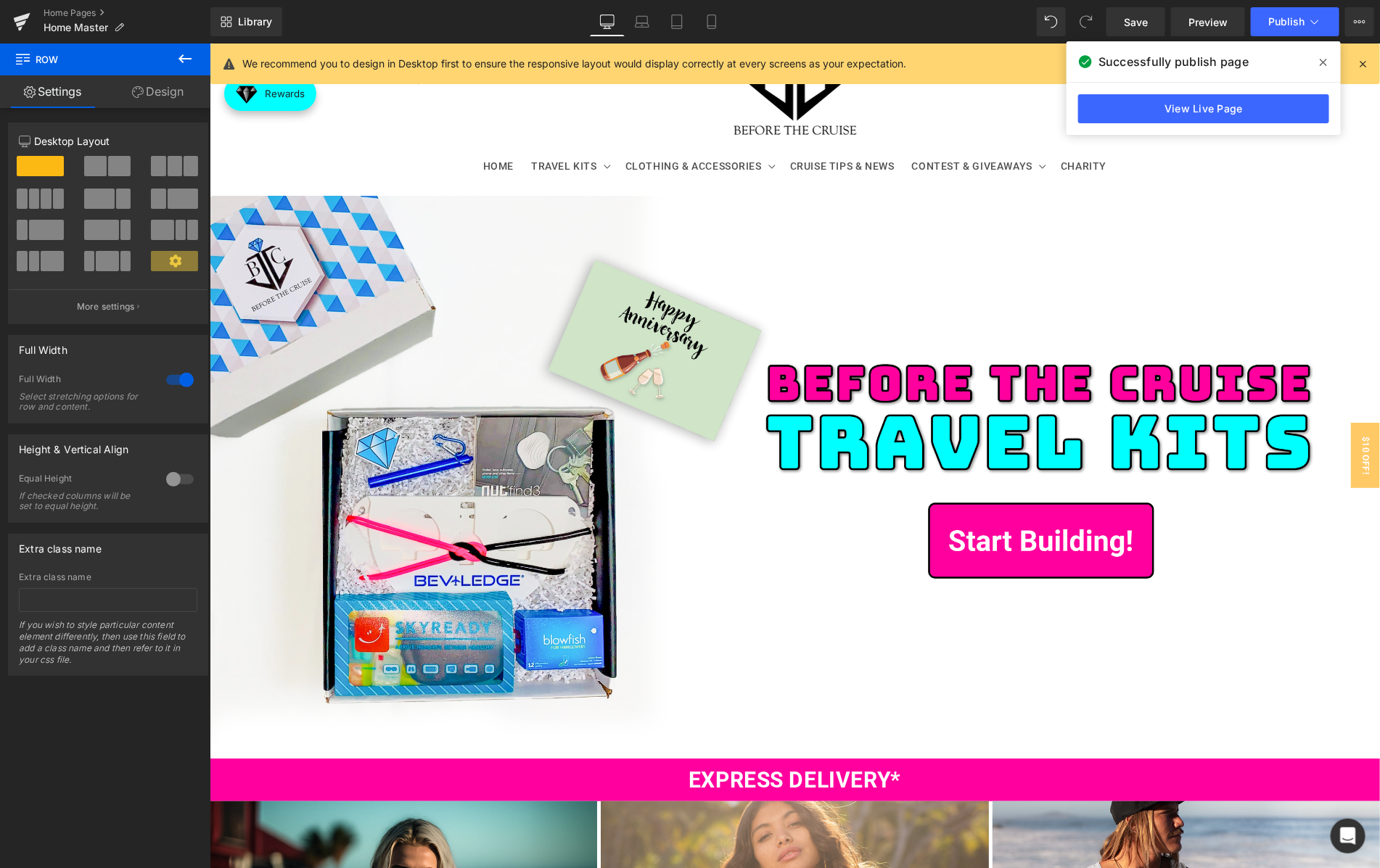
scroll to position [0, 0]
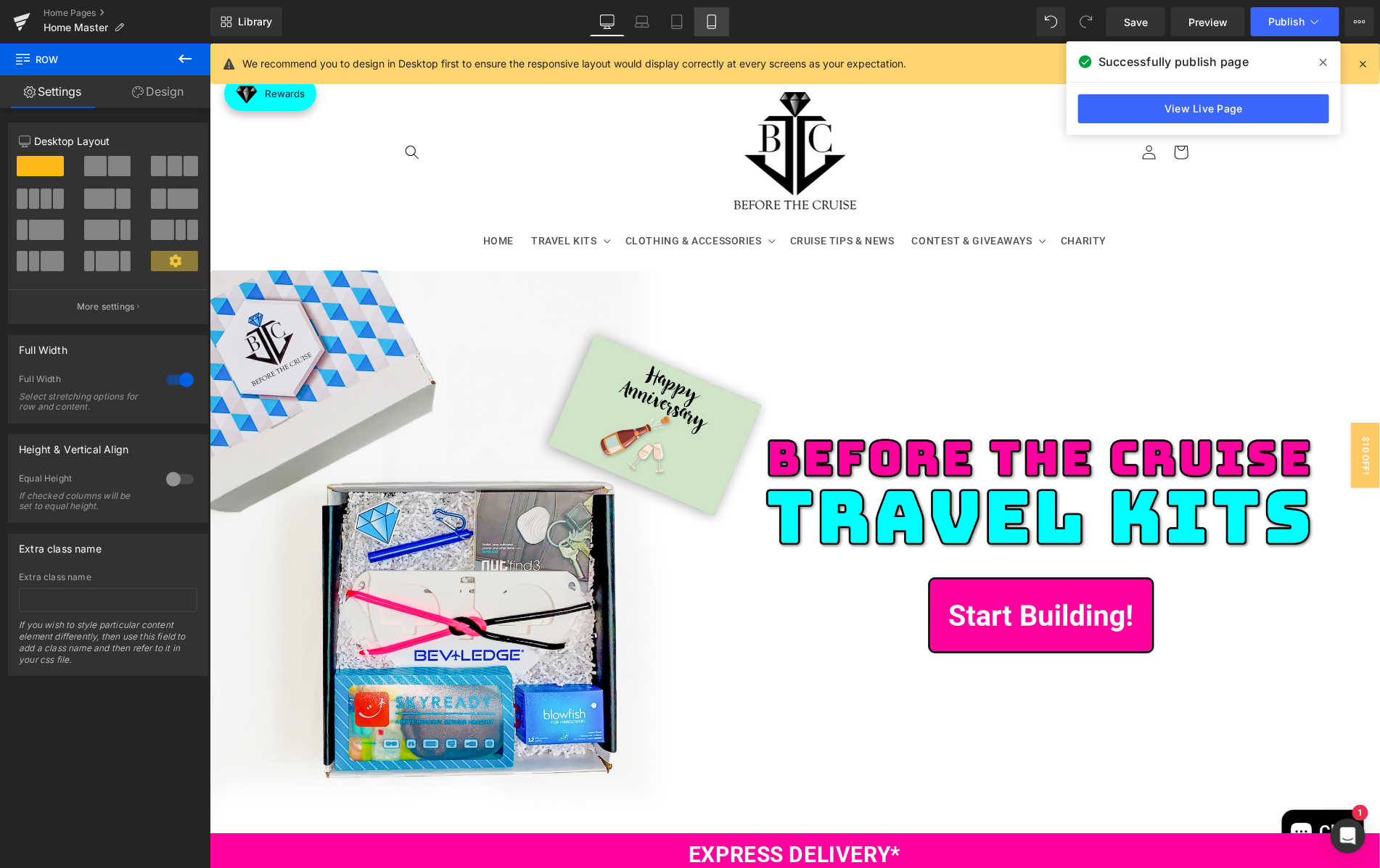
click at [722, 25] on link "Mobile" at bounding box center [711, 22] width 35 height 29
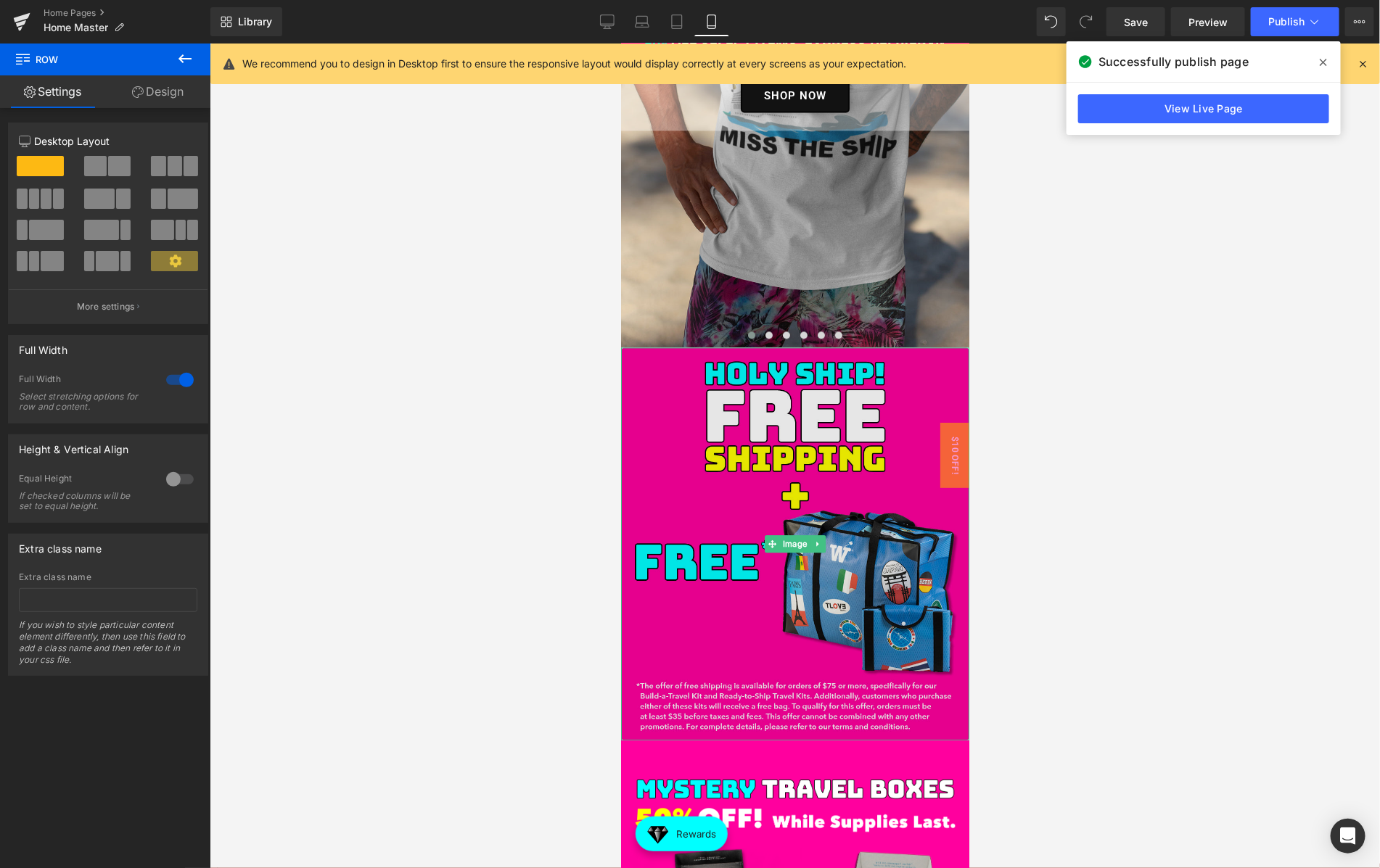
scroll to position [1671, 0]
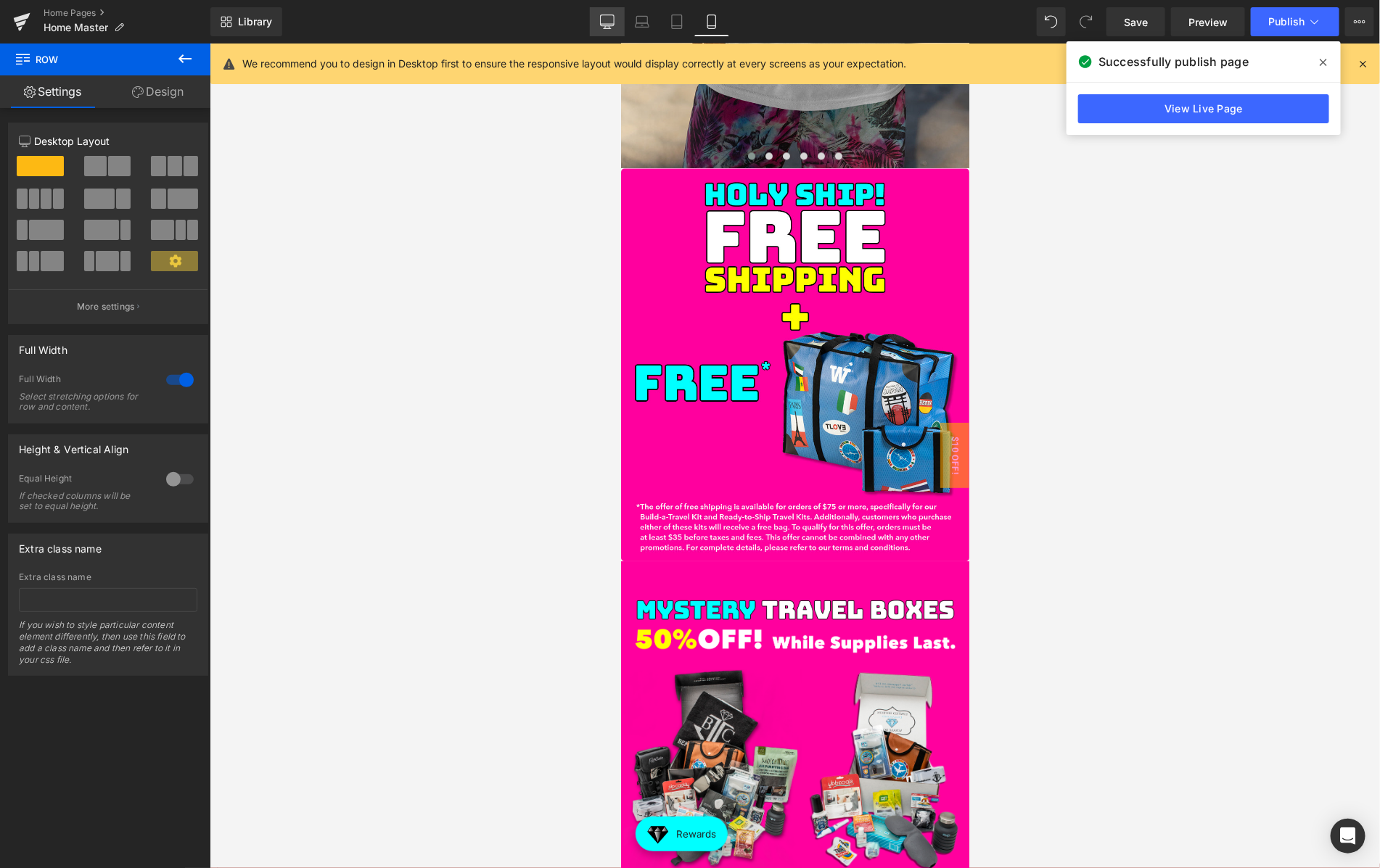
click at [601, 14] on icon at bounding box center [607, 22] width 14 height 14
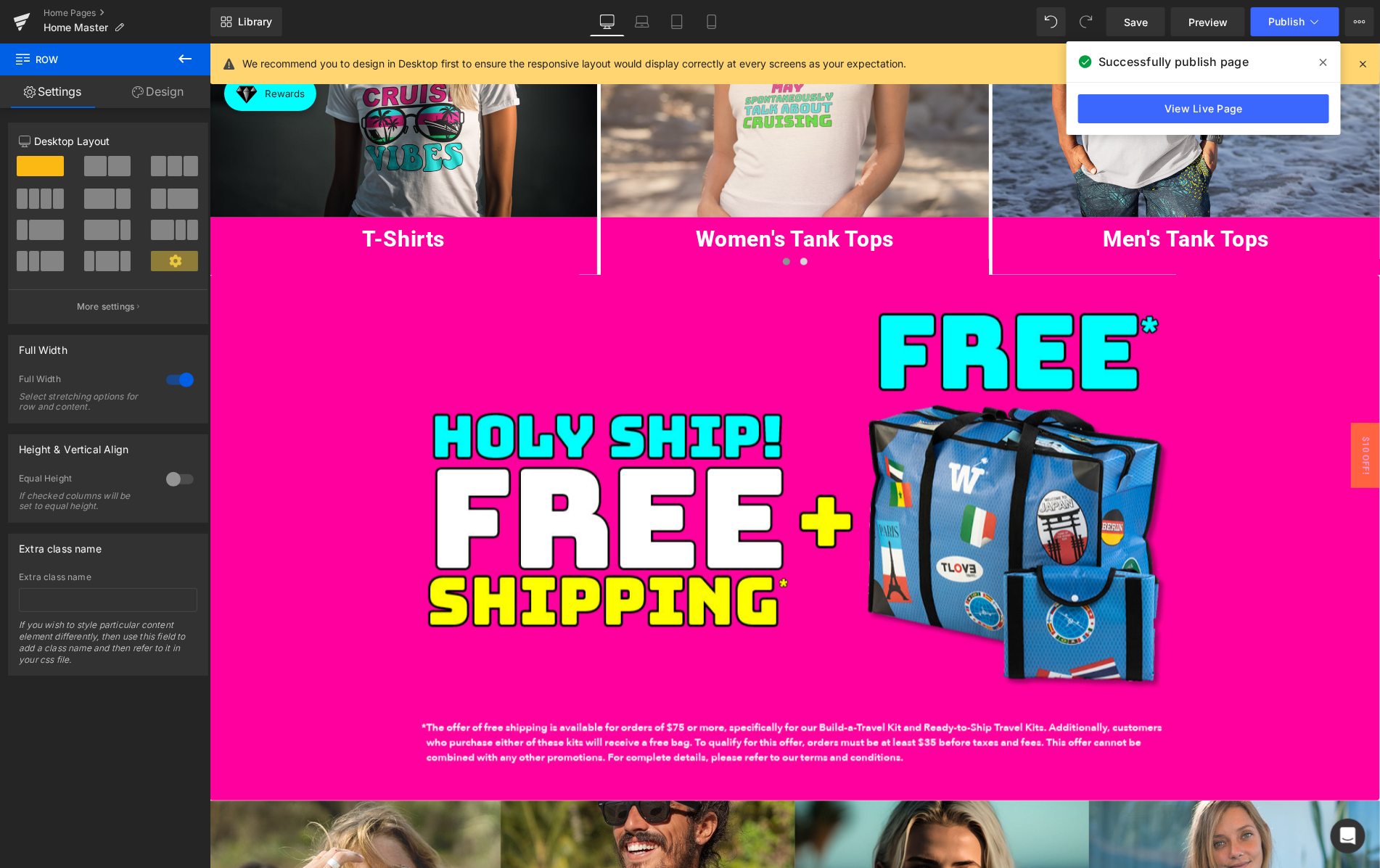
scroll to position [994, 0]
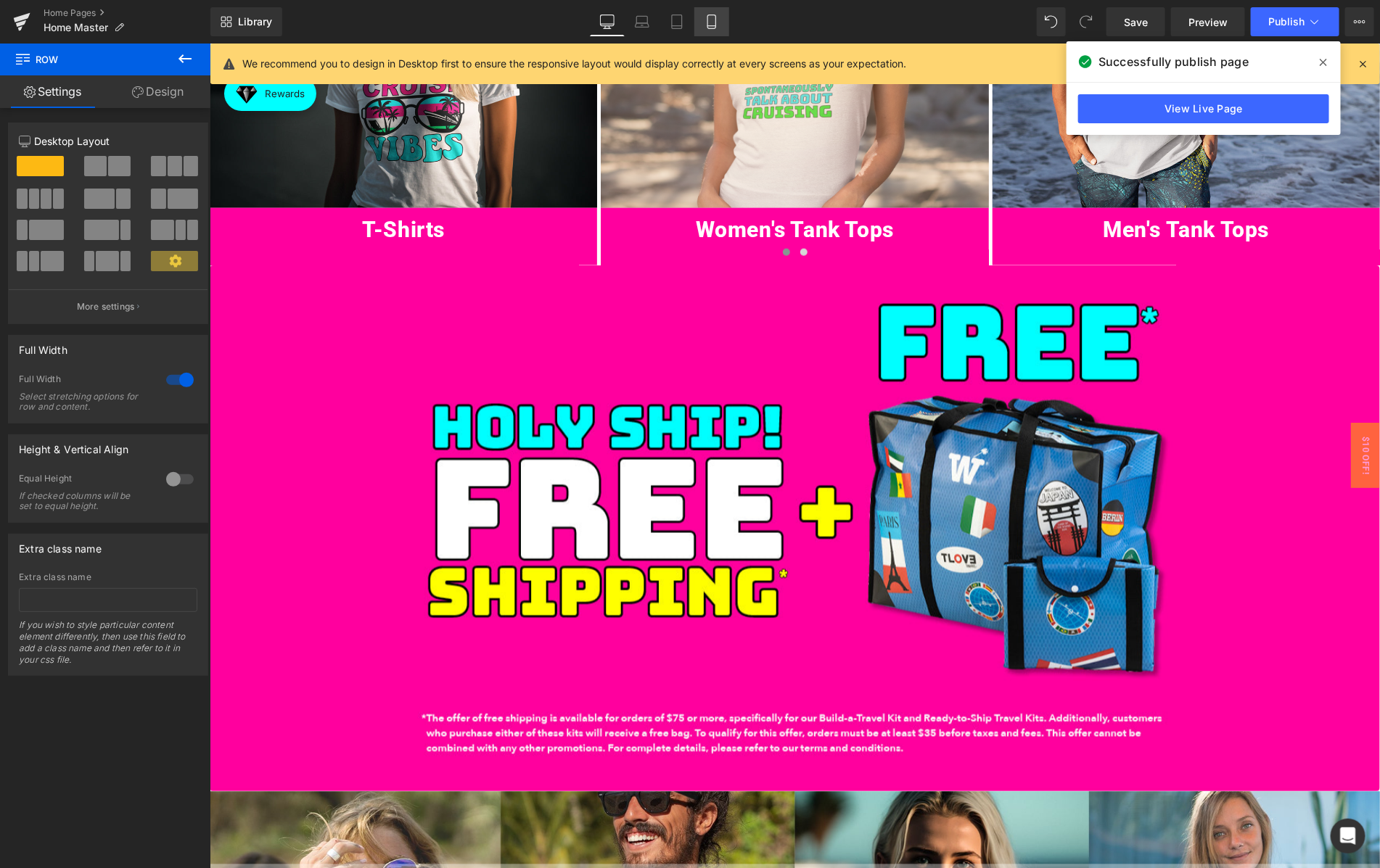
click at [715, 21] on icon at bounding box center [711, 22] width 8 height 14
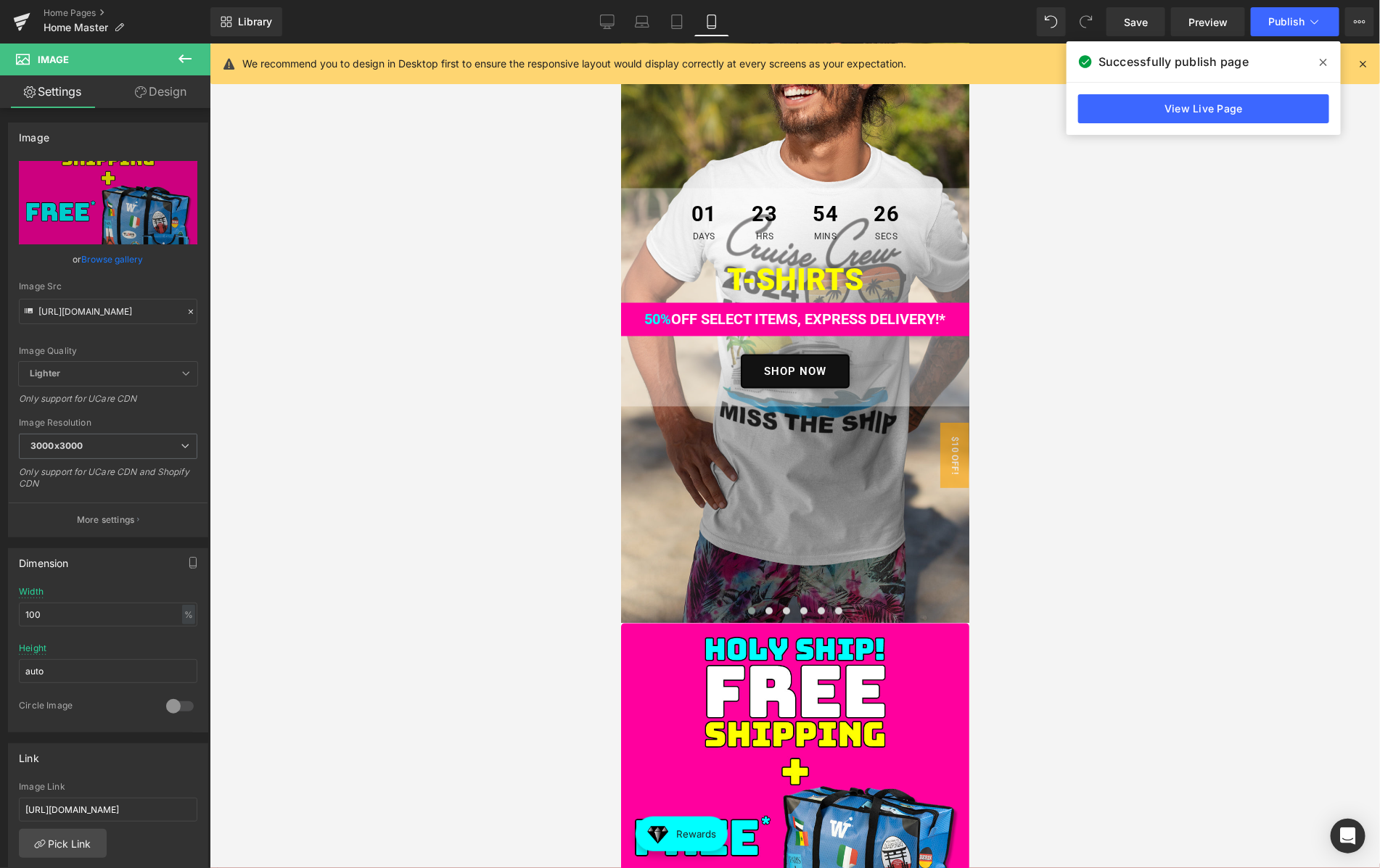
scroll to position [1226, 0]
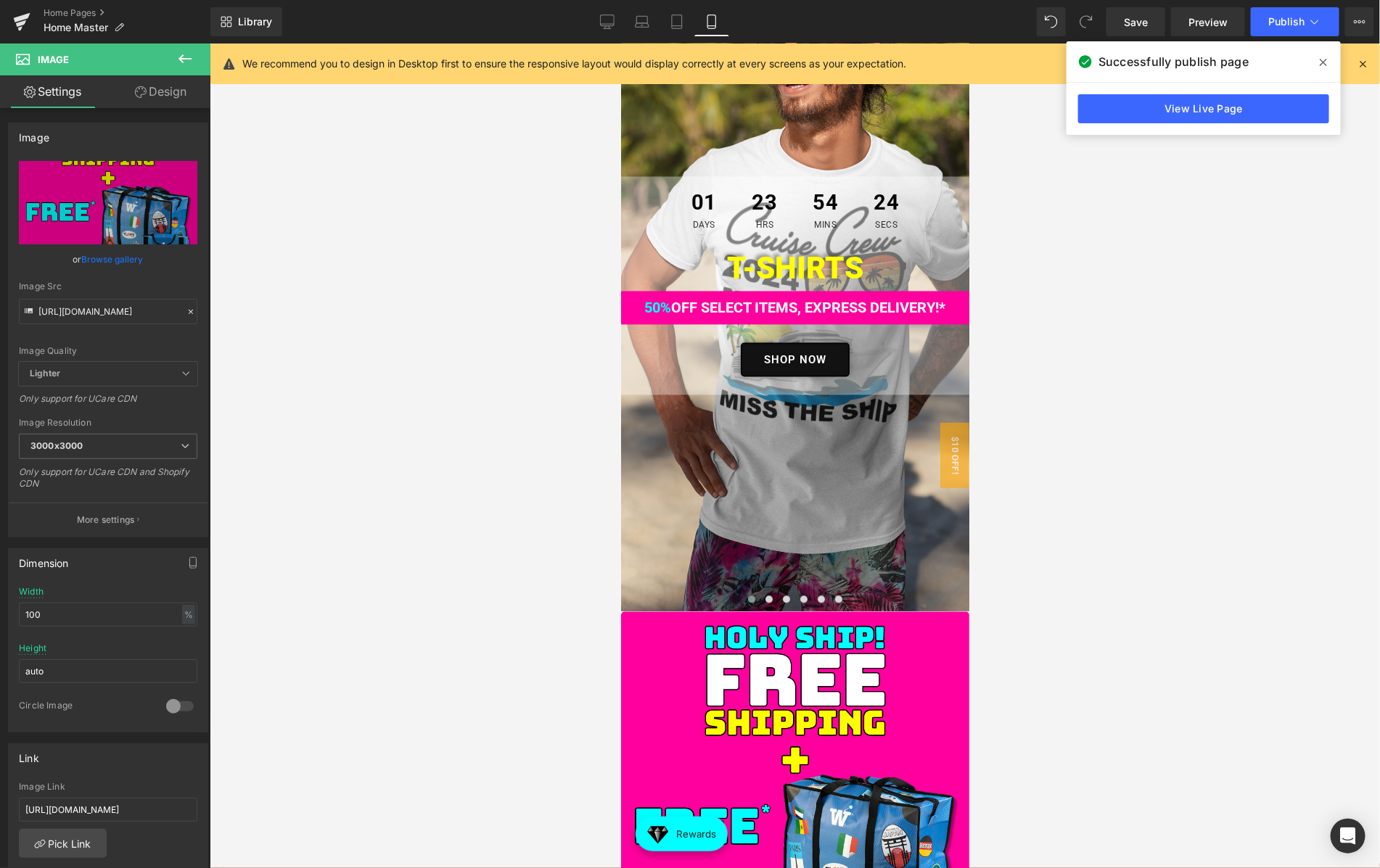
drag, startPoint x: 145, startPoint y: 772, endPoint x: 177, endPoint y: 55, distance: 717.7
click at [607, 15] on icon at bounding box center [607, 22] width 14 height 14
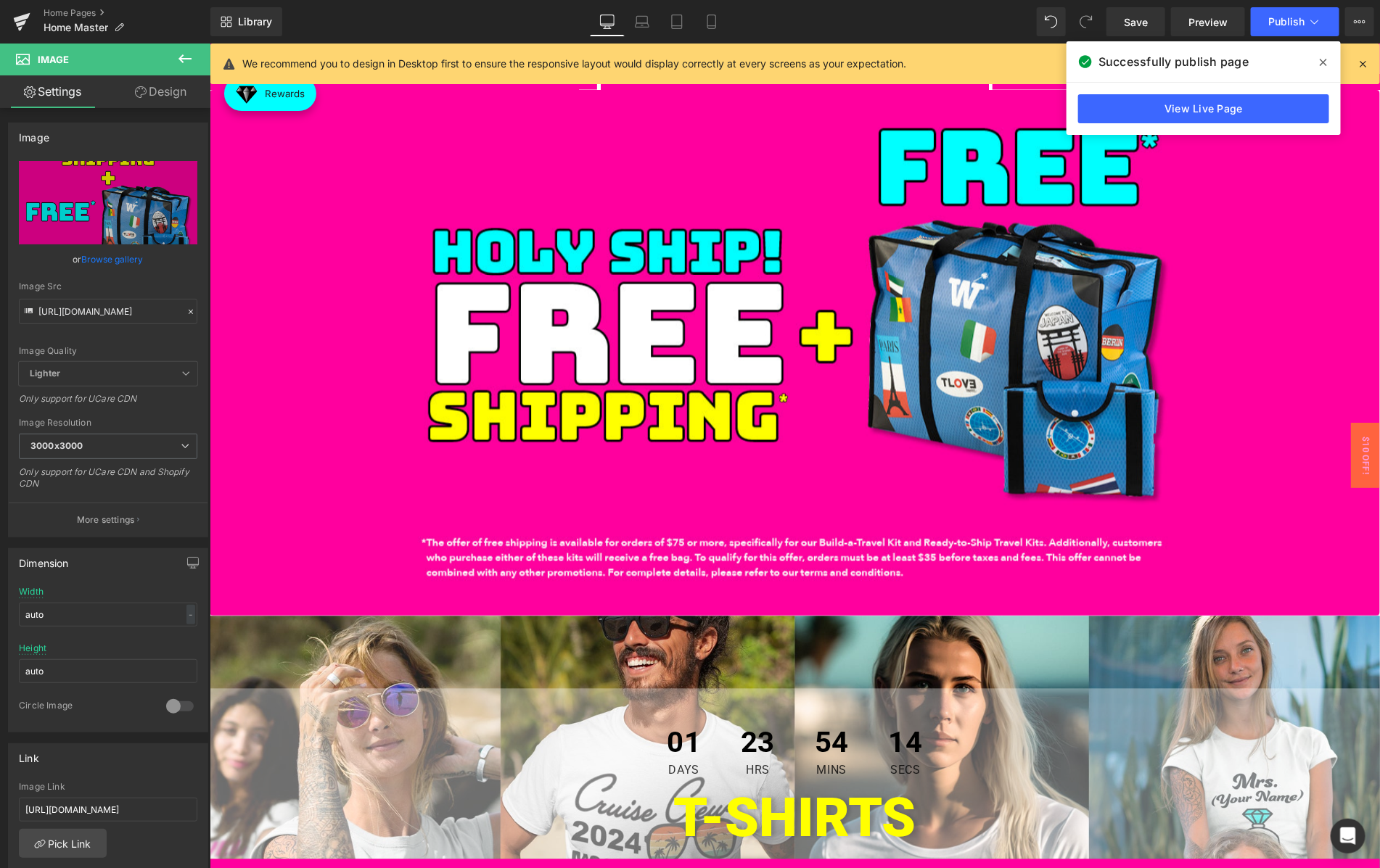
scroll to position [1117, 0]
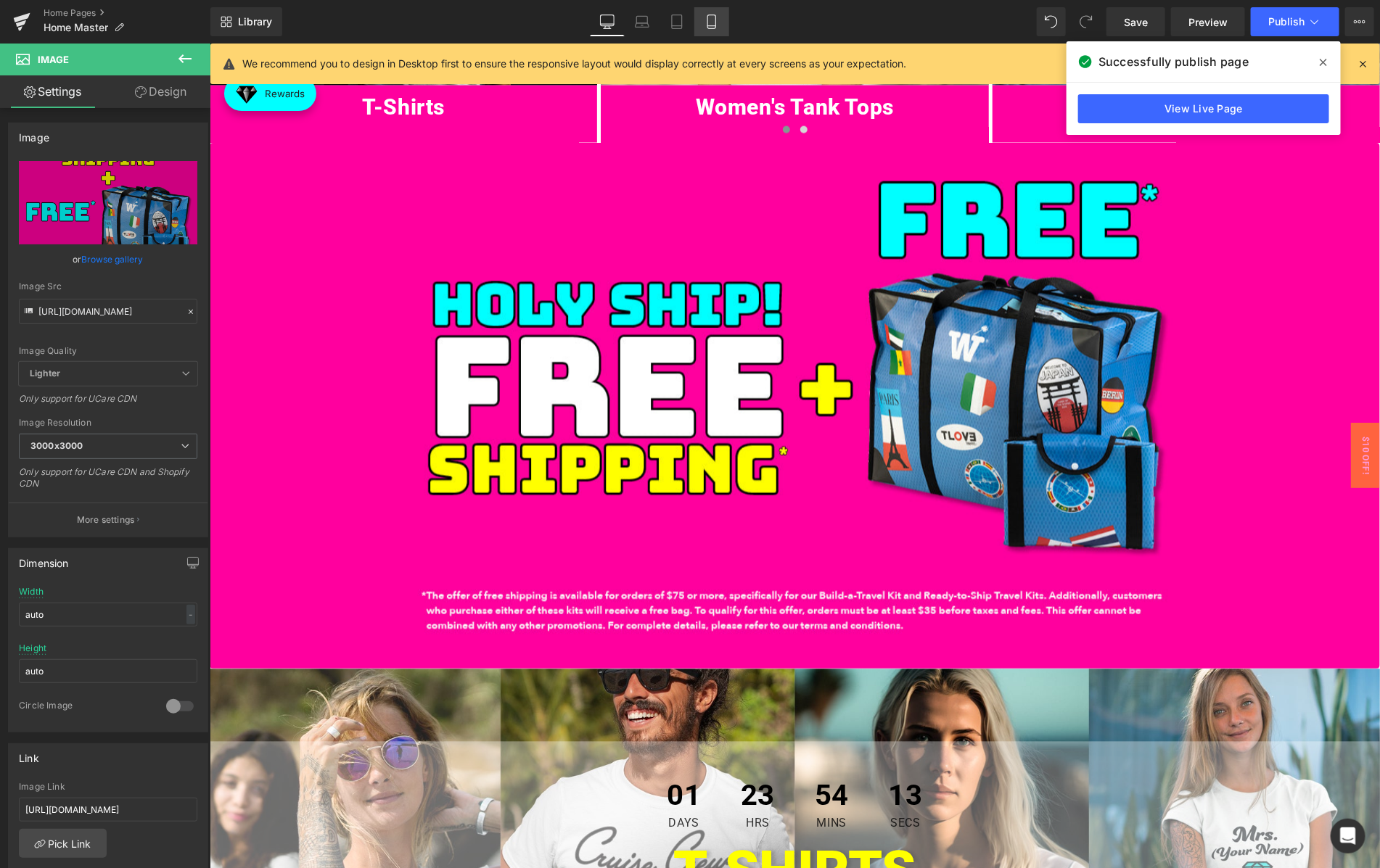
click at [715, 18] on icon at bounding box center [711, 22] width 8 height 14
type input "100"
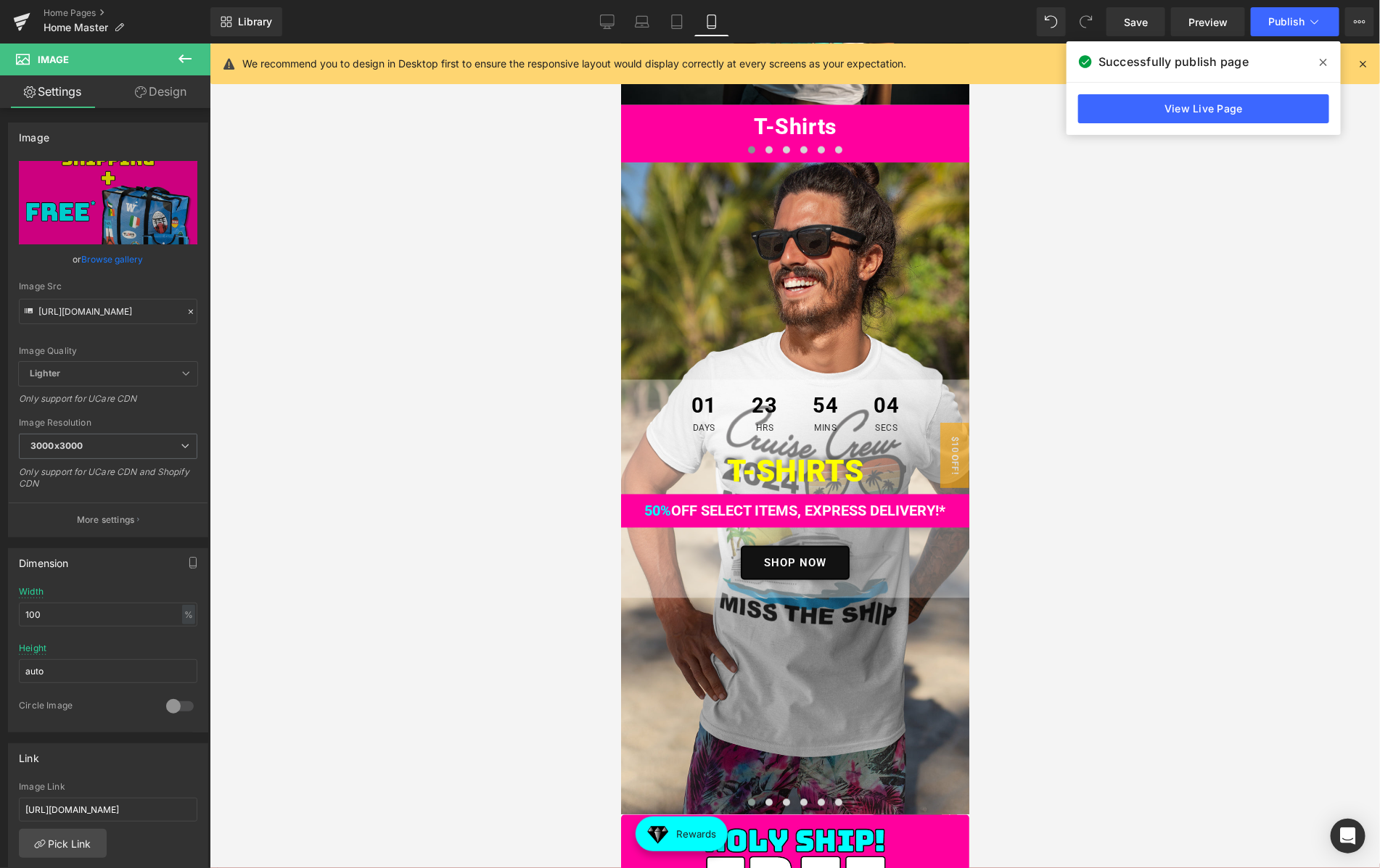
scroll to position [1023, 0]
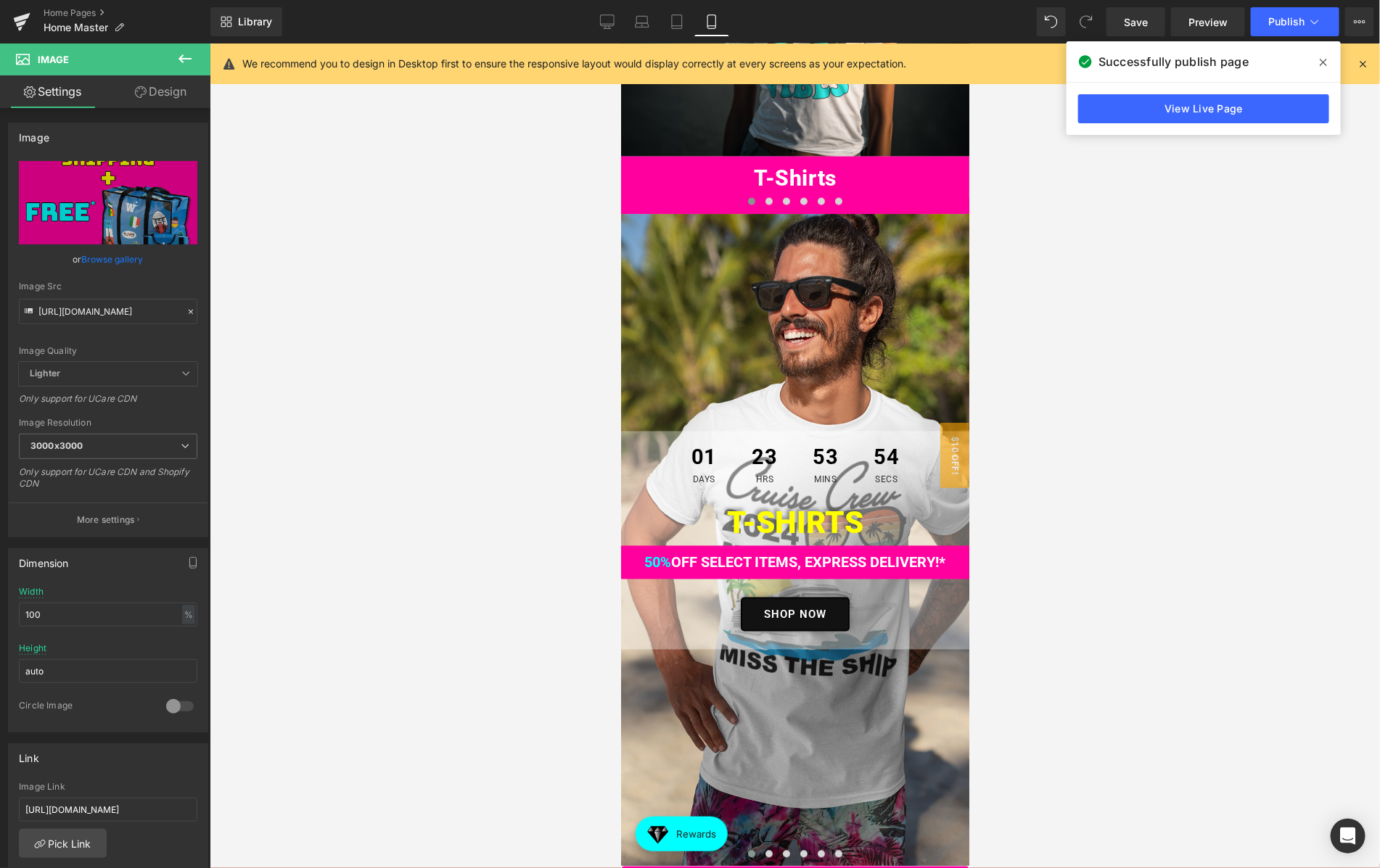
scroll to position [972, 0]
click at [805, 262] on div at bounding box center [794, 538] width 348 height 653
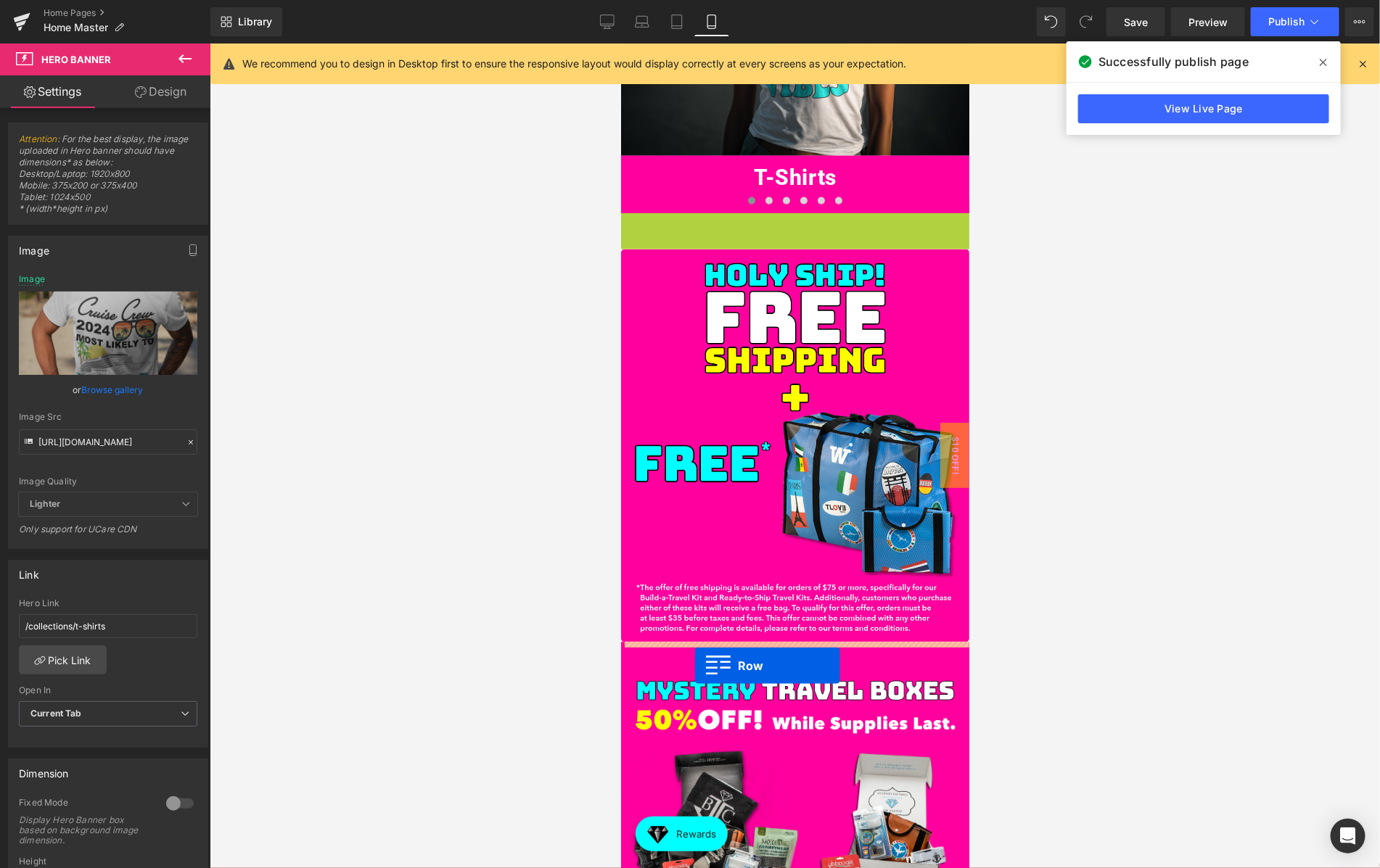
drag, startPoint x: 647, startPoint y: 222, endPoint x: 695, endPoint y: 665, distance: 445.6
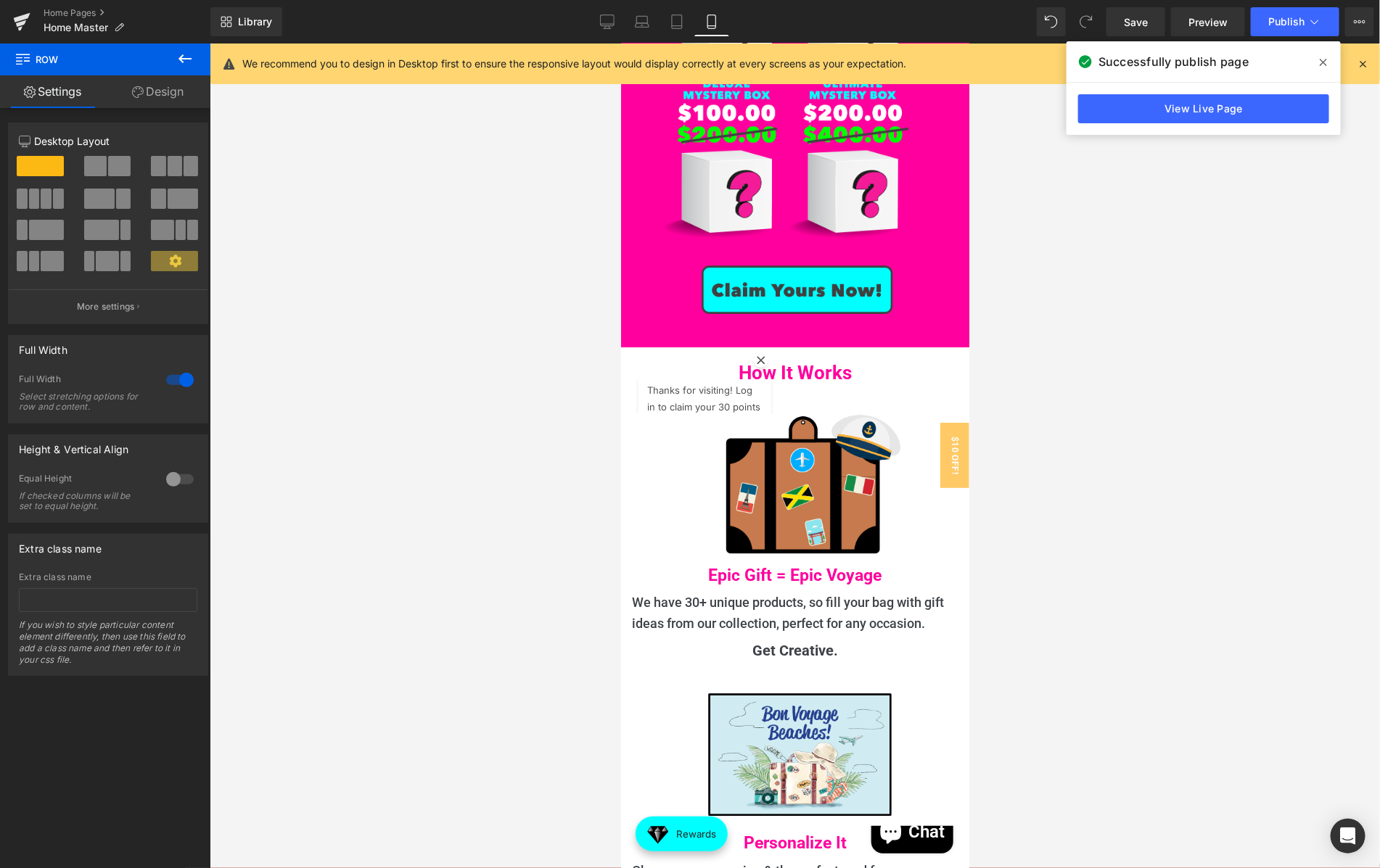
scroll to position [2659, 0]
click at [1294, 16] on span "Publish" at bounding box center [1286, 22] width 36 height 11
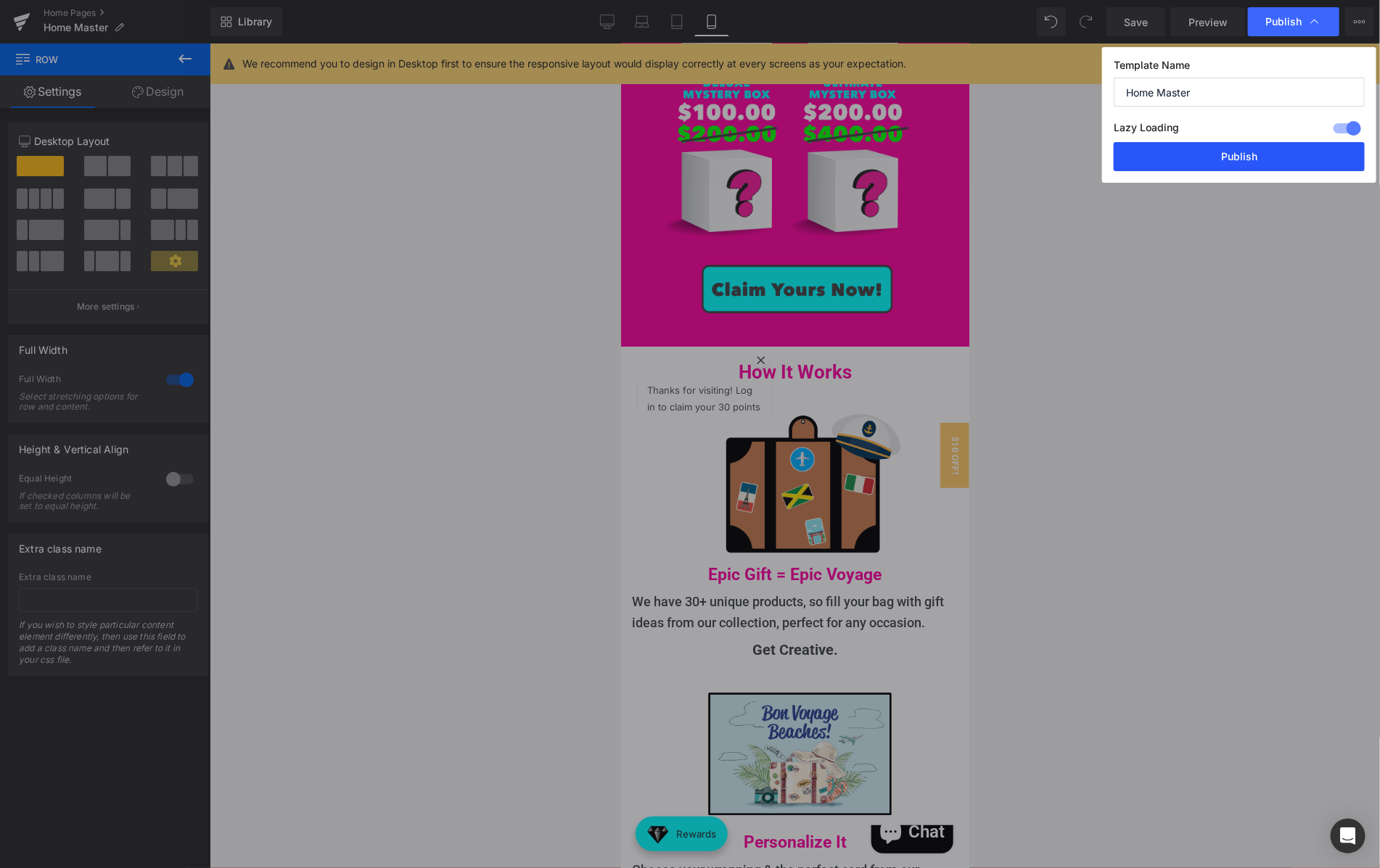
click at [1270, 155] on button "Publish" at bounding box center [1239, 157] width 251 height 29
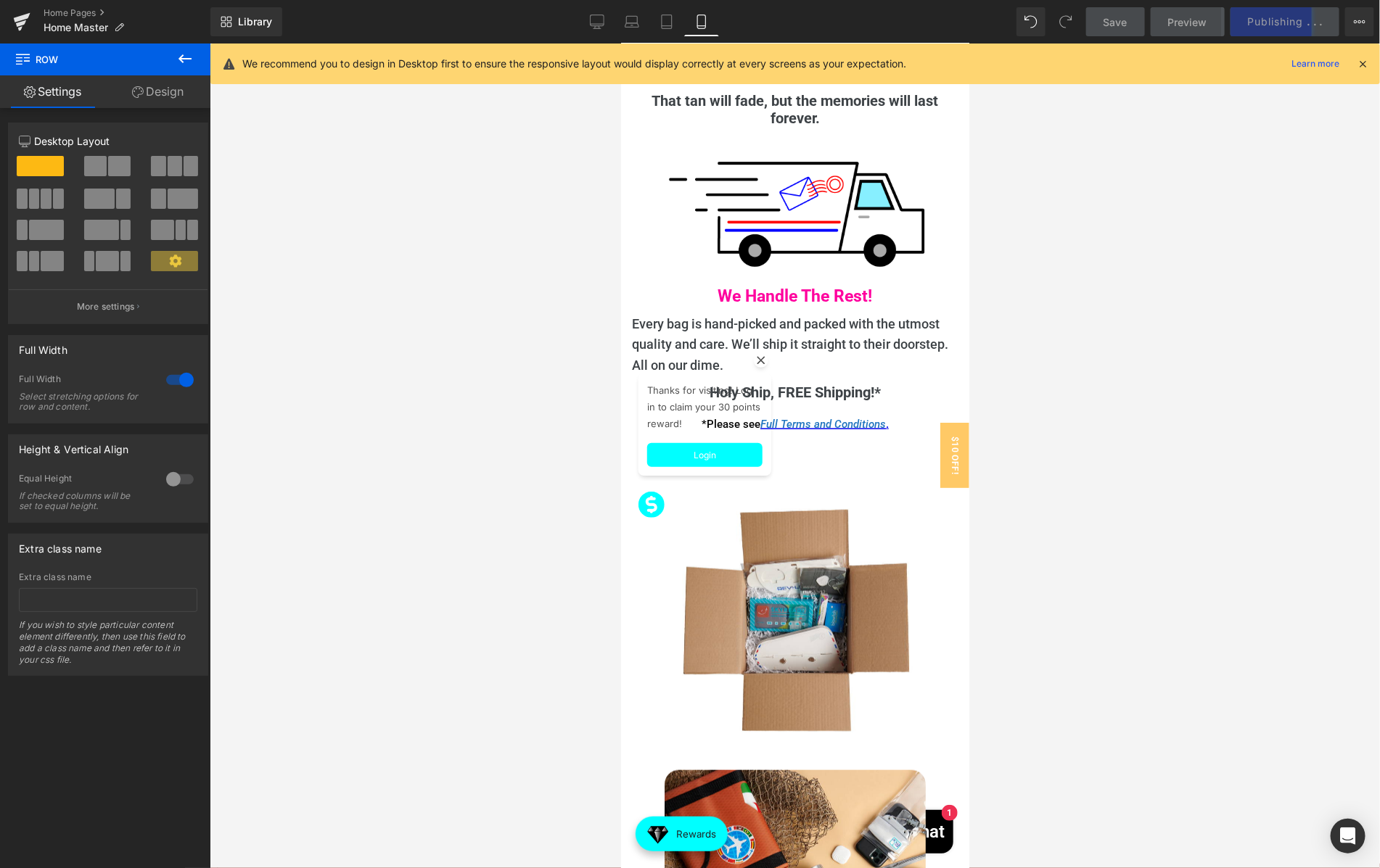
scroll to position [3506, 0]
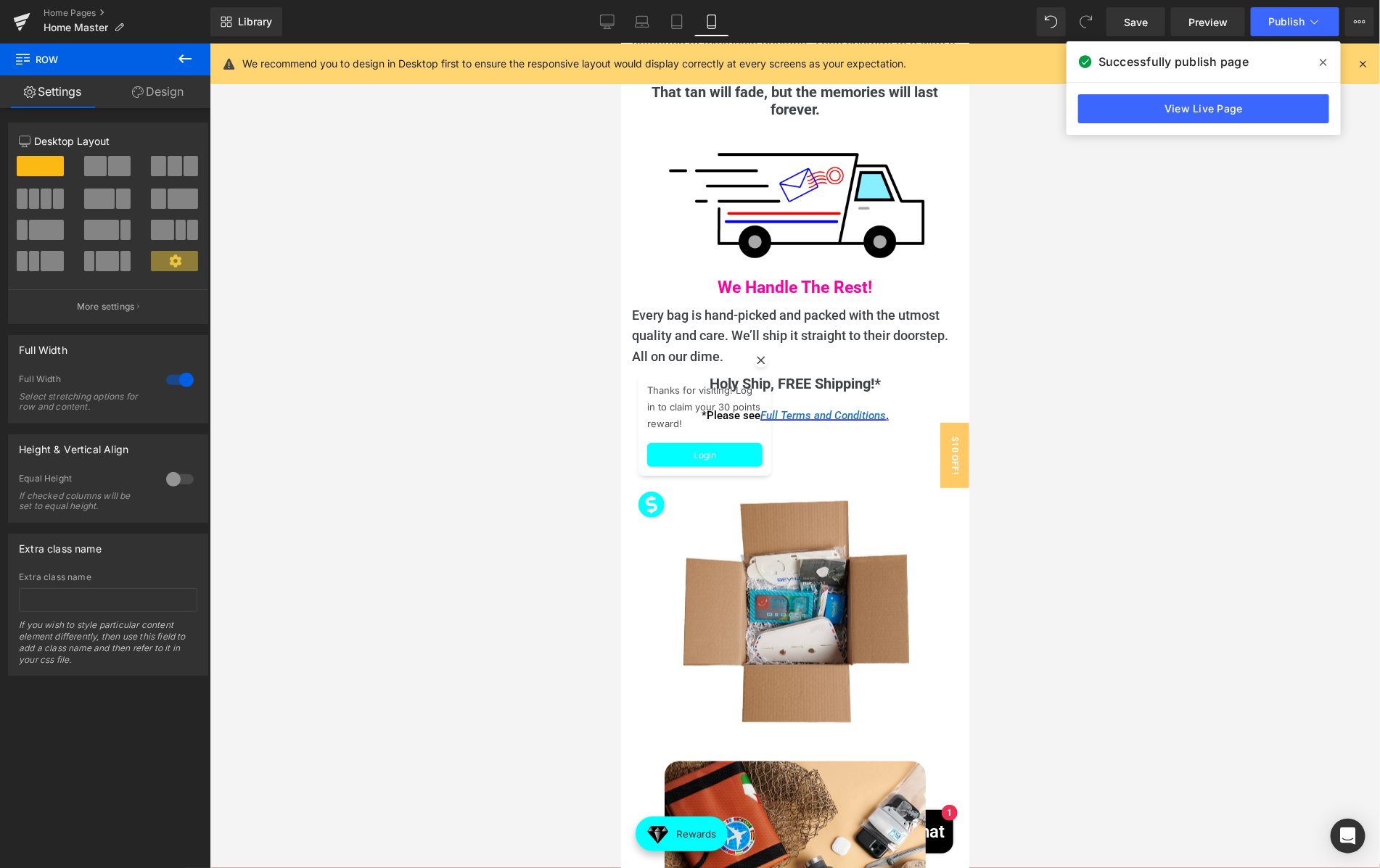
click at [1322, 63] on icon at bounding box center [1323, 62] width 7 height 11
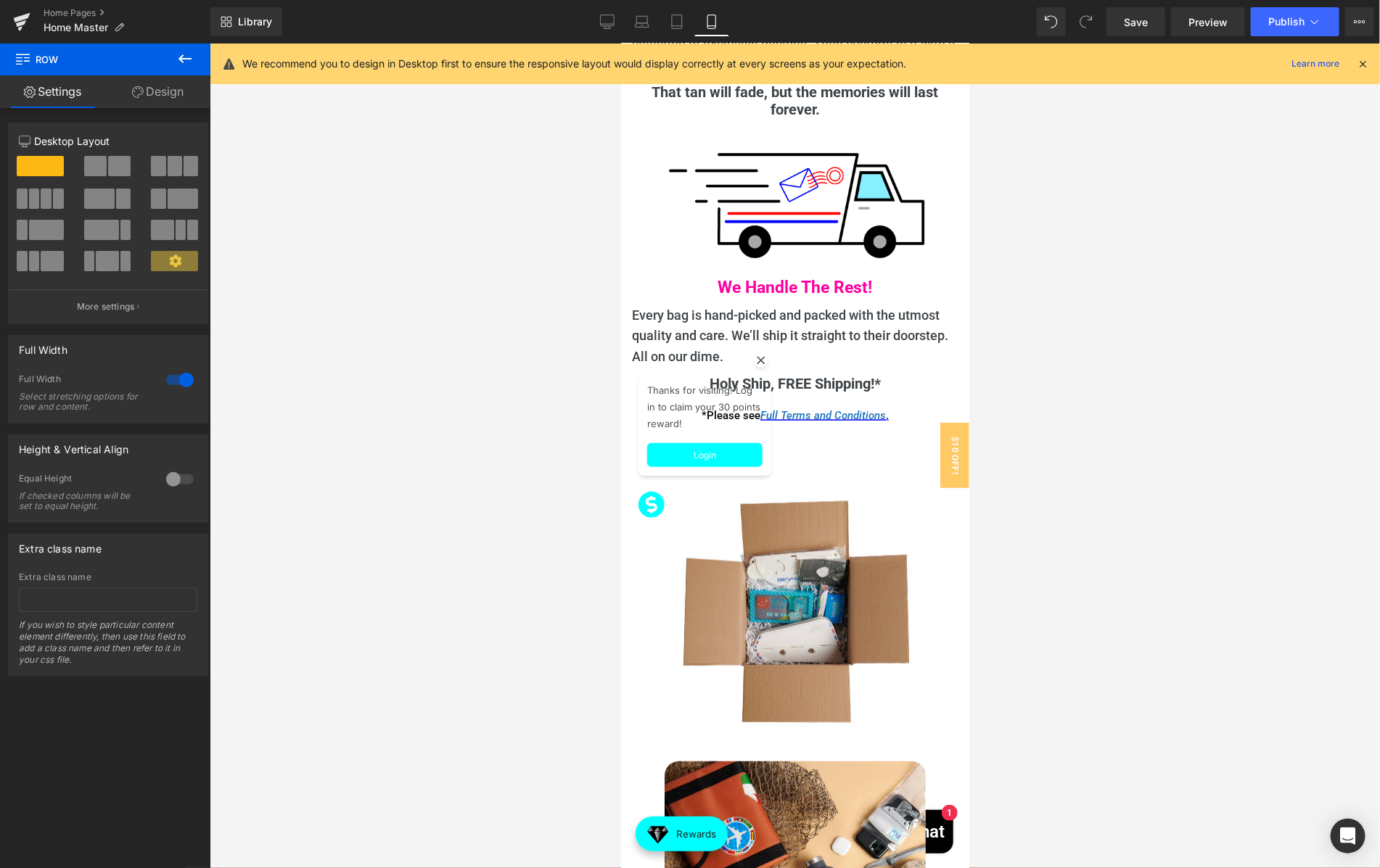
click at [1362, 62] on icon at bounding box center [1362, 63] width 13 height 13
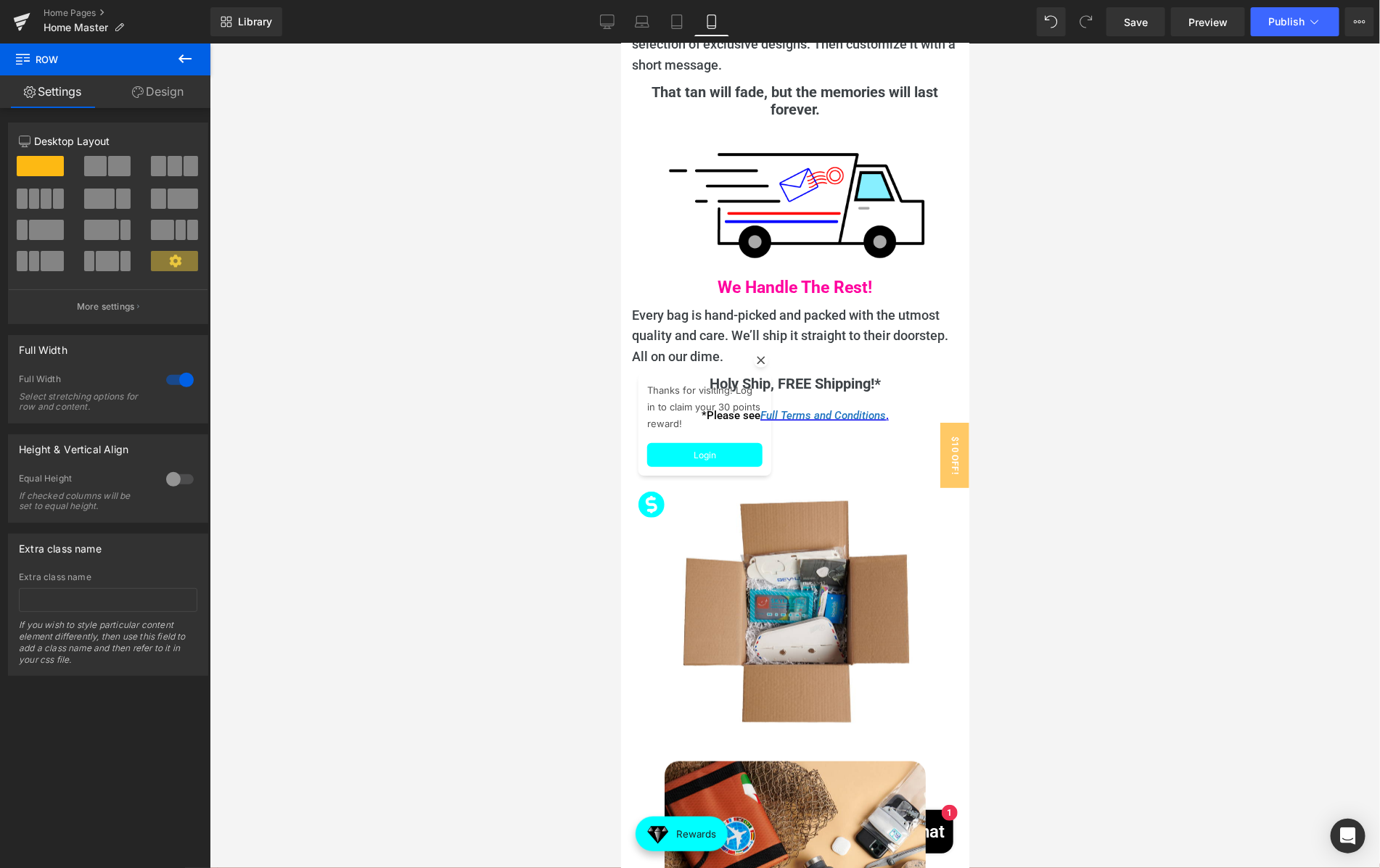
click at [1165, 223] on div at bounding box center [795, 456] width 1170 height 825
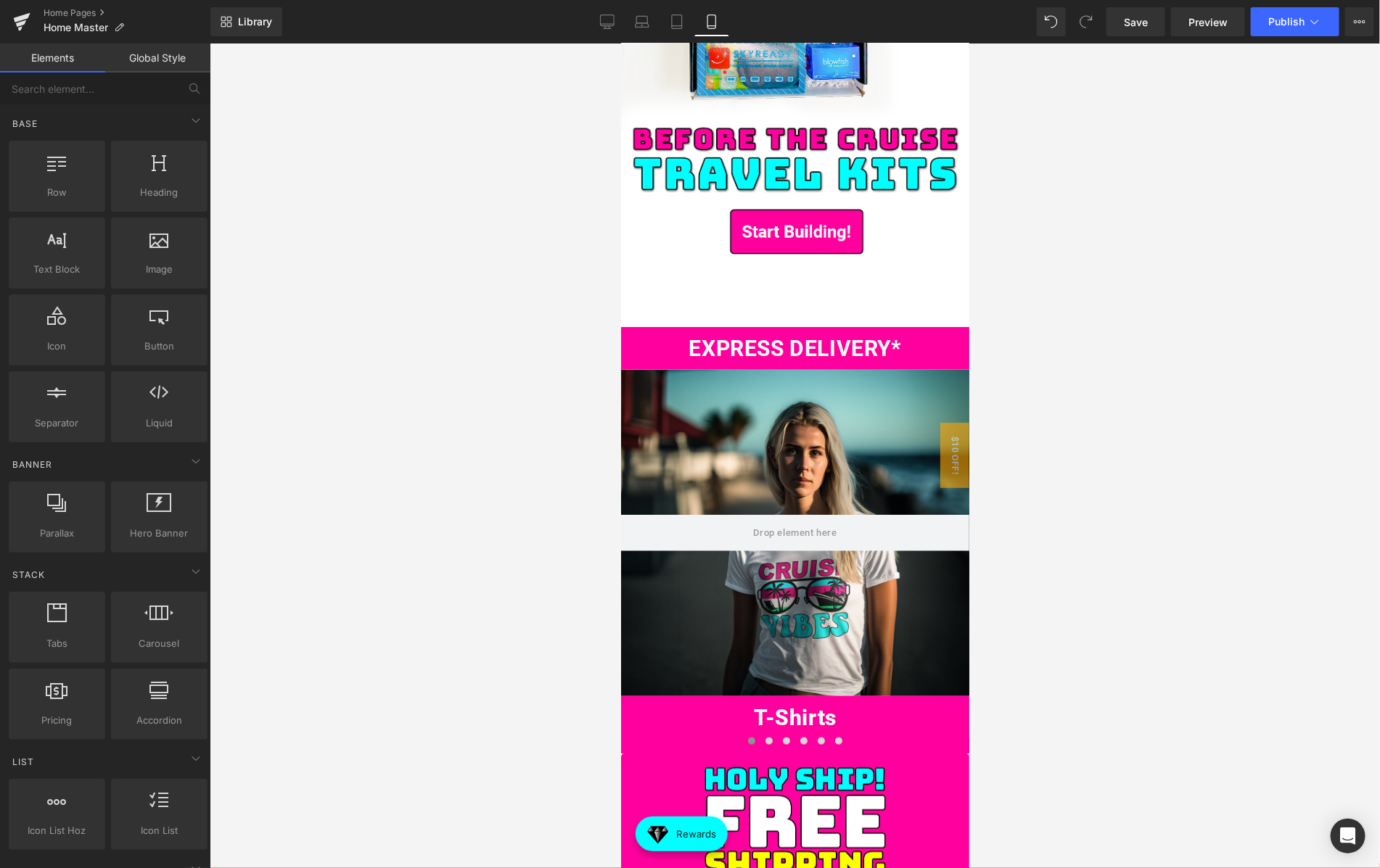
scroll to position [0, 0]
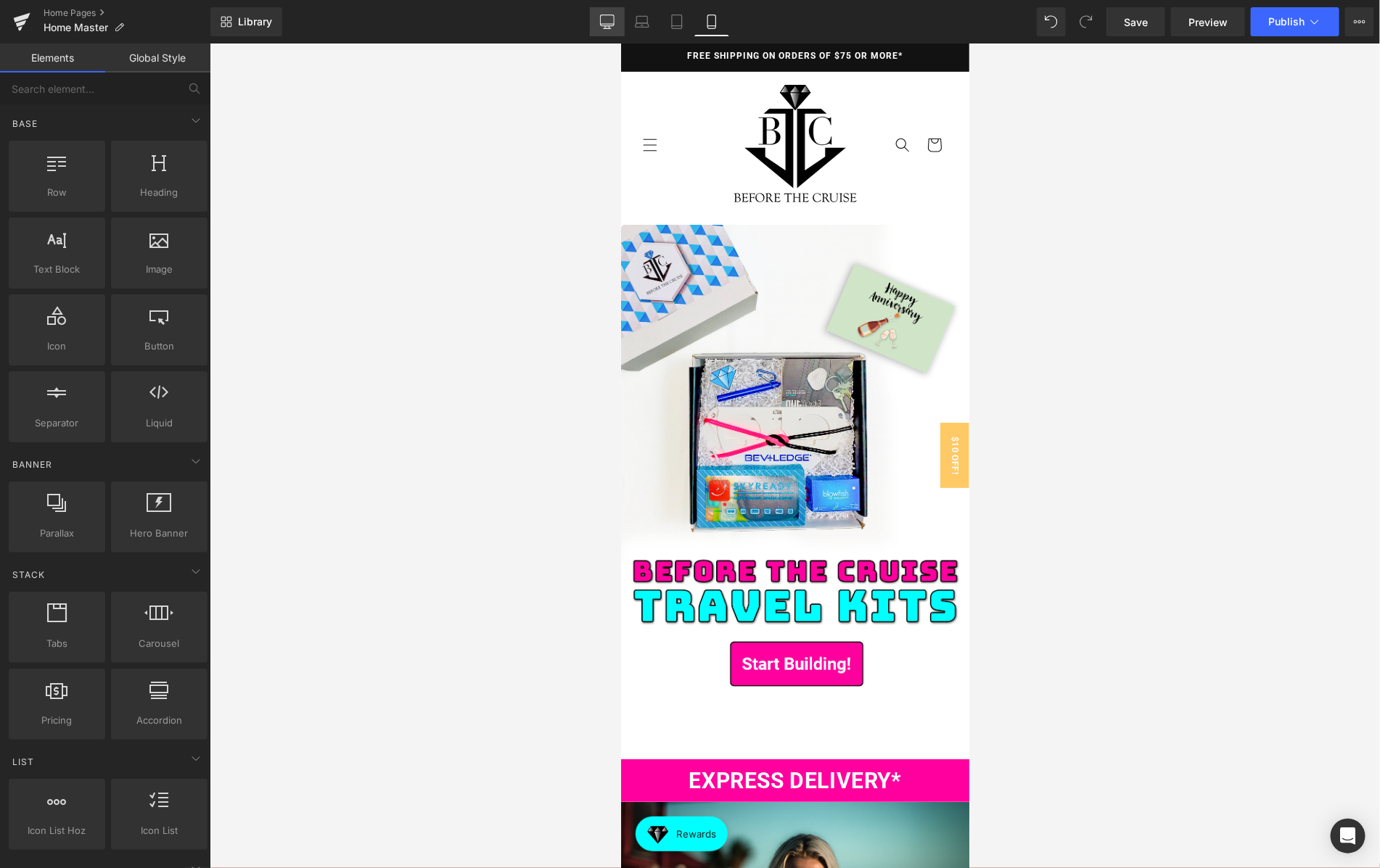
click at [607, 14] on link "Desktop" at bounding box center [607, 22] width 35 height 29
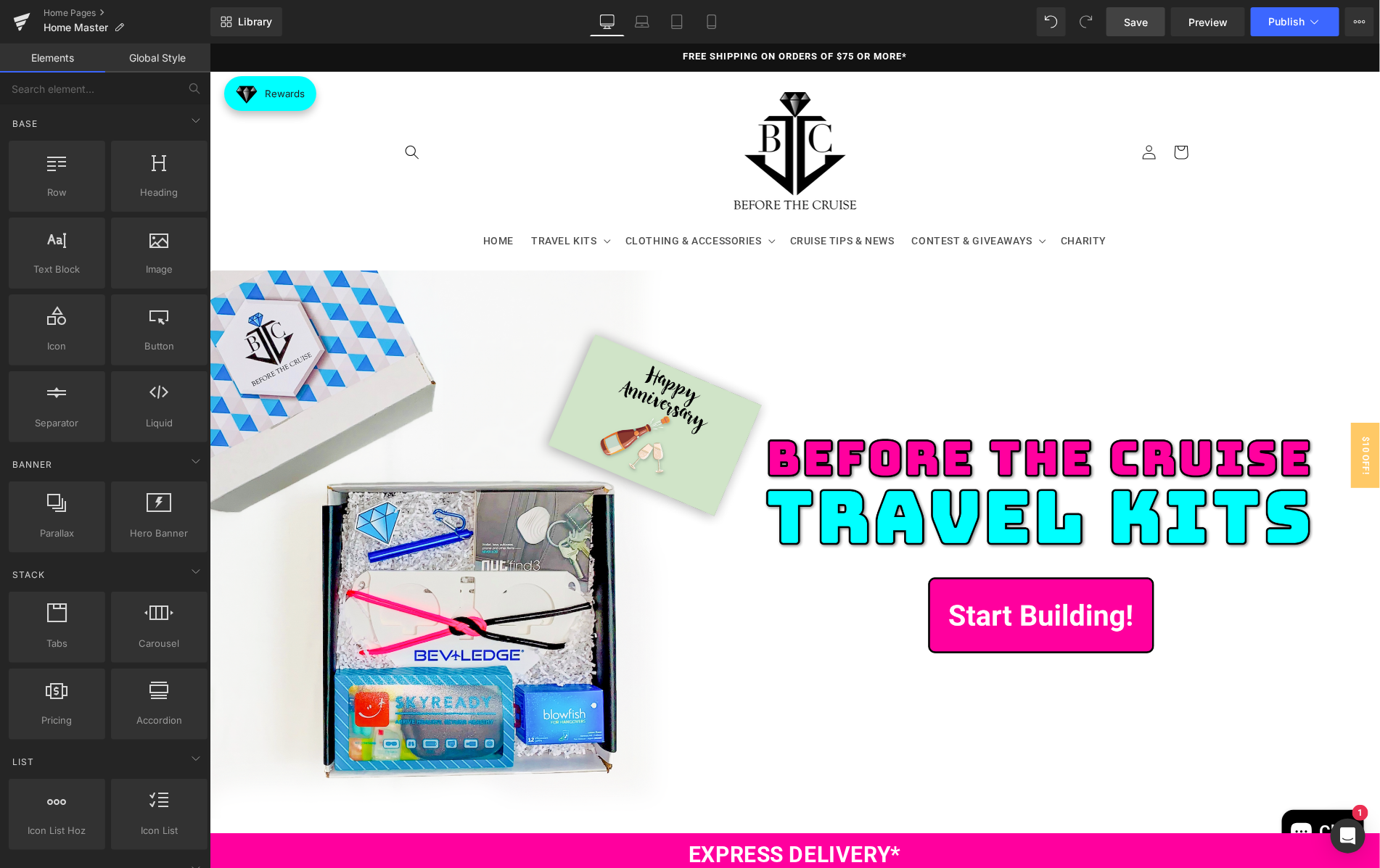
click at [1133, 27] on span "Save" at bounding box center [1136, 22] width 24 height 15
click at [714, 15] on icon at bounding box center [711, 22] width 8 height 14
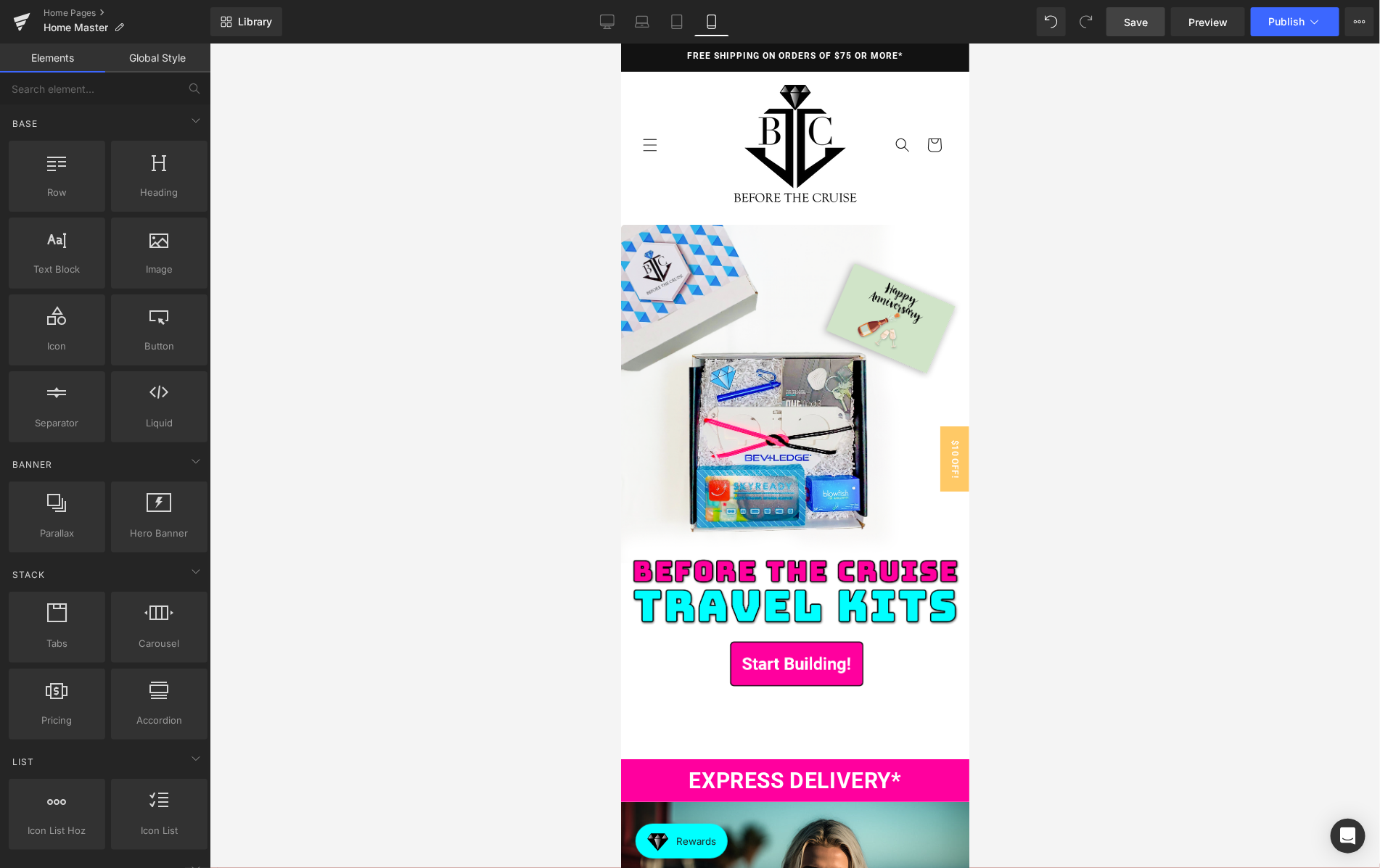
scroll to position [174, 0]
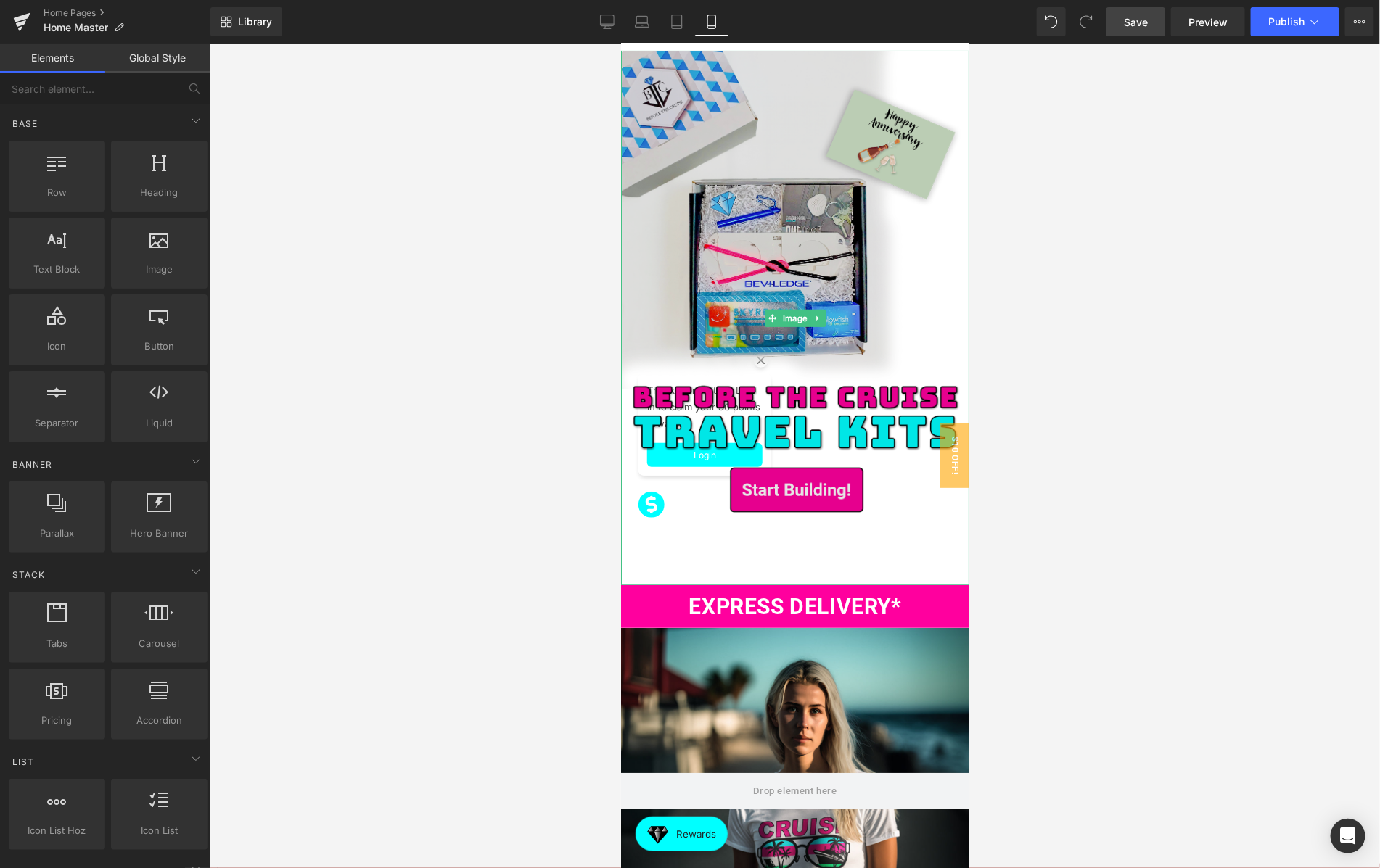
click at [731, 555] on img at bounding box center [794, 317] width 348 height 534
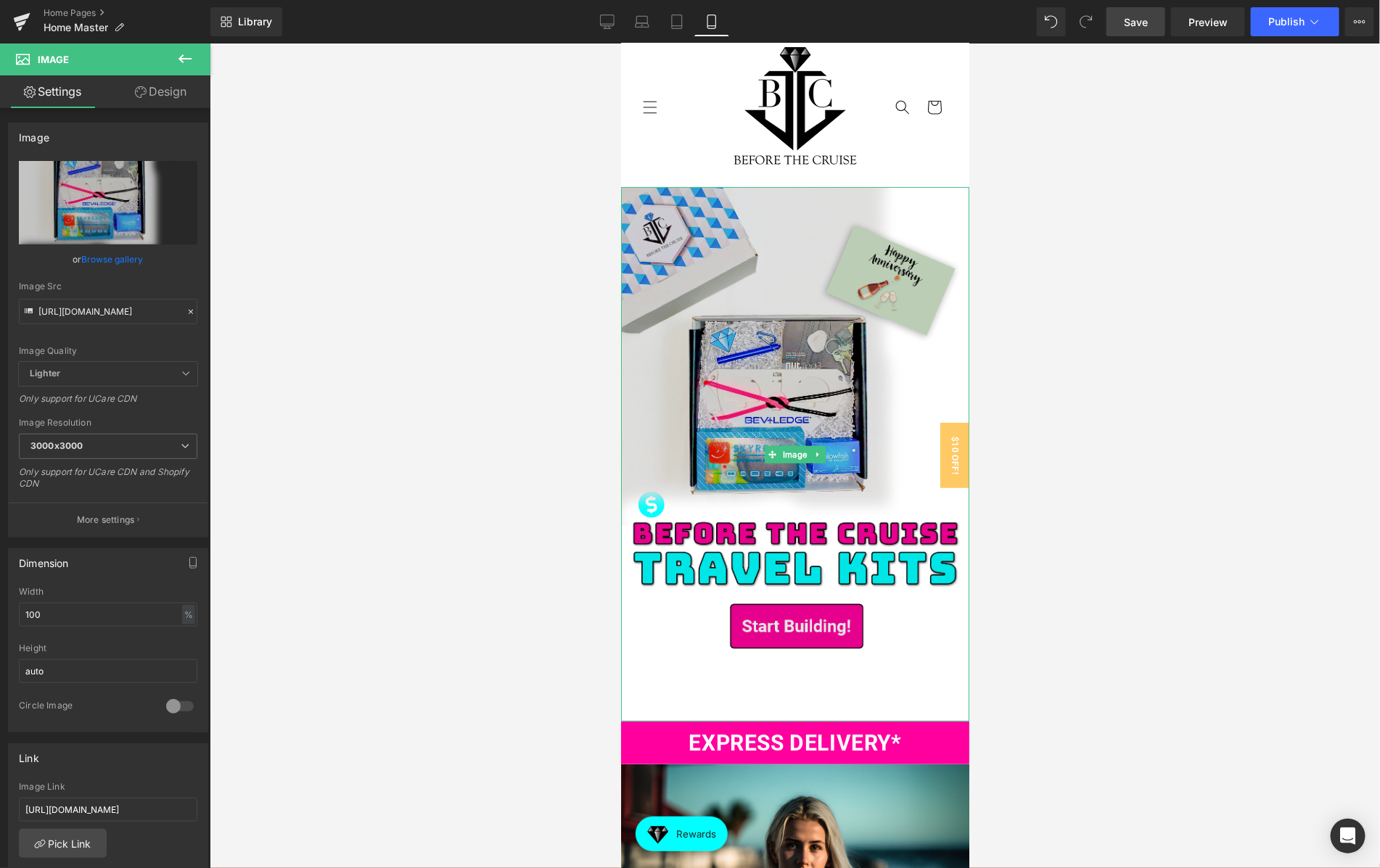
scroll to position [0, 0]
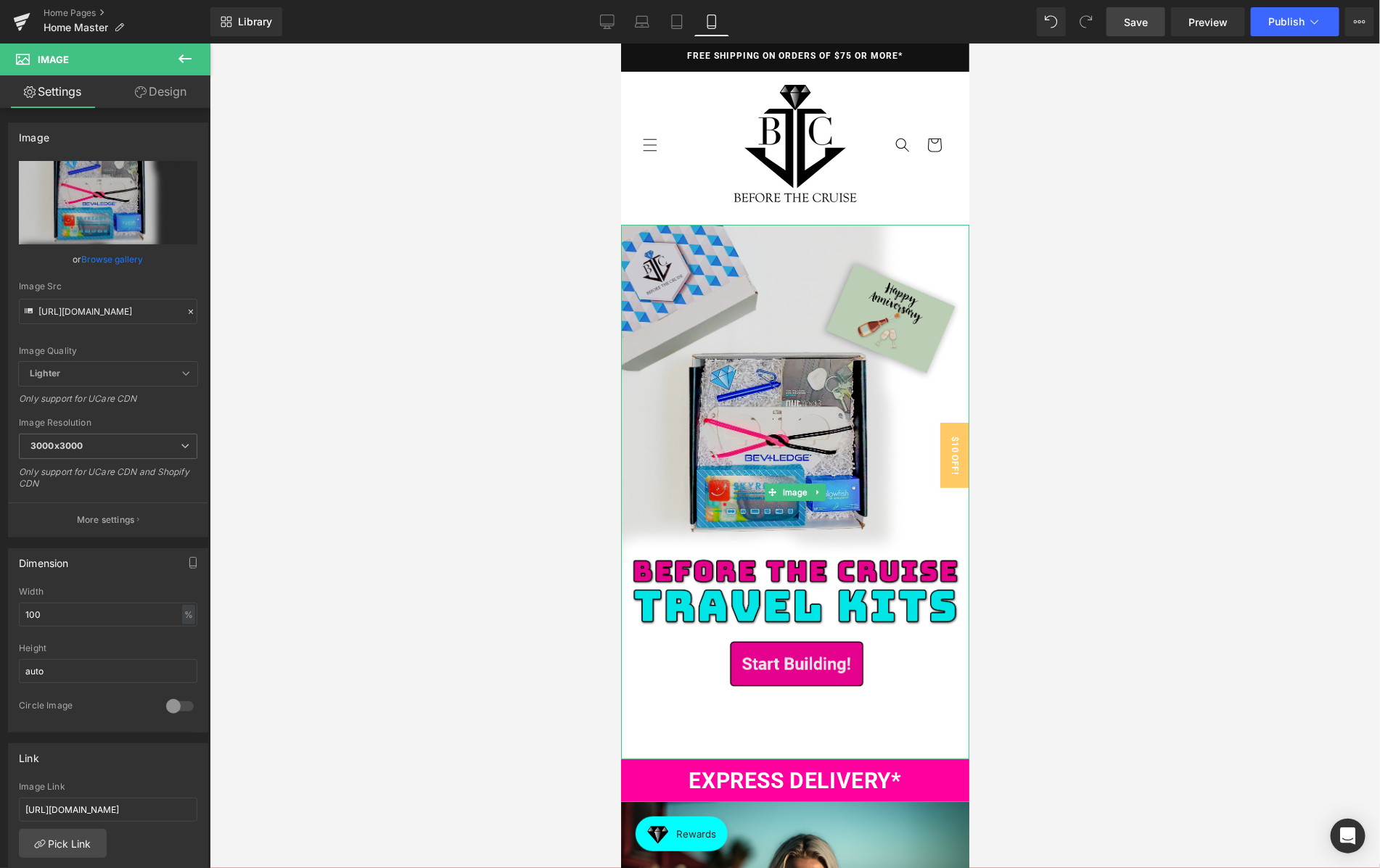
click at [760, 313] on img at bounding box center [794, 491] width 348 height 534
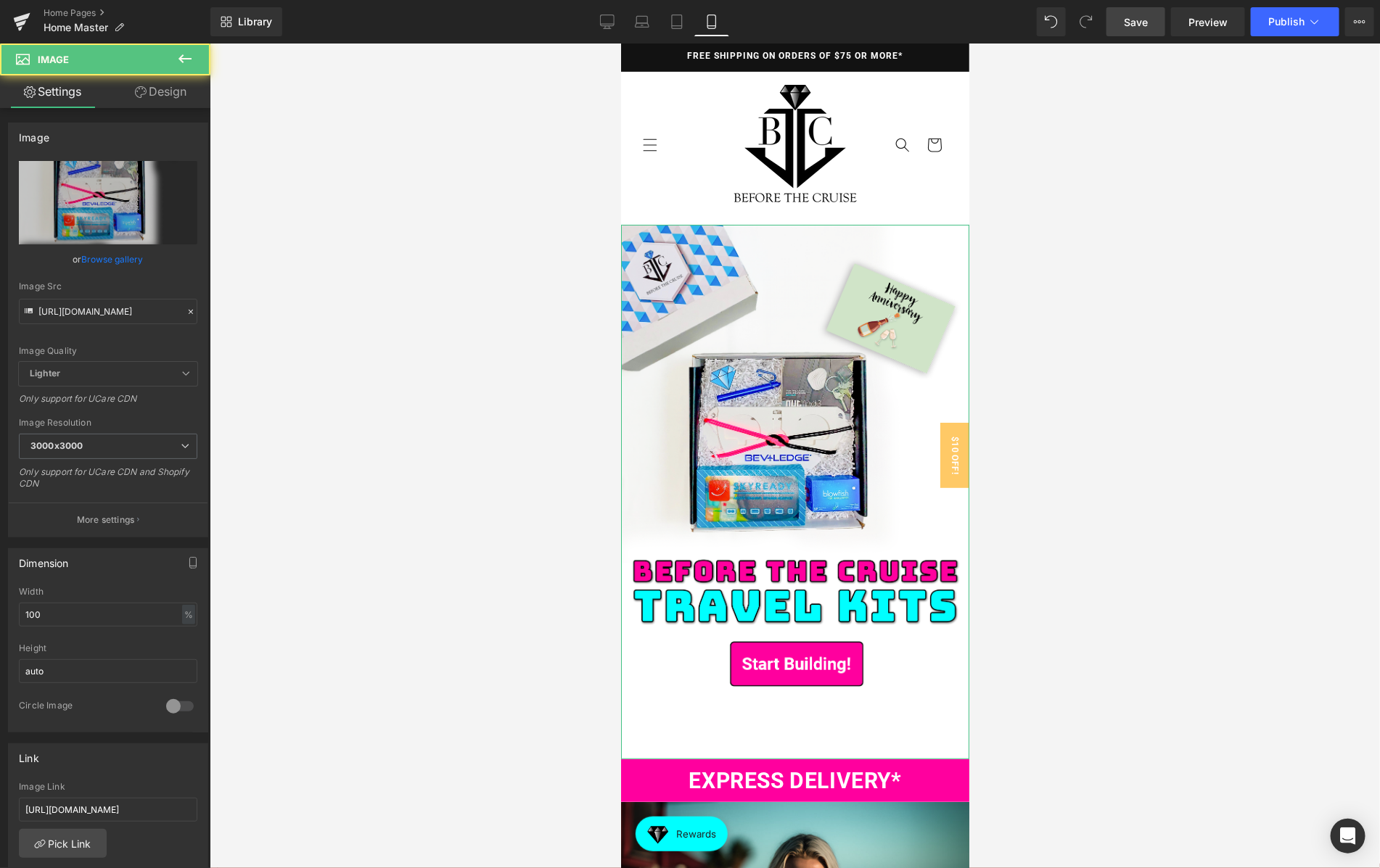
click at [173, 97] on link "Design" at bounding box center [160, 92] width 105 height 33
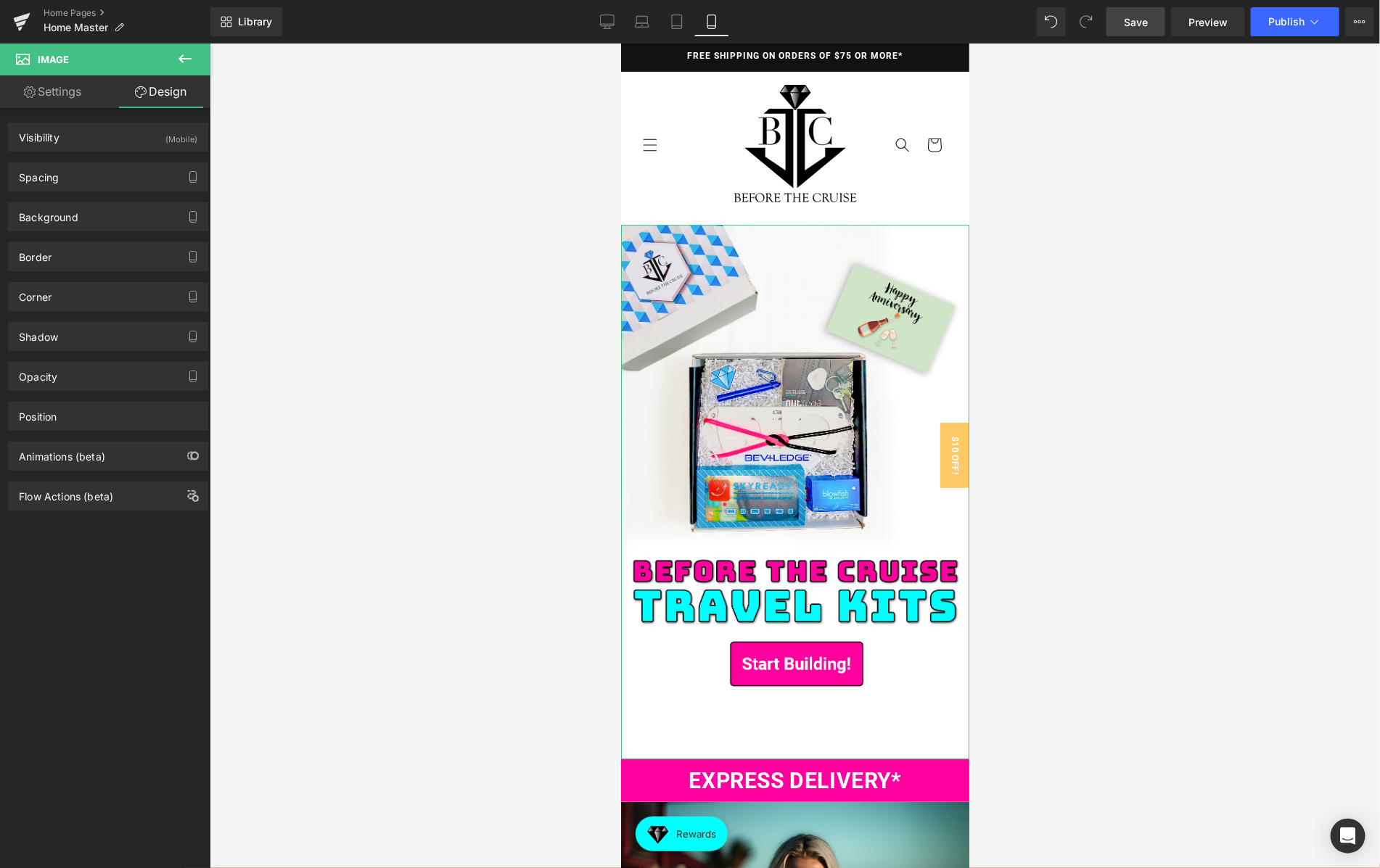
type input "10"
type input "0"
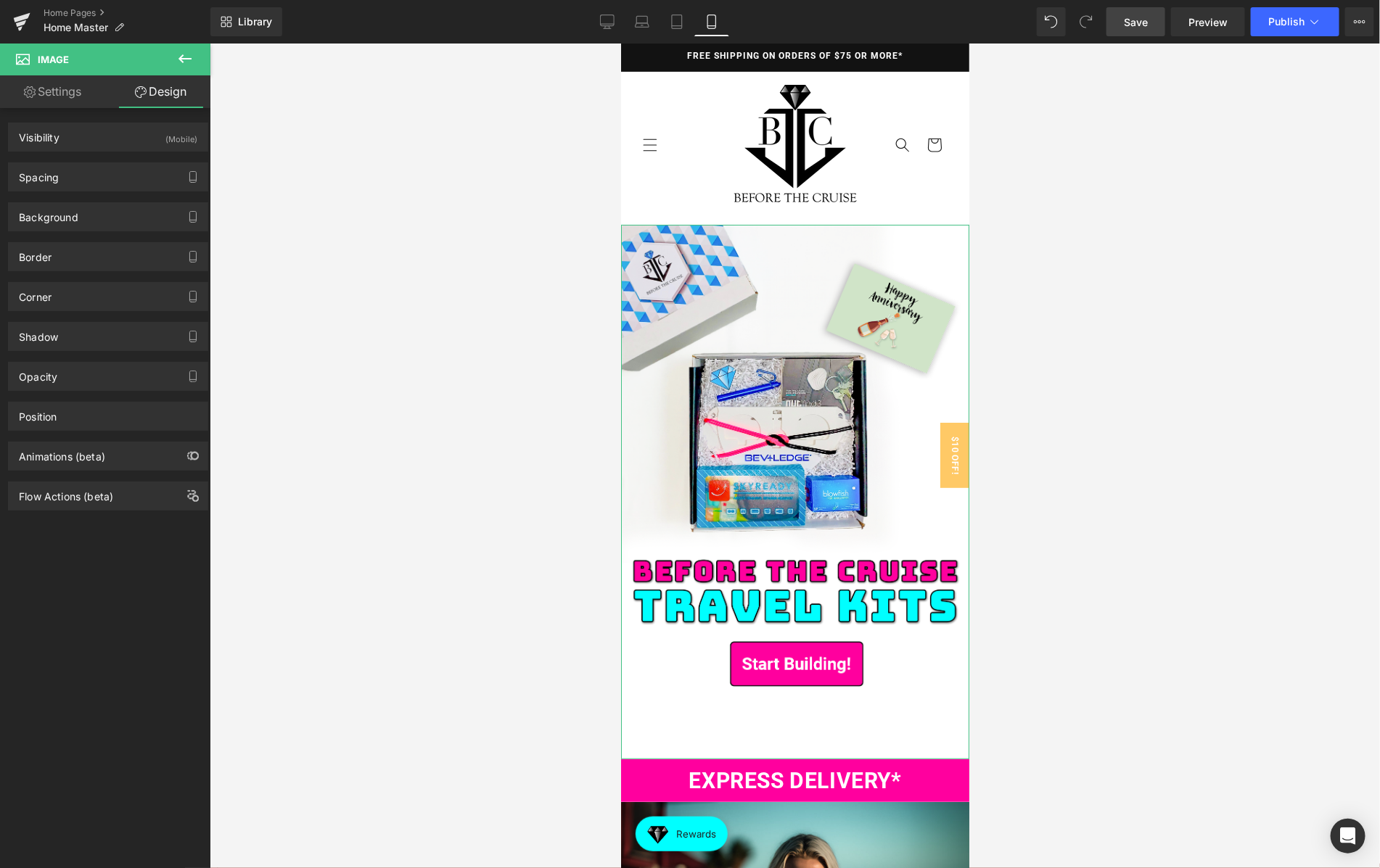
type input "0"
type input "100"
type input "0"
click at [90, 173] on div "Spacing" at bounding box center [108, 177] width 199 height 27
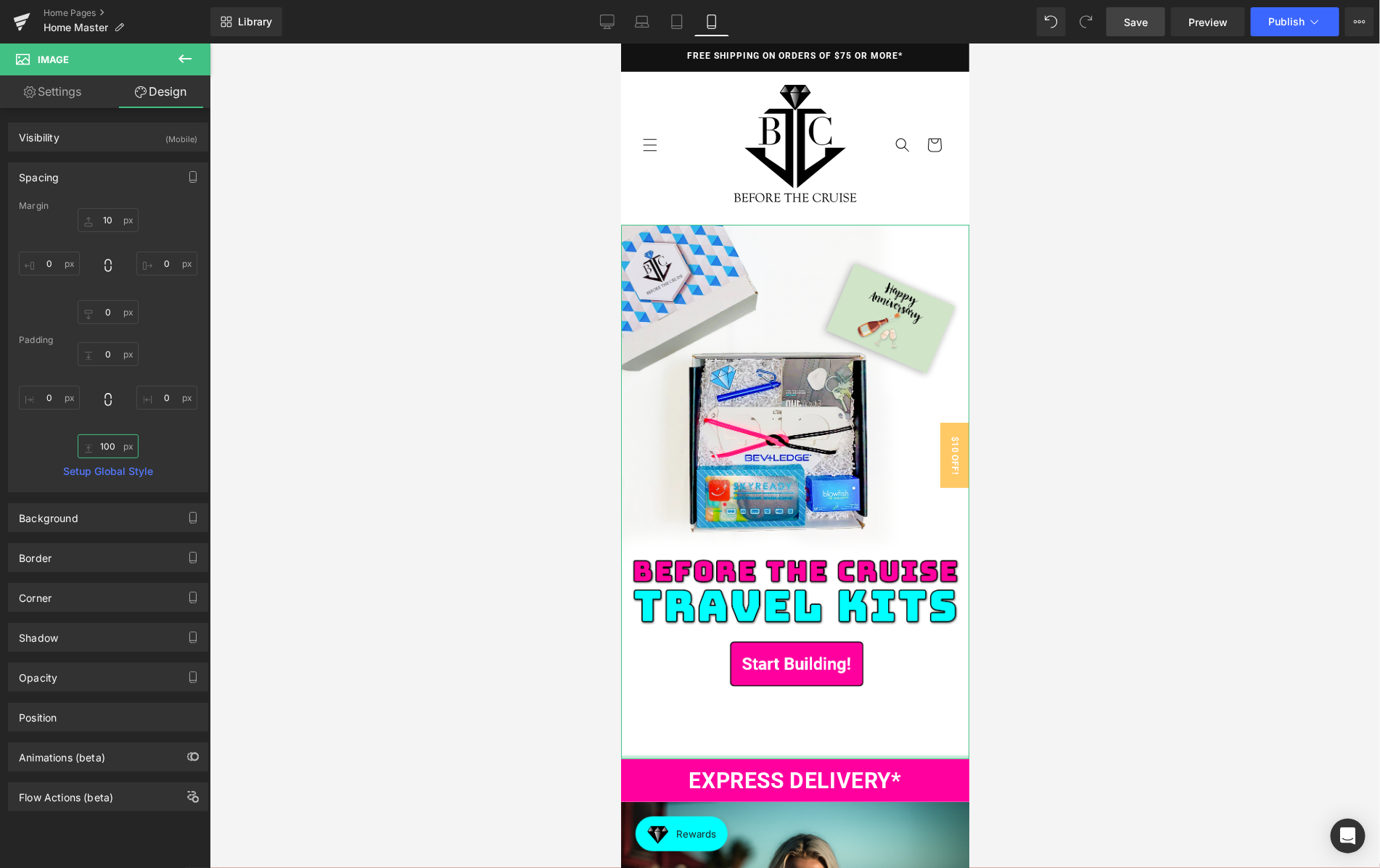
click at [113, 448] on input "100" at bounding box center [109, 447] width 61 height 24
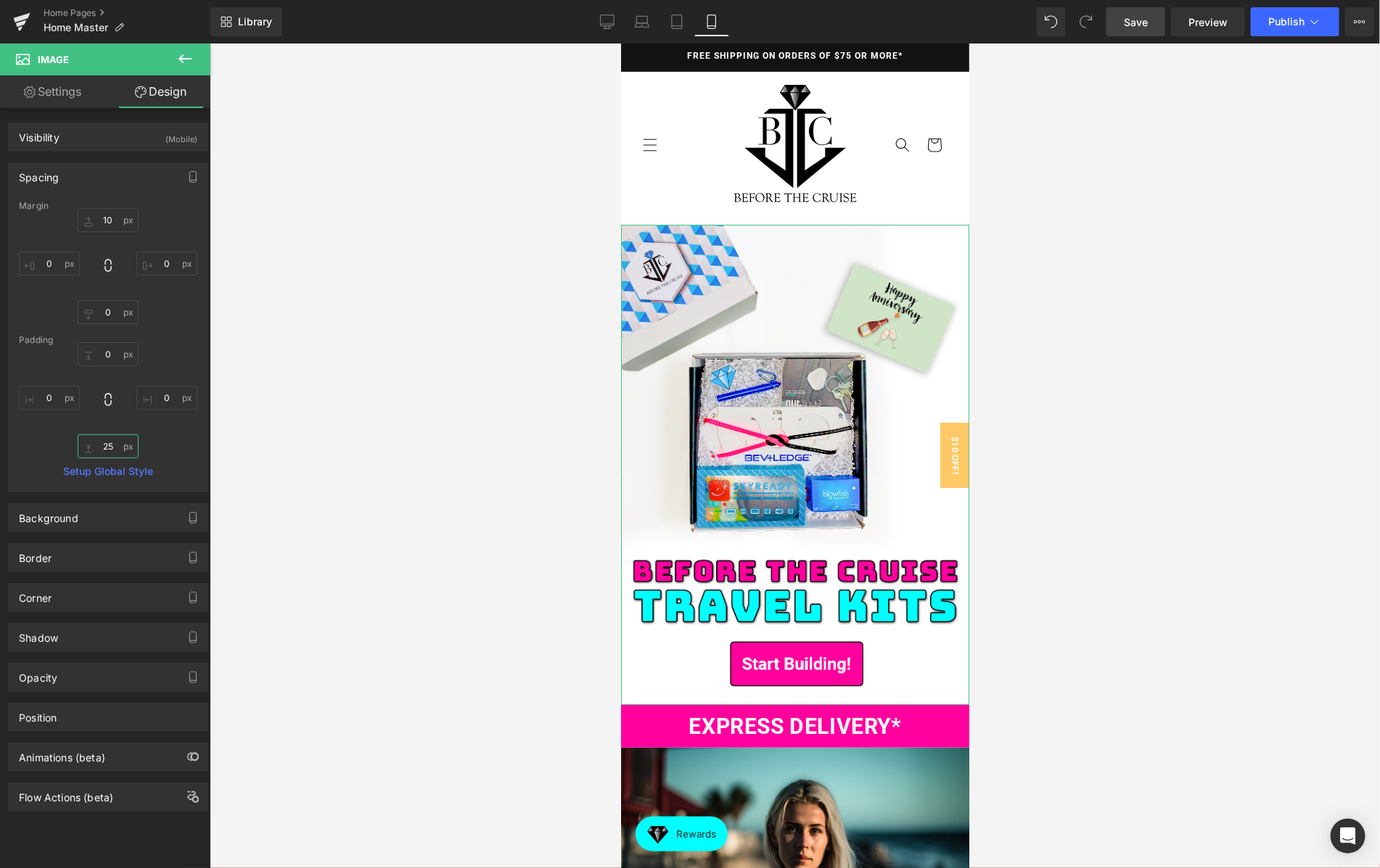
click at [116, 444] on input "25" at bounding box center [109, 447] width 61 height 24
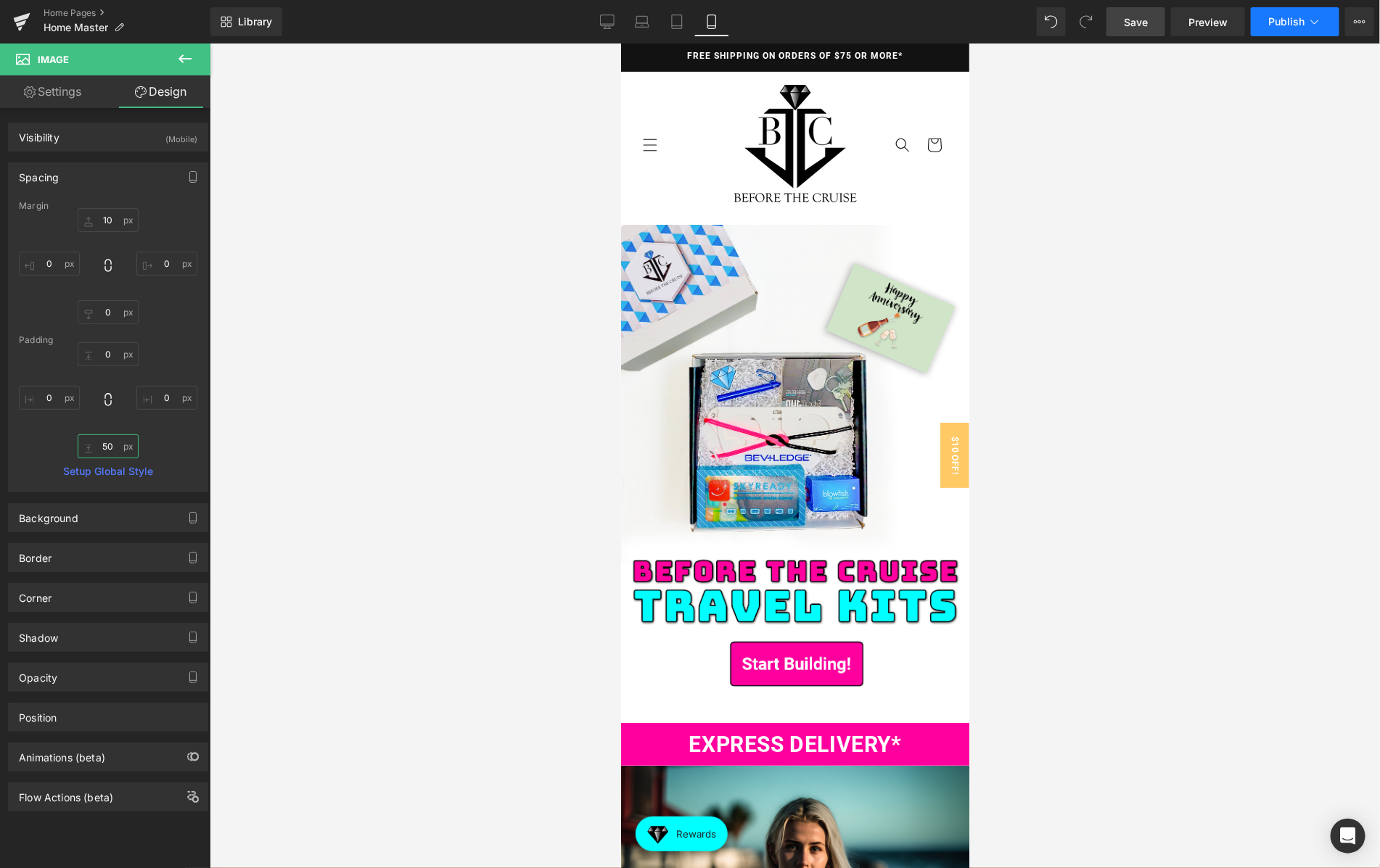
type input "50"
click at [1284, 31] on button "Publish" at bounding box center [1295, 22] width 88 height 29
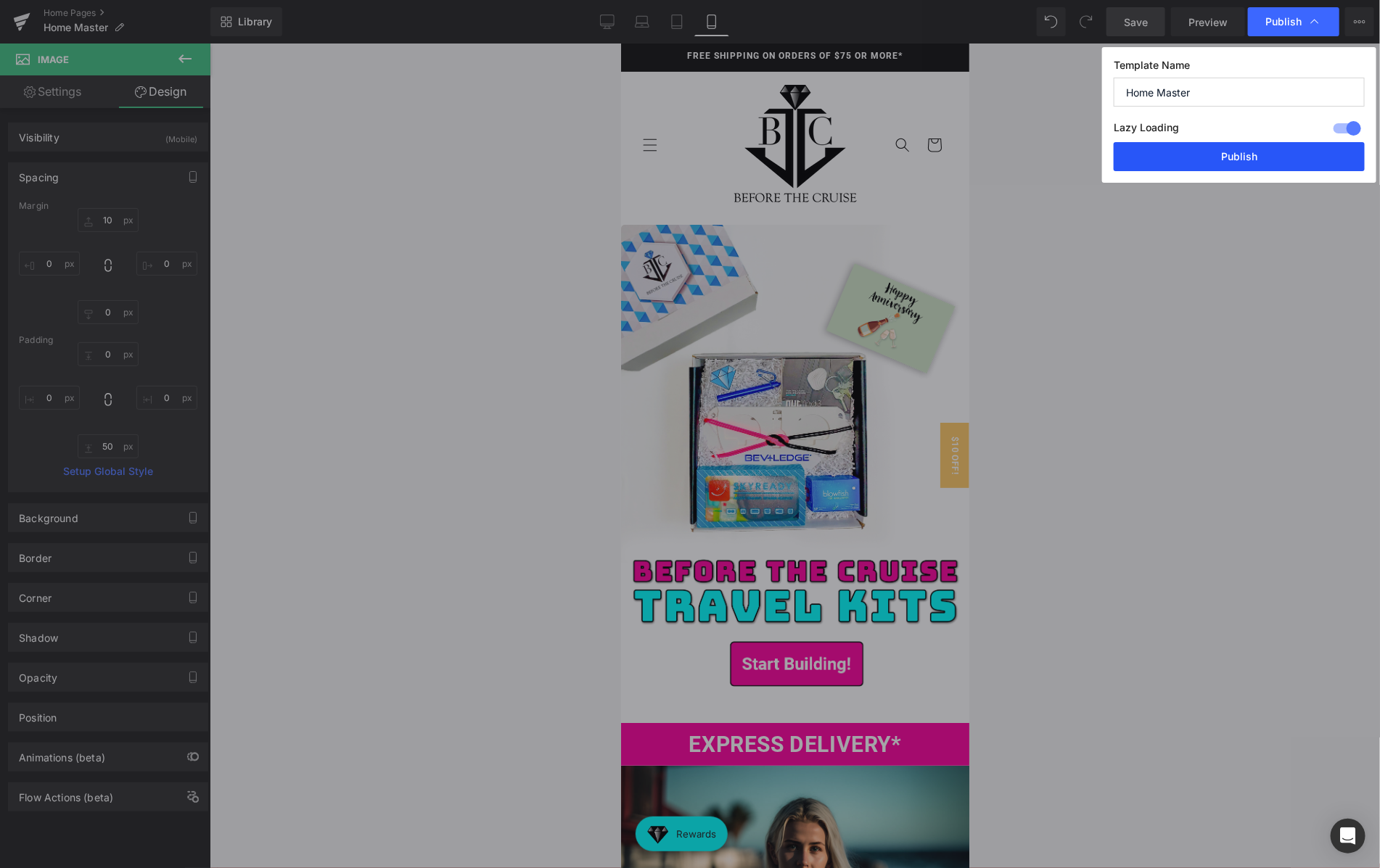
click at [1235, 158] on button "Publish" at bounding box center [1239, 157] width 251 height 29
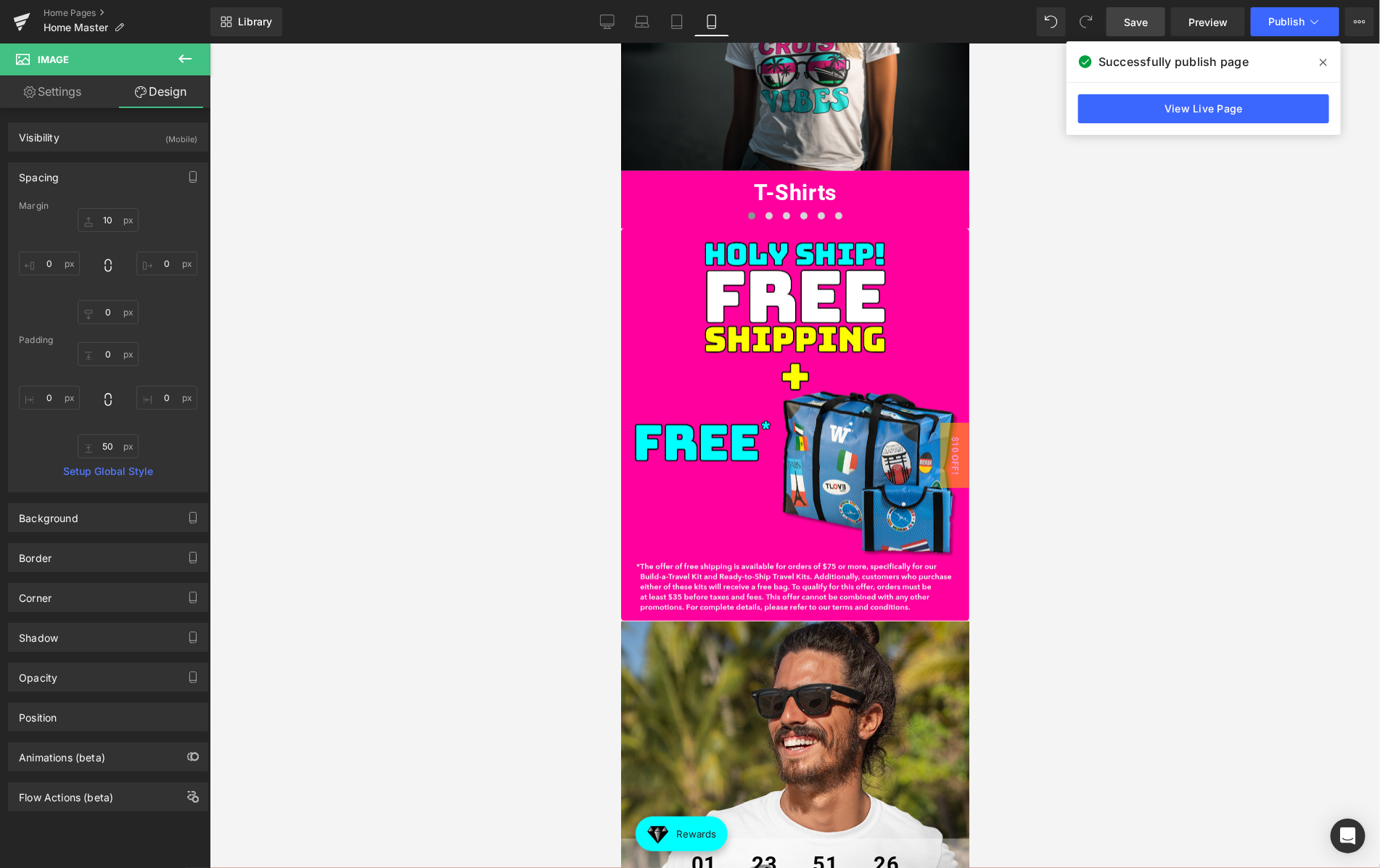
scroll to position [919, 0]
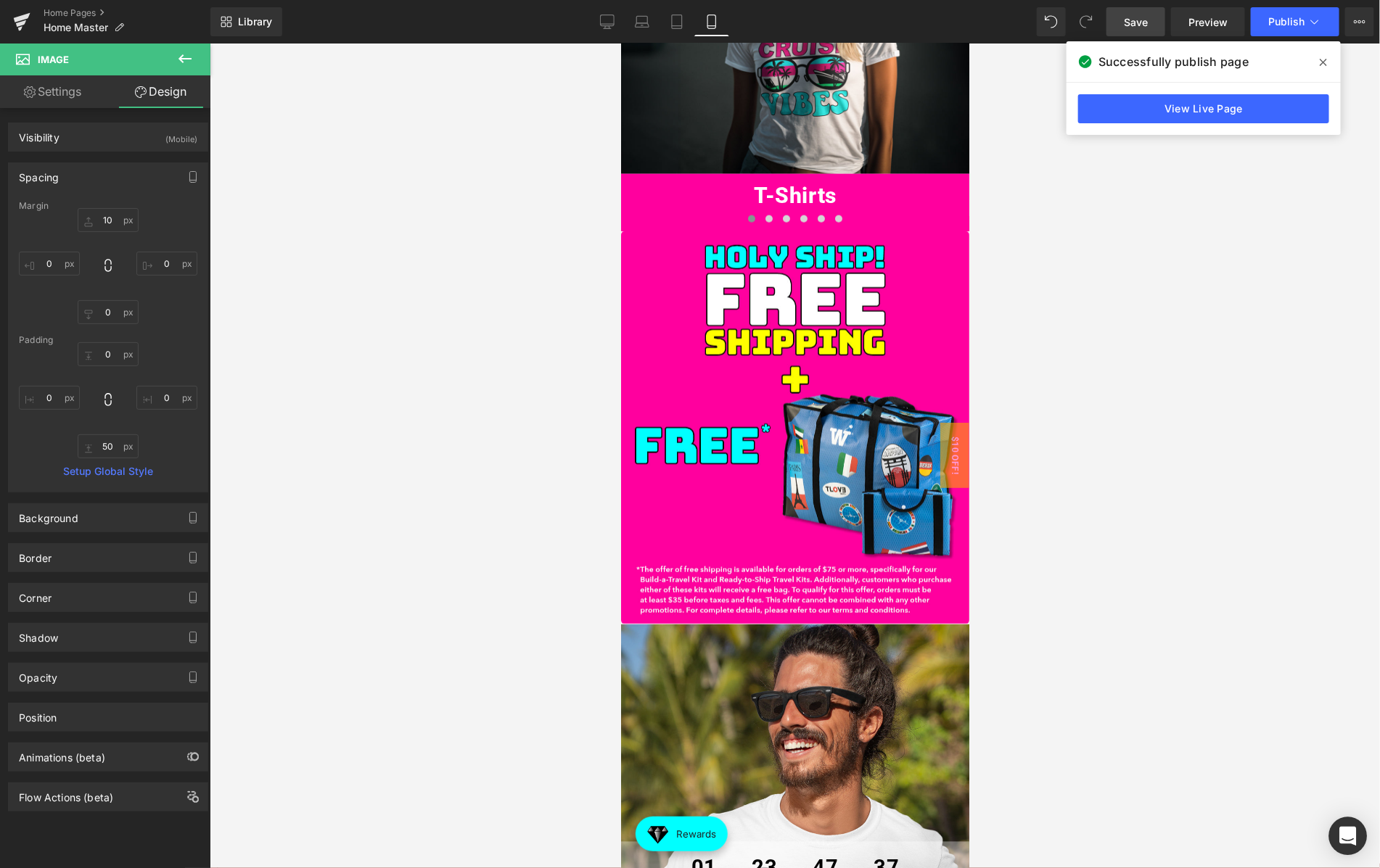
click at [1343, 840] on icon "Open Intercom Messenger" at bounding box center [1347, 836] width 18 height 18
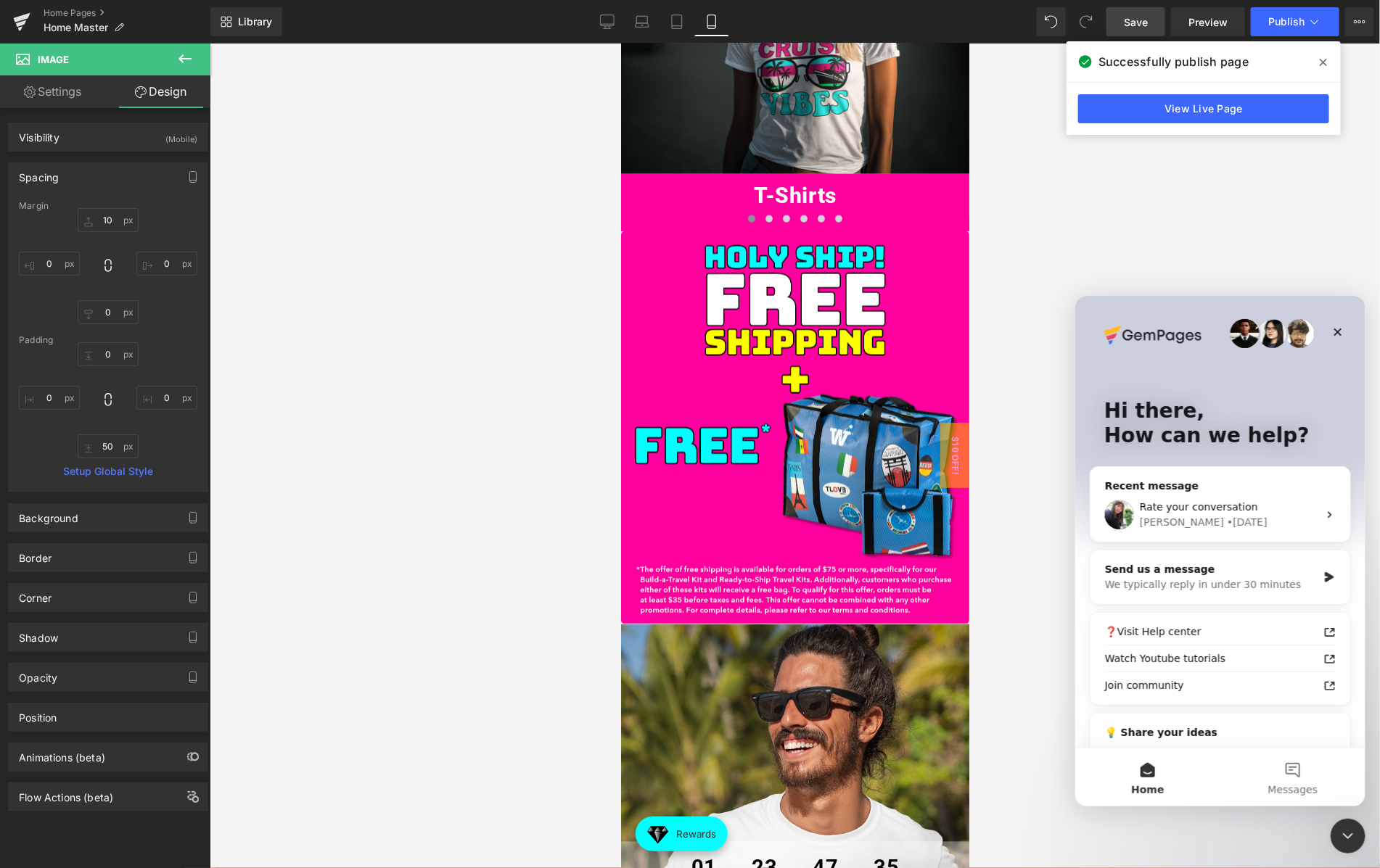
scroll to position [0, 0]
click at [1278, 565] on div "Send us a message" at bounding box center [1210, 569] width 212 height 15
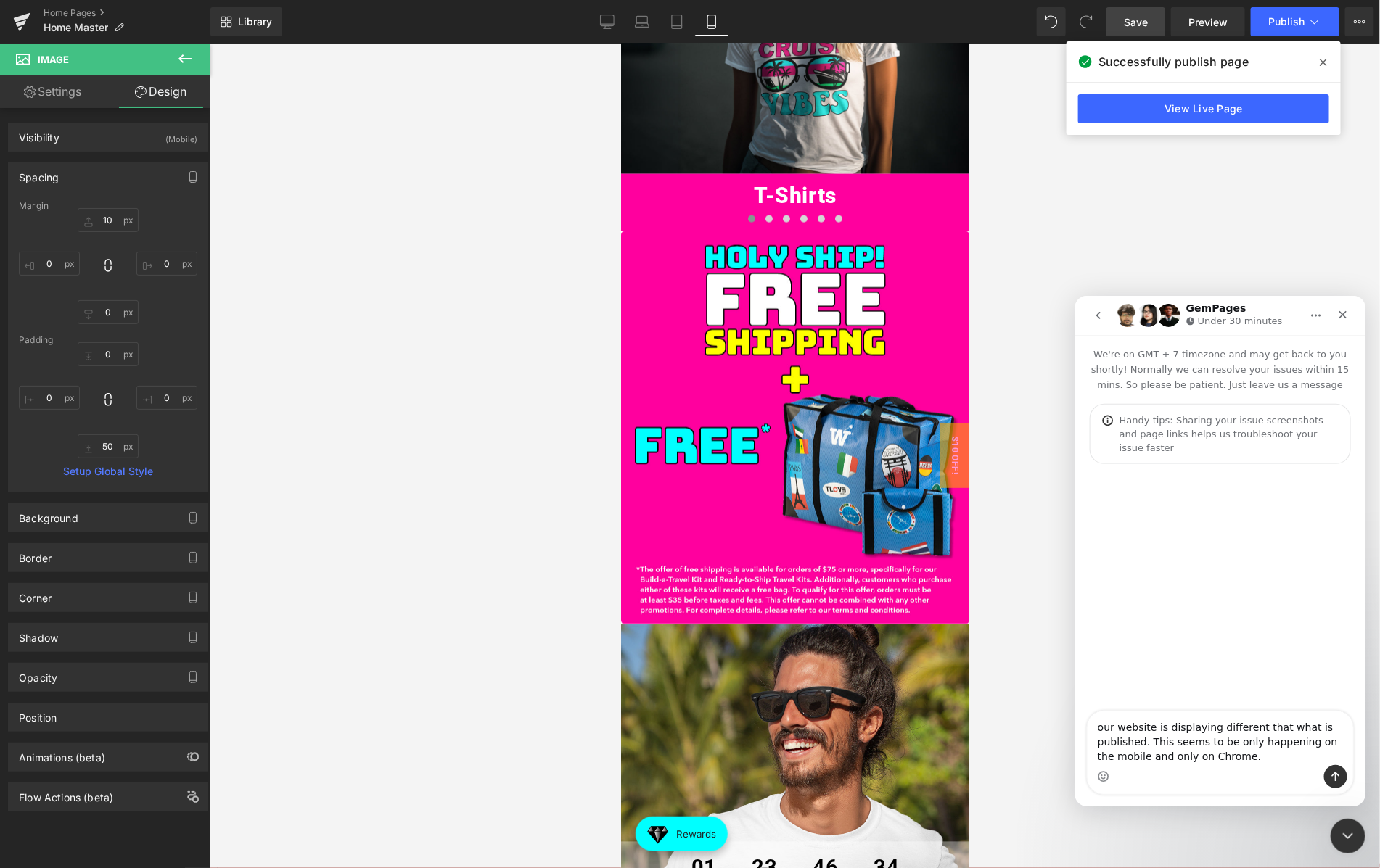
type textarea "our website is displaying different that what is published. This seems to be on…"
click at [1341, 776] on button "Send a message…" at bounding box center [1334, 776] width 23 height 23
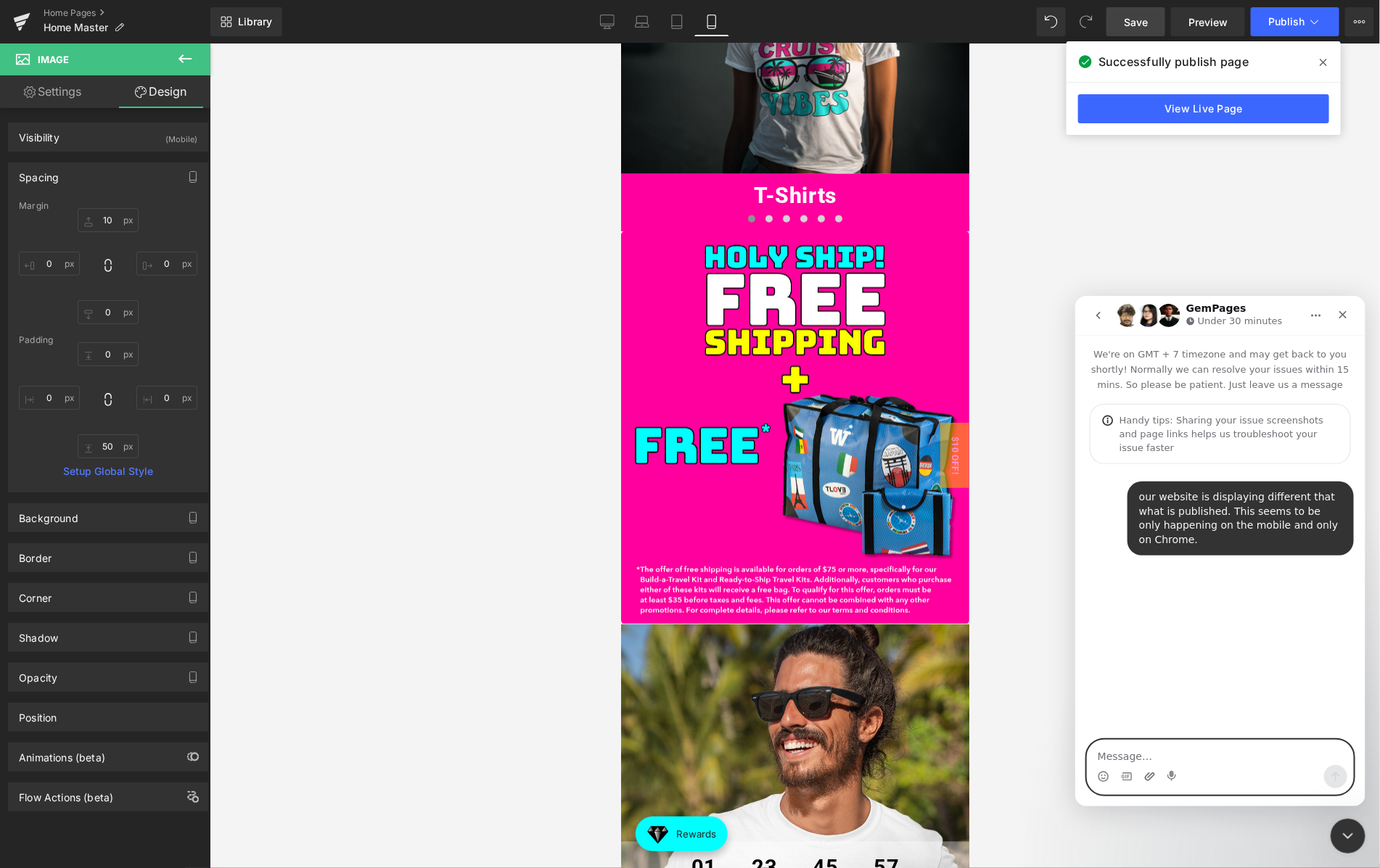
click at [1149, 774] on icon "Upload attachment" at bounding box center [1149, 776] width 10 height 8
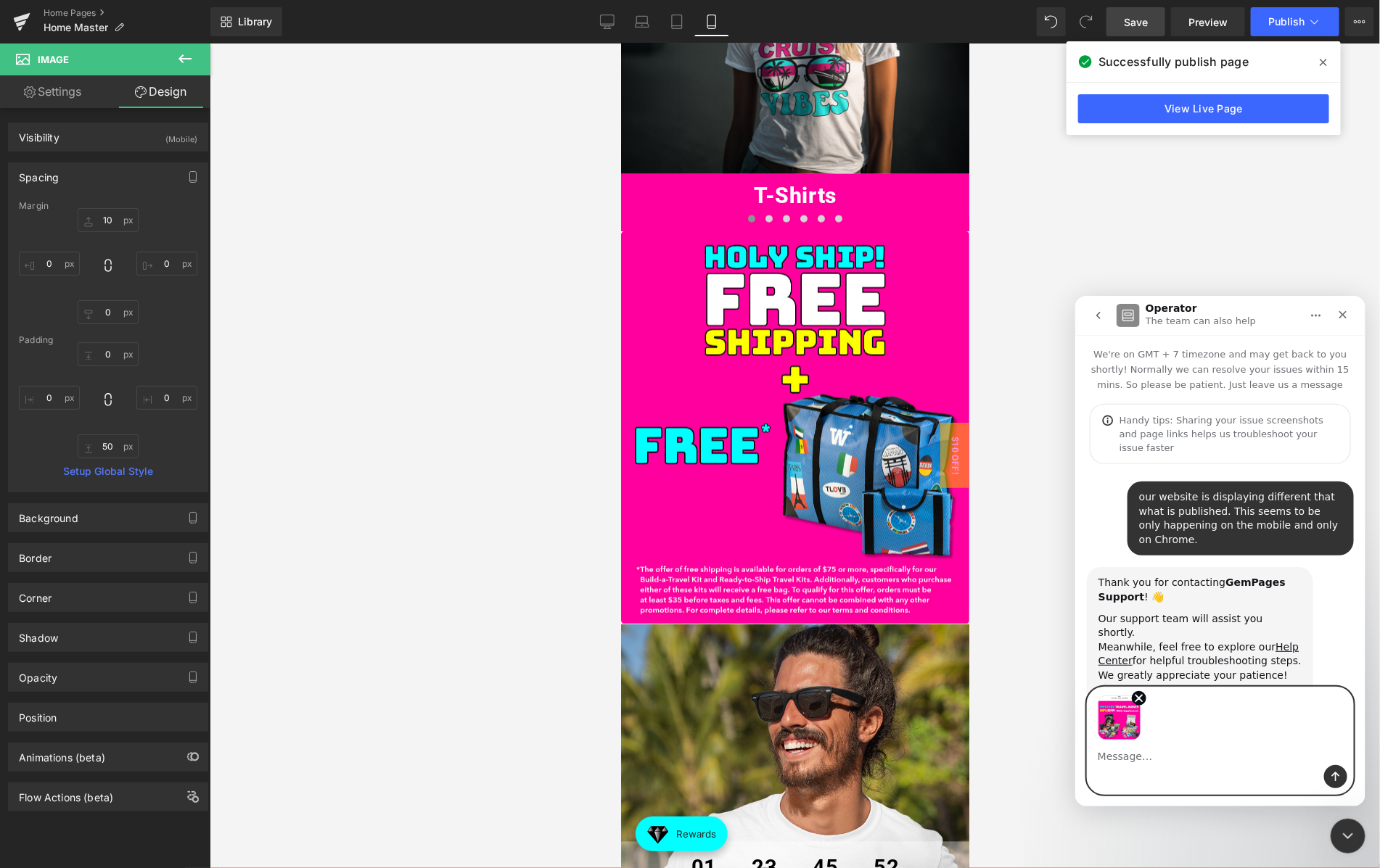
scroll to position [5, 0]
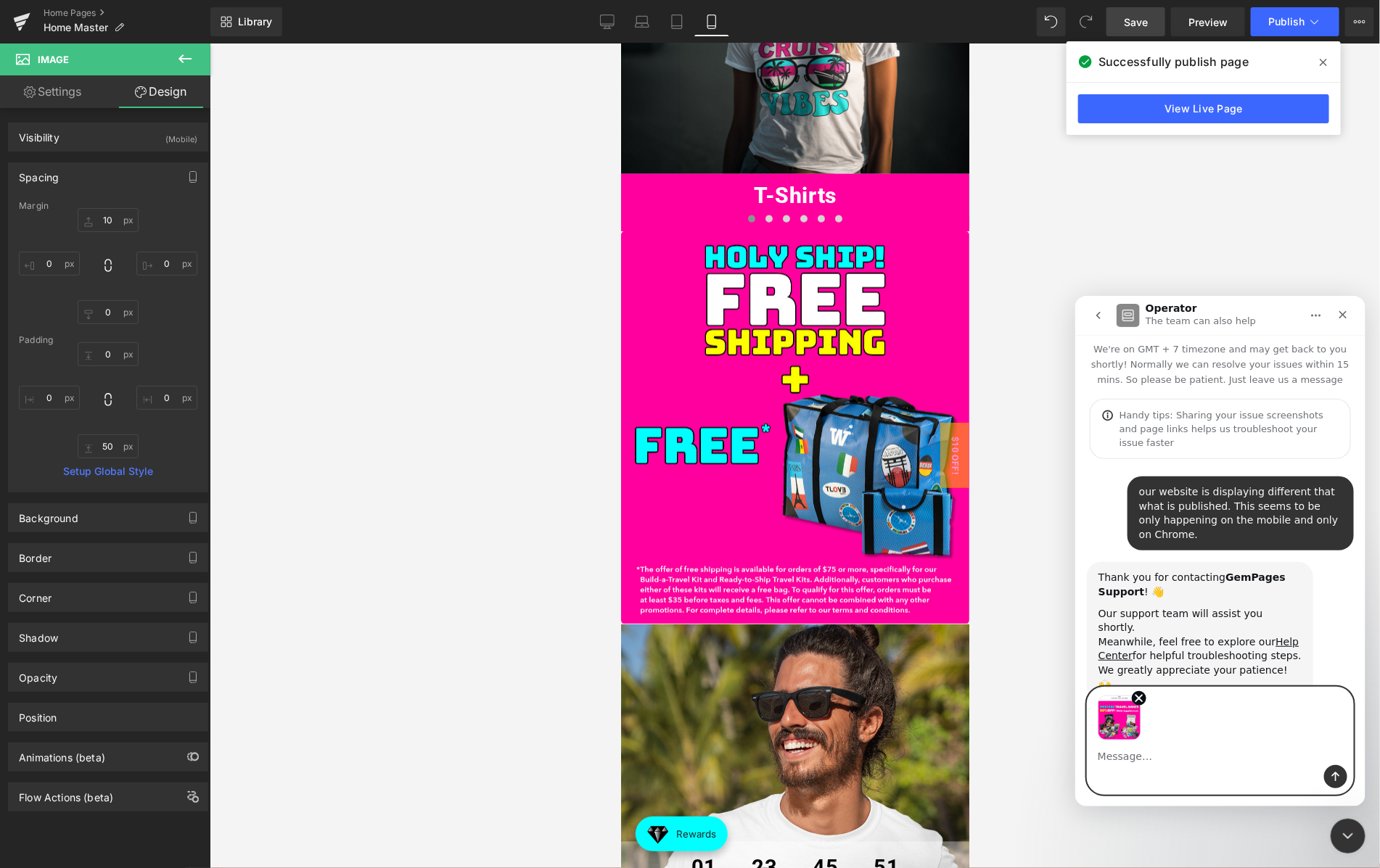
click at [1175, 735] on div "Image previews" at bounding box center [1219, 714] width 265 height 53
click at [1117, 756] on textarea "Message…" at bounding box center [1219, 752] width 265 height 25
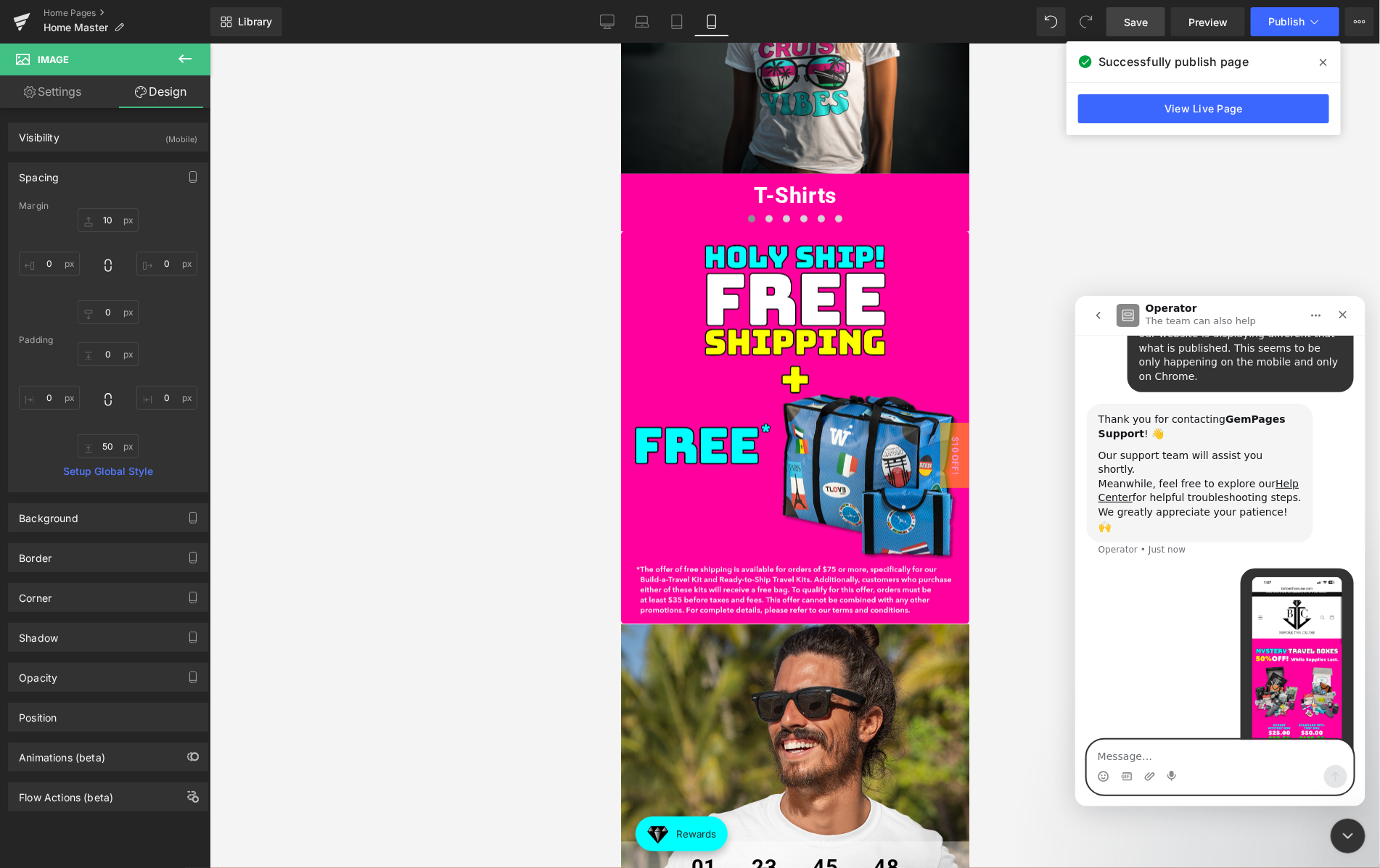
scroll to position [175, 0]
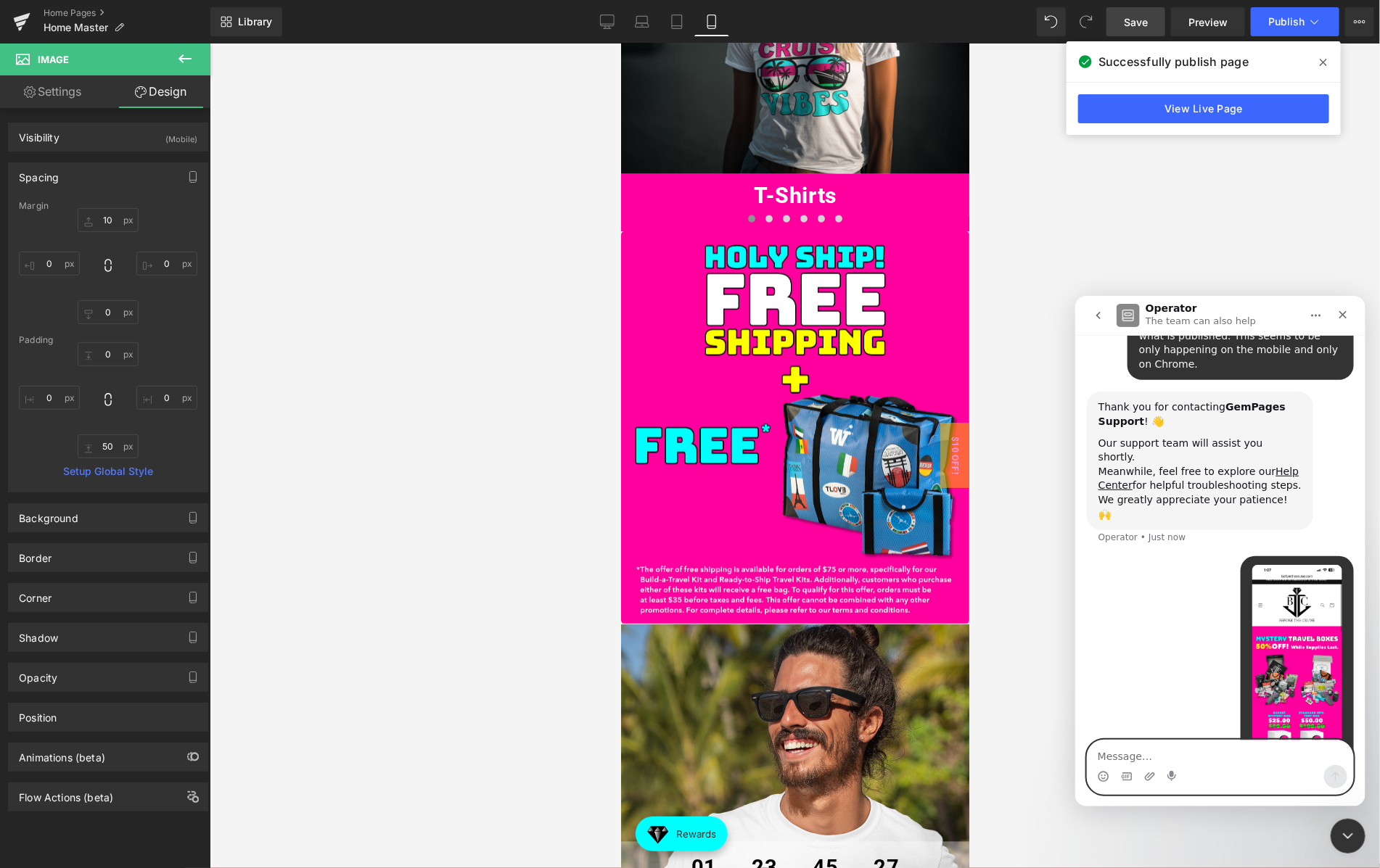
click at [1134, 760] on textarea "Message…" at bounding box center [1219, 752] width 265 height 25
type textarea "T"
type textarea "h"
type textarea "[DOMAIN_NAME]"
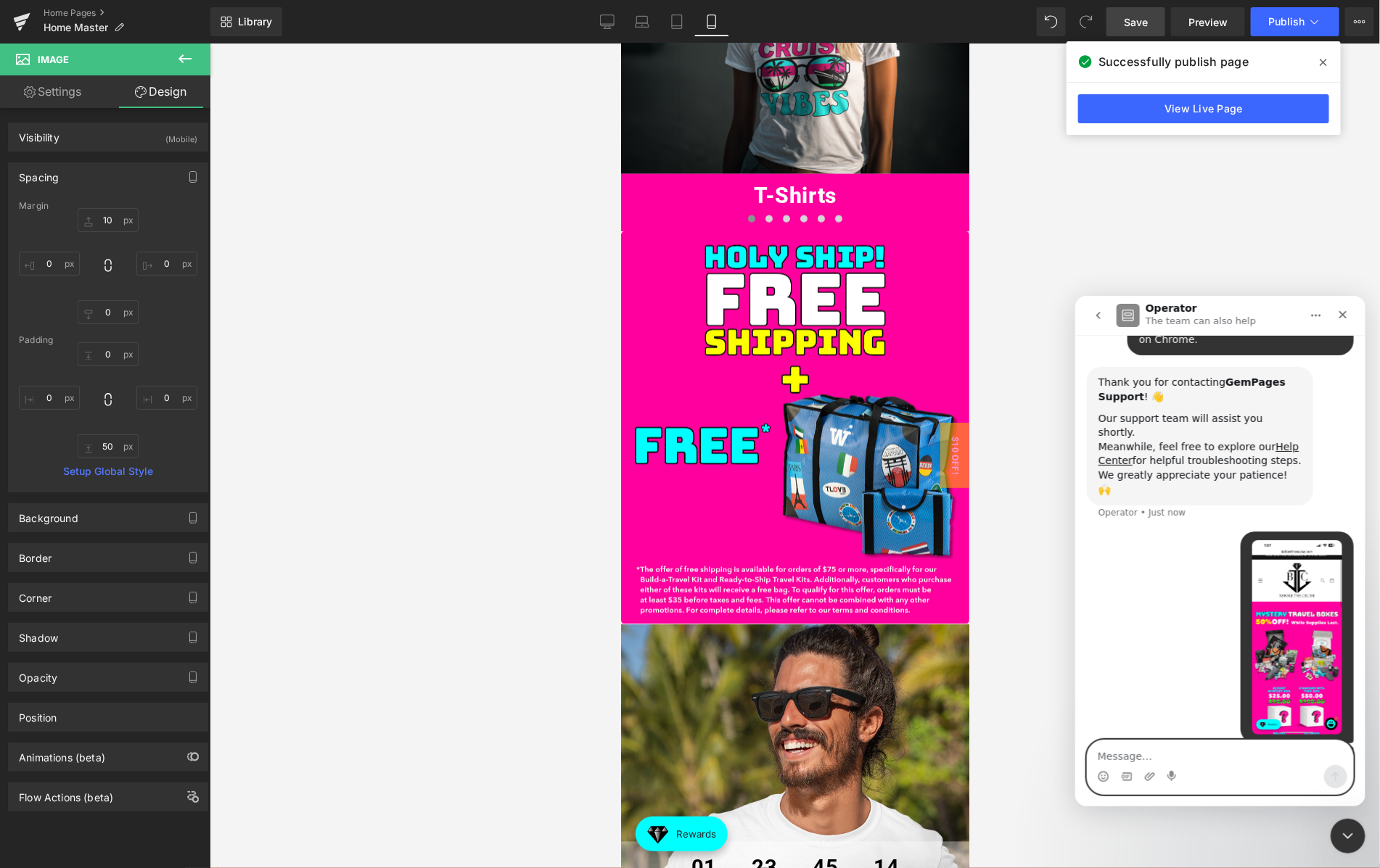
scroll to position [209, 0]
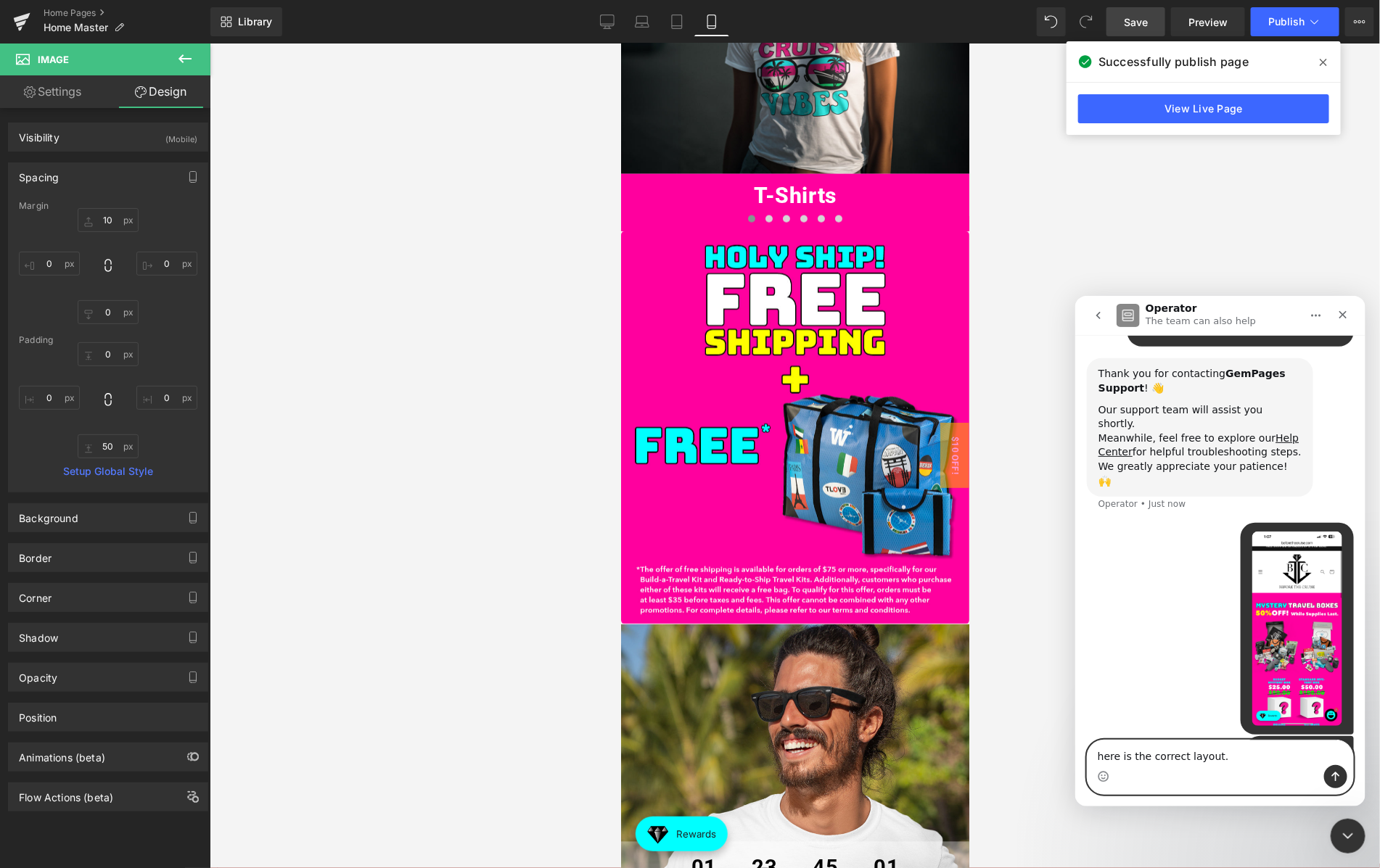
type textarea "here is the correct layout."
click at [1338, 773] on icon "Send a message…" at bounding box center [1335, 776] width 11 height 11
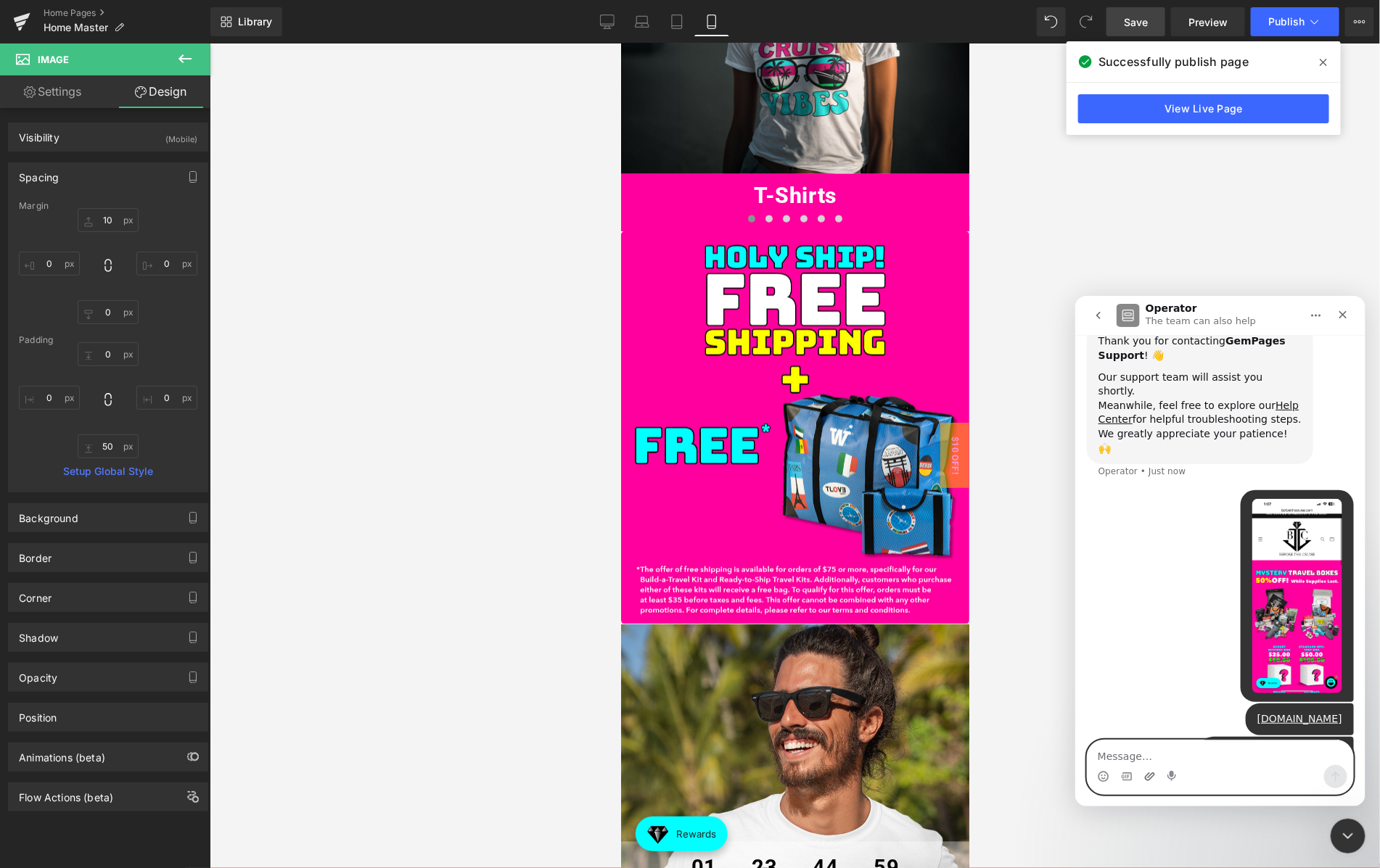
click at [1144, 778] on icon "Upload attachment" at bounding box center [1149, 776] width 10 height 8
